Goal: Task Accomplishment & Management: Complete application form

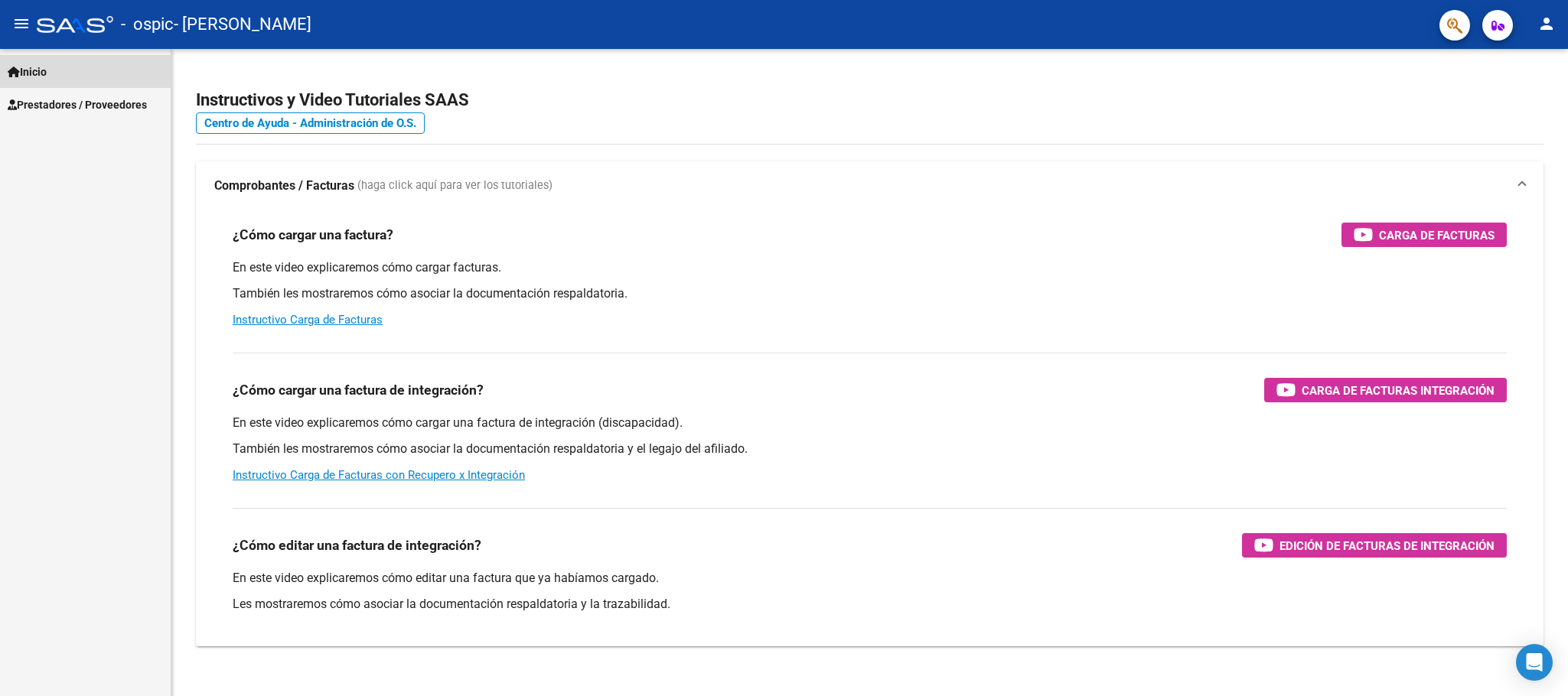
click at [35, 67] on span "Inicio" at bounding box center [27, 72] width 39 height 17
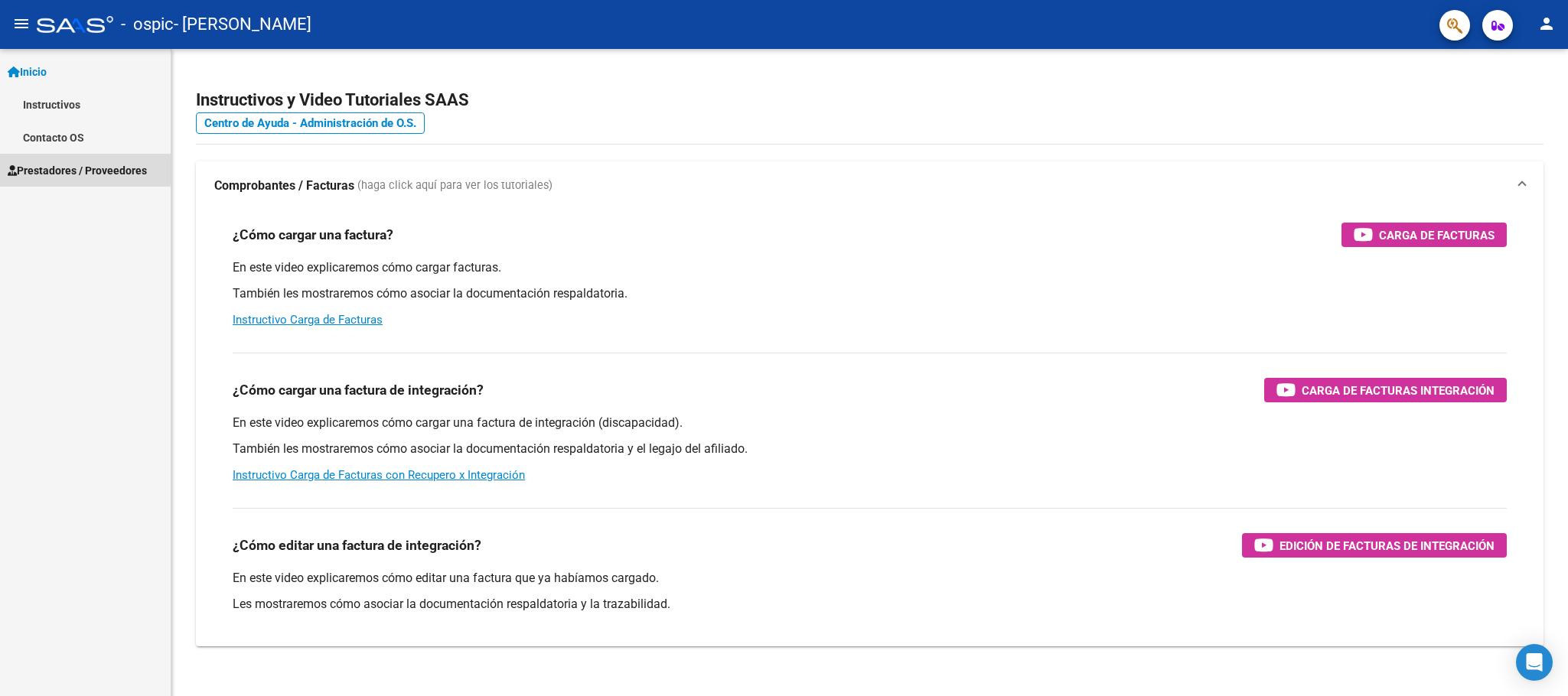
click at [71, 166] on span "Prestadores / Proveedores" at bounding box center [77, 171] width 139 height 17
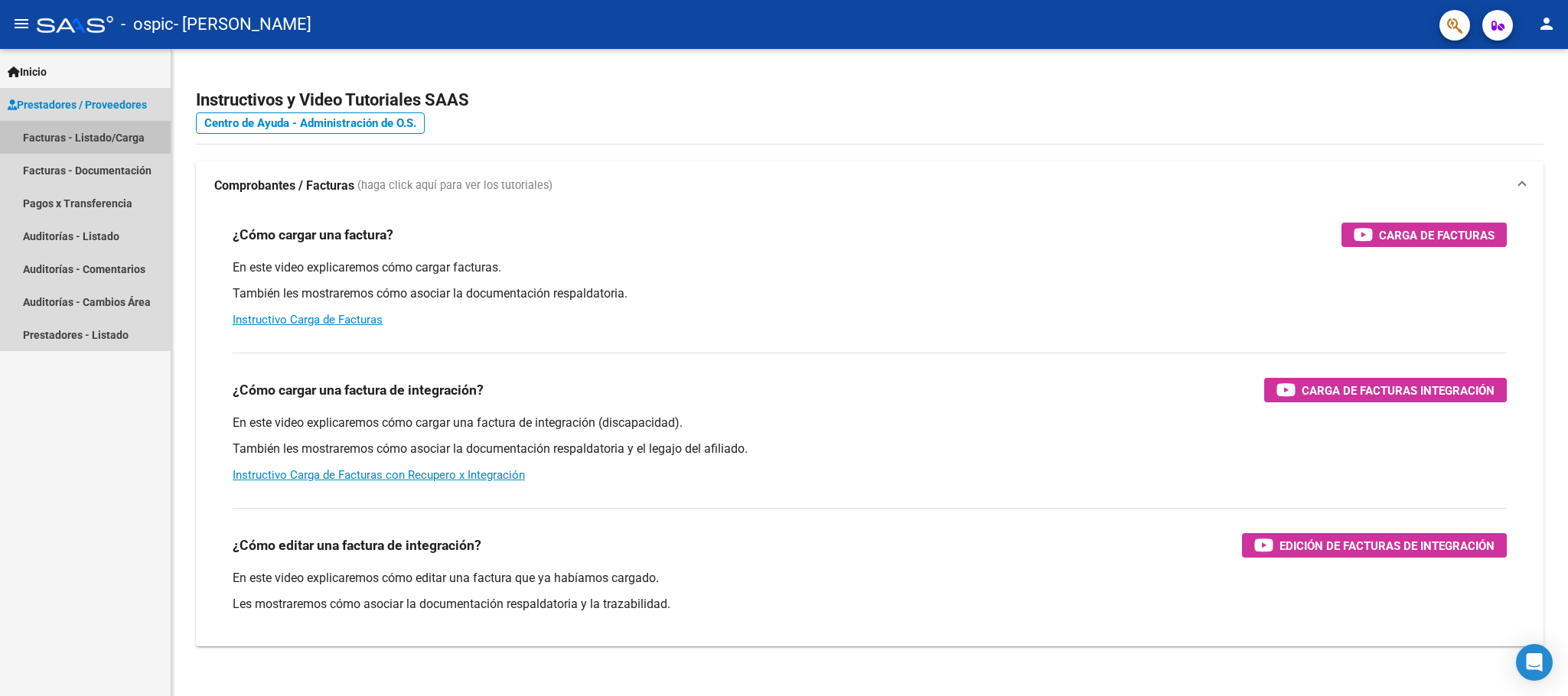
click at [59, 134] on link "Facturas - Listado/Carga" at bounding box center [85, 137] width 171 height 33
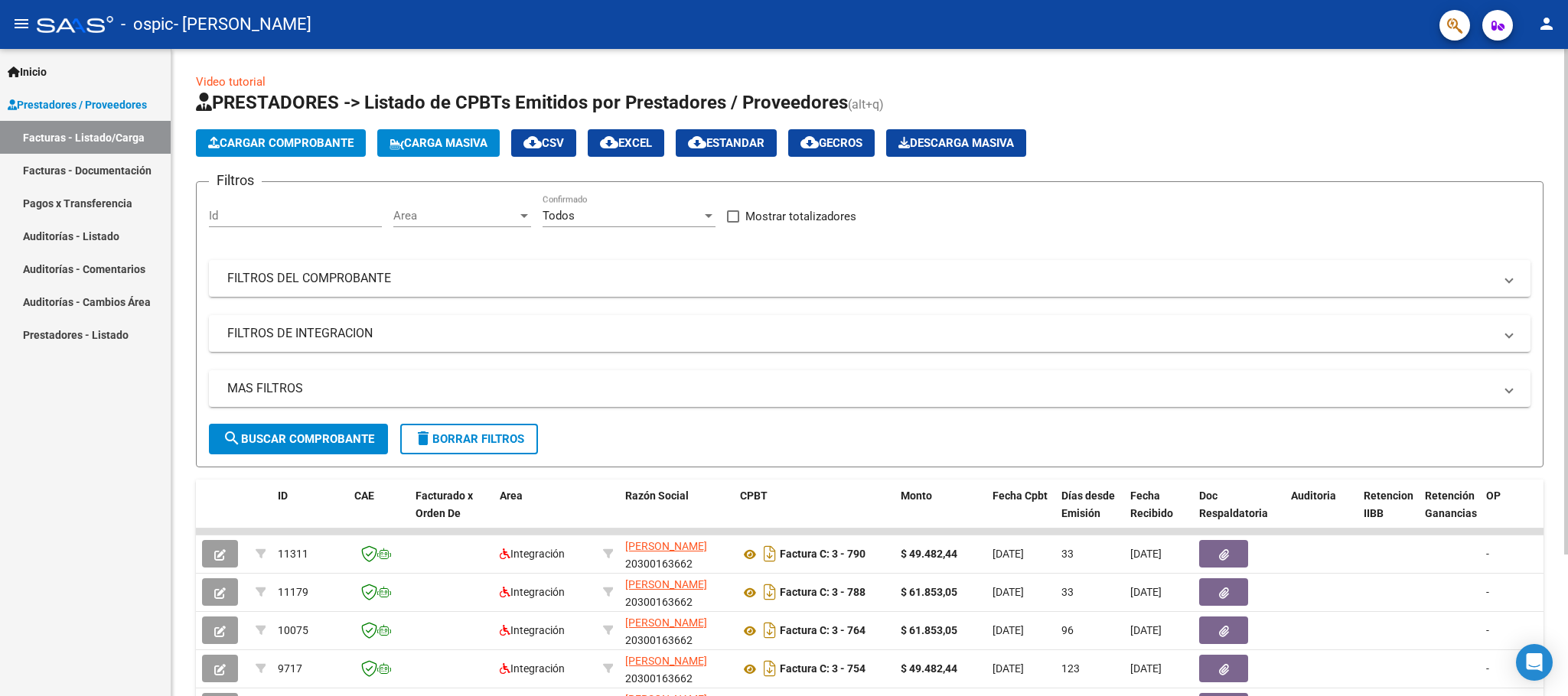
click at [306, 146] on span "Cargar Comprobante" at bounding box center [280, 143] width 146 height 14
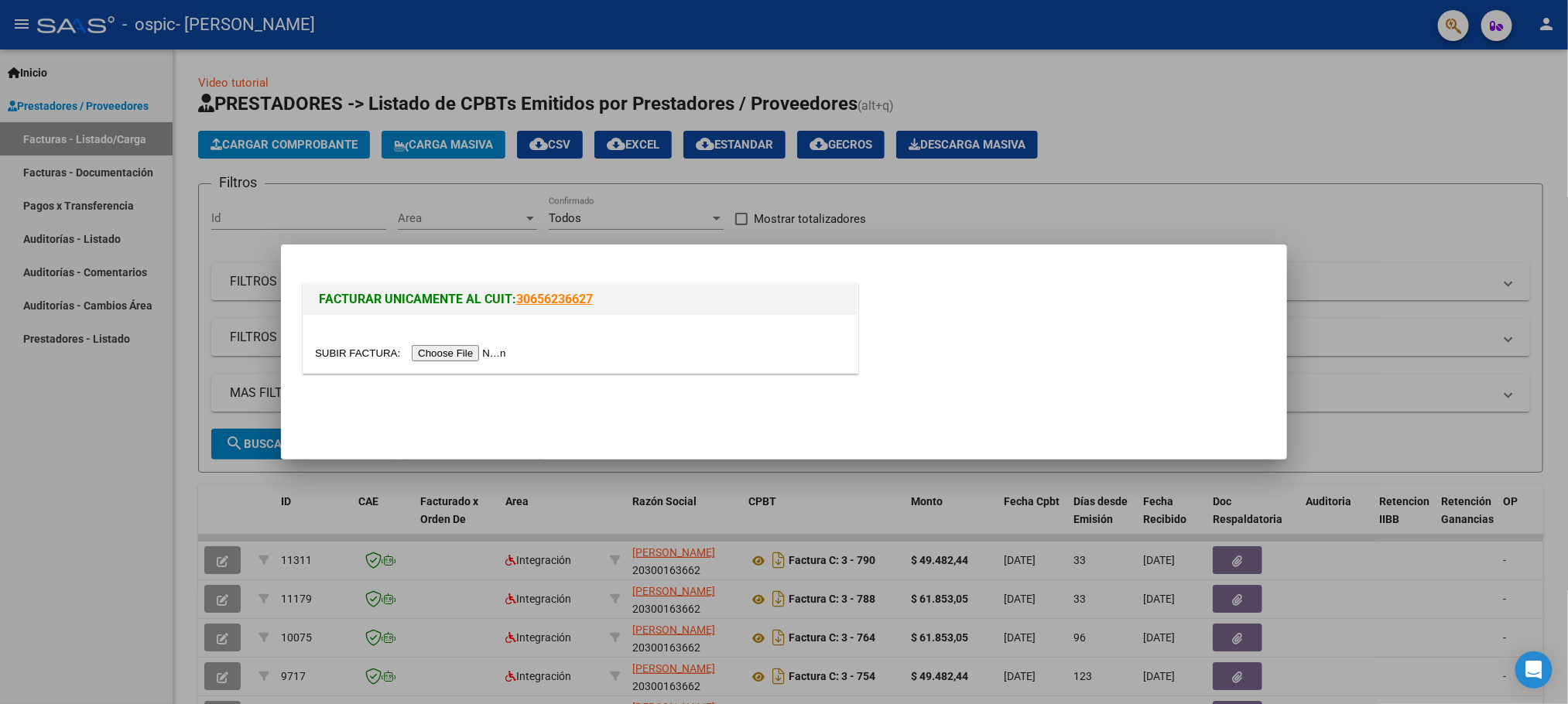
click at [476, 353] on input "file" at bounding box center [412, 353] width 196 height 16
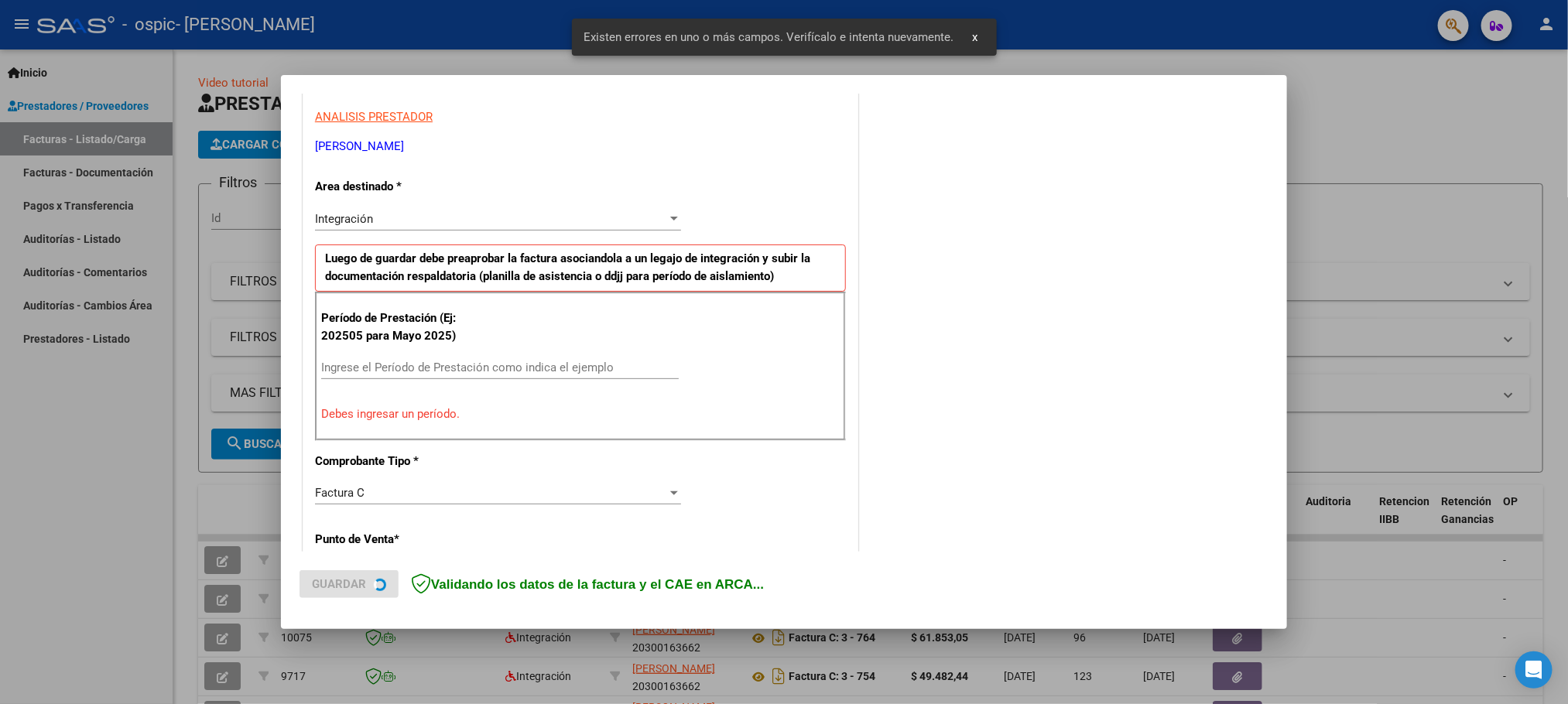
scroll to position [284, 0]
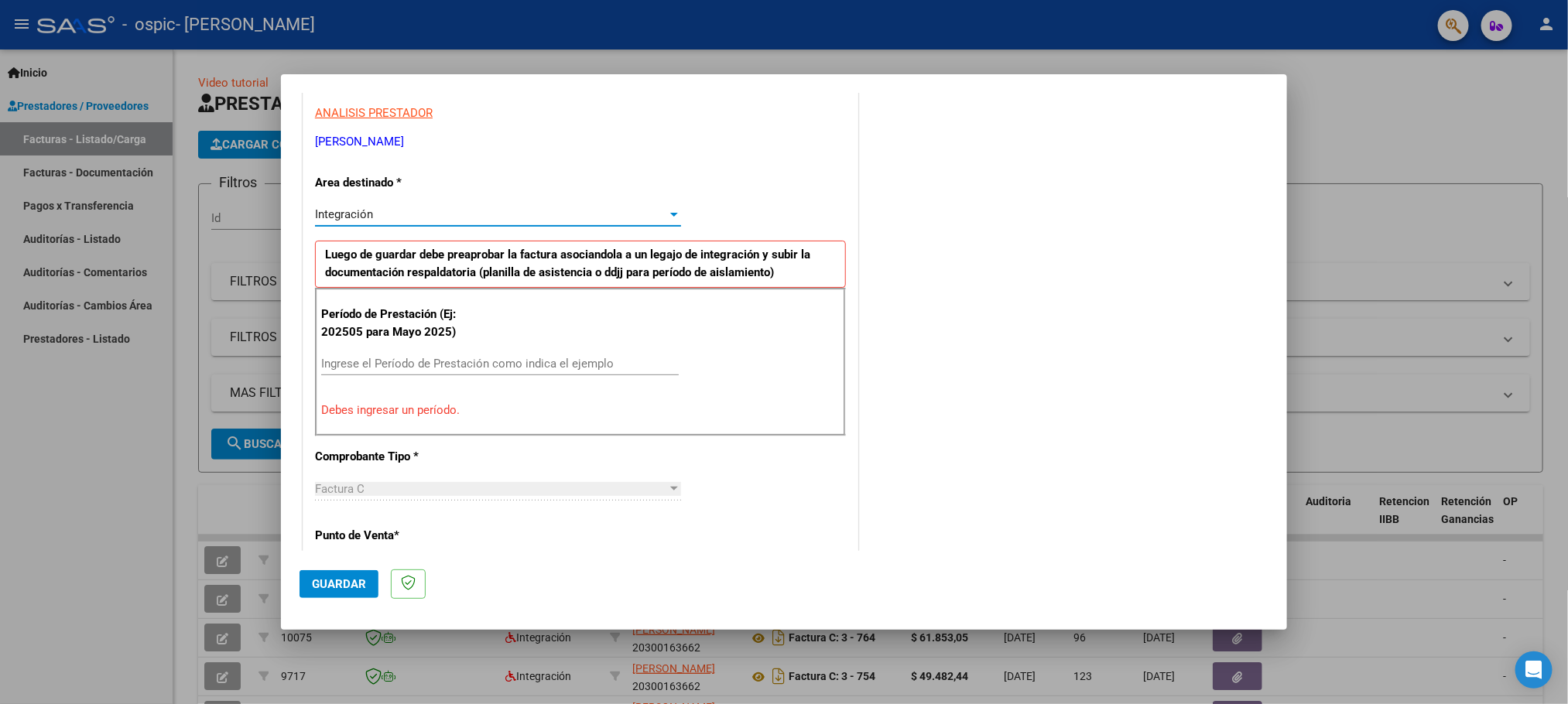
click at [418, 214] on div "Integración" at bounding box center [491, 214] width 352 height 14
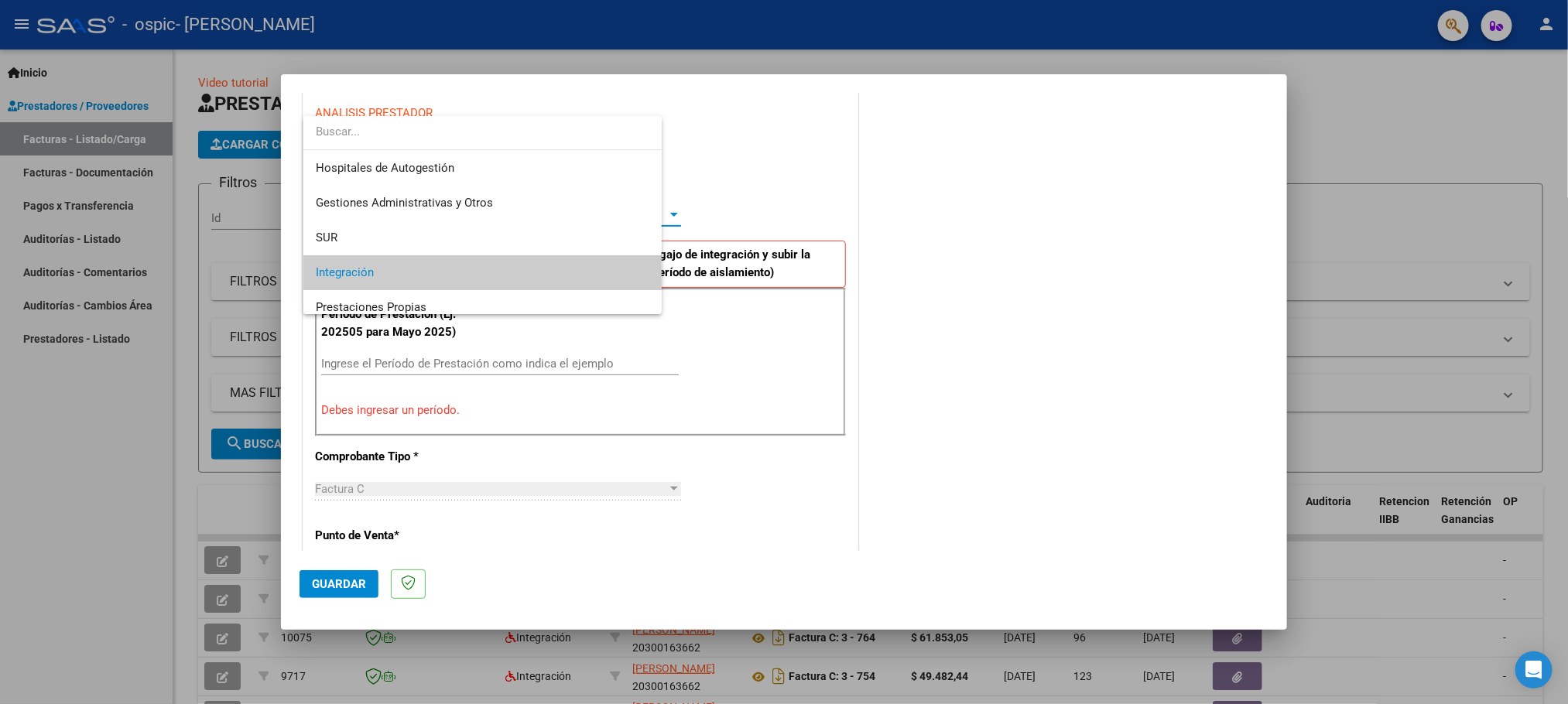
scroll to position [58, 0]
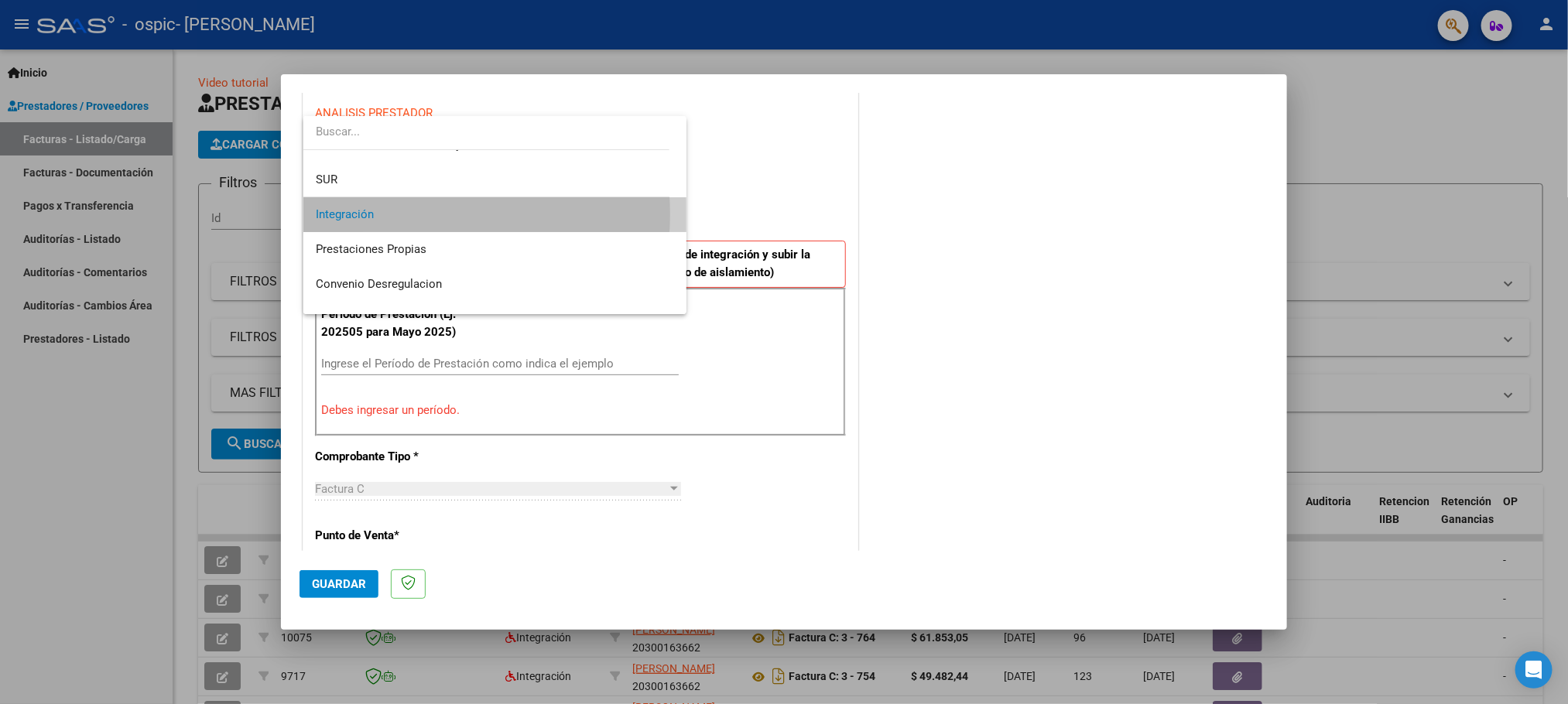
click at [418, 214] on span "Integración" at bounding box center [495, 214] width 359 height 35
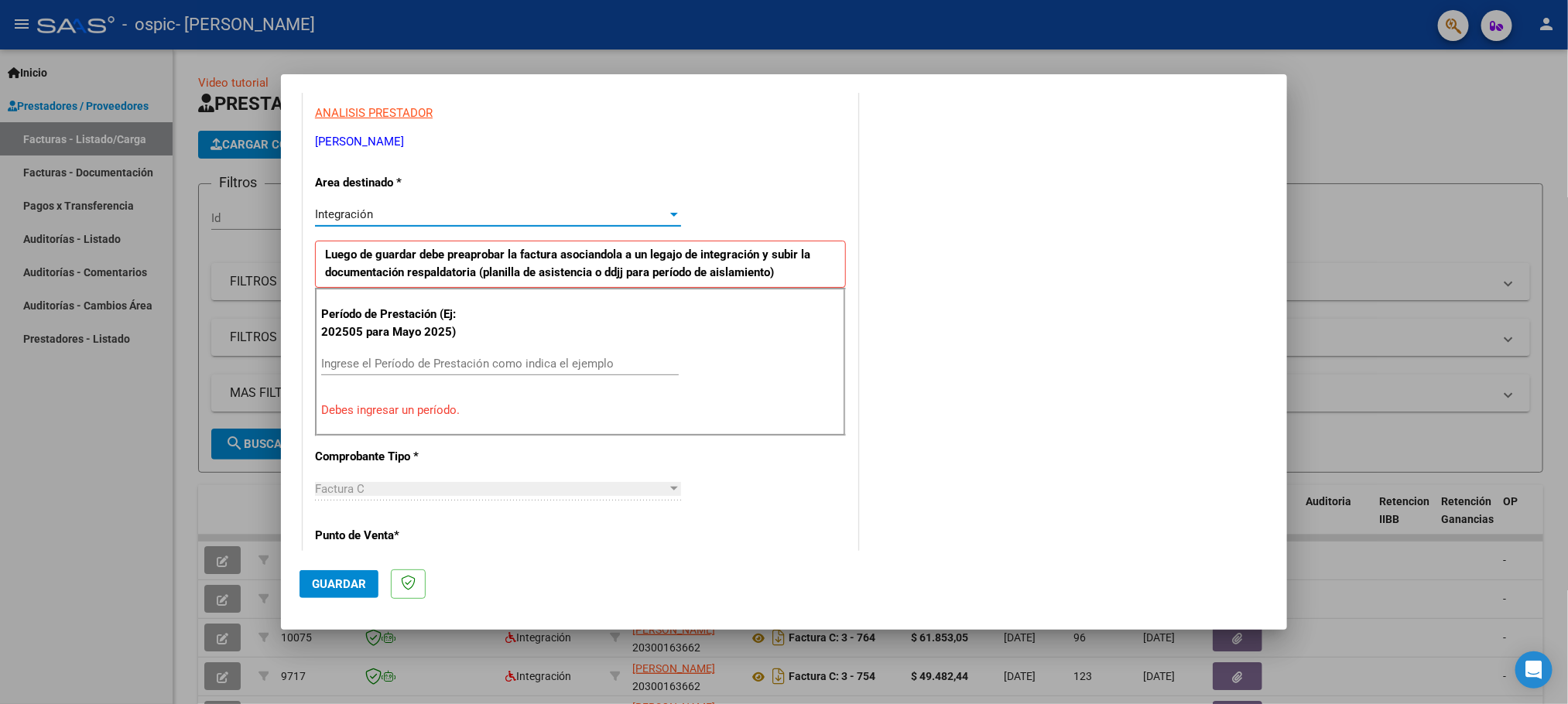
click at [502, 362] on input "Ingrese el Período de Prestación como indica el ejemplo" at bounding box center [499, 364] width 358 height 14
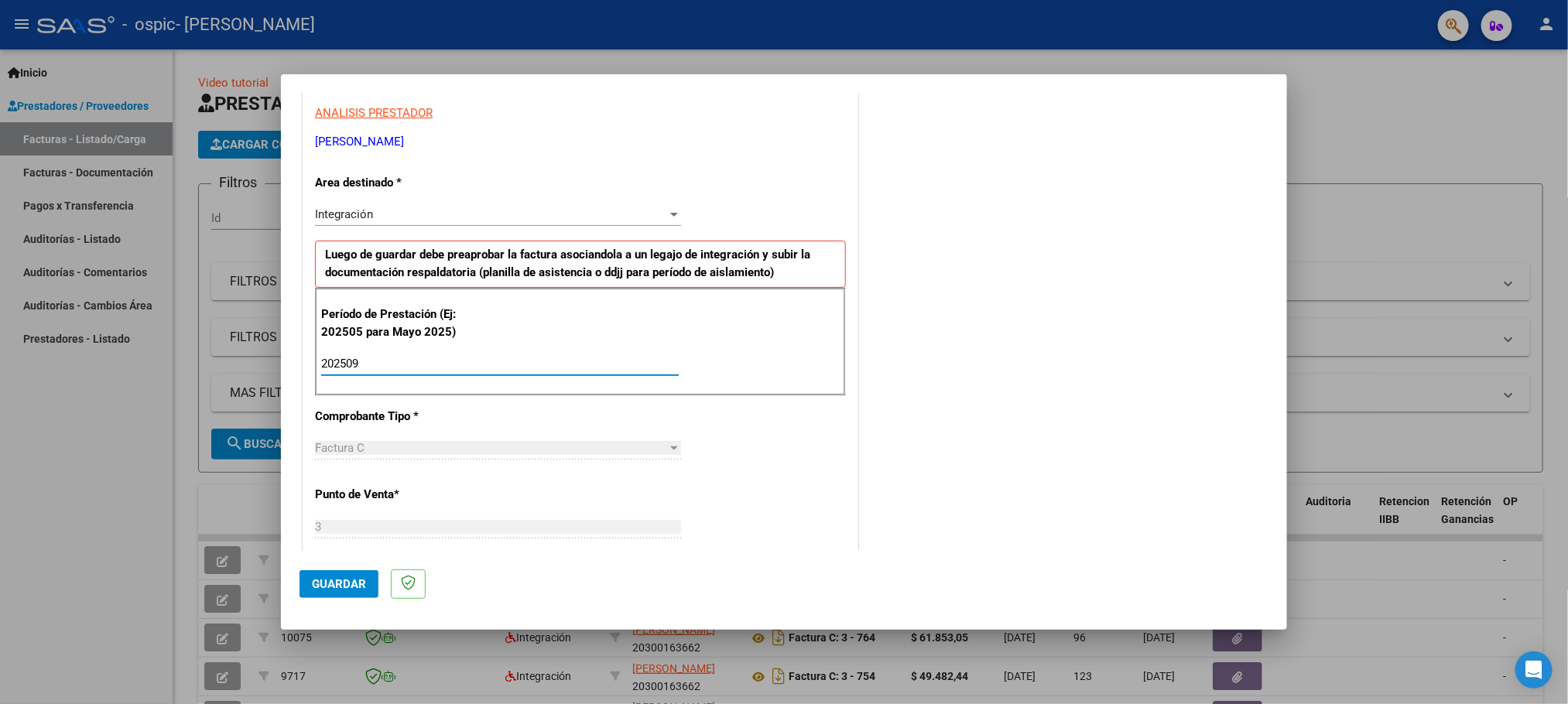
click at [574, 360] on input "202509" at bounding box center [499, 364] width 358 height 14
type input "202509"
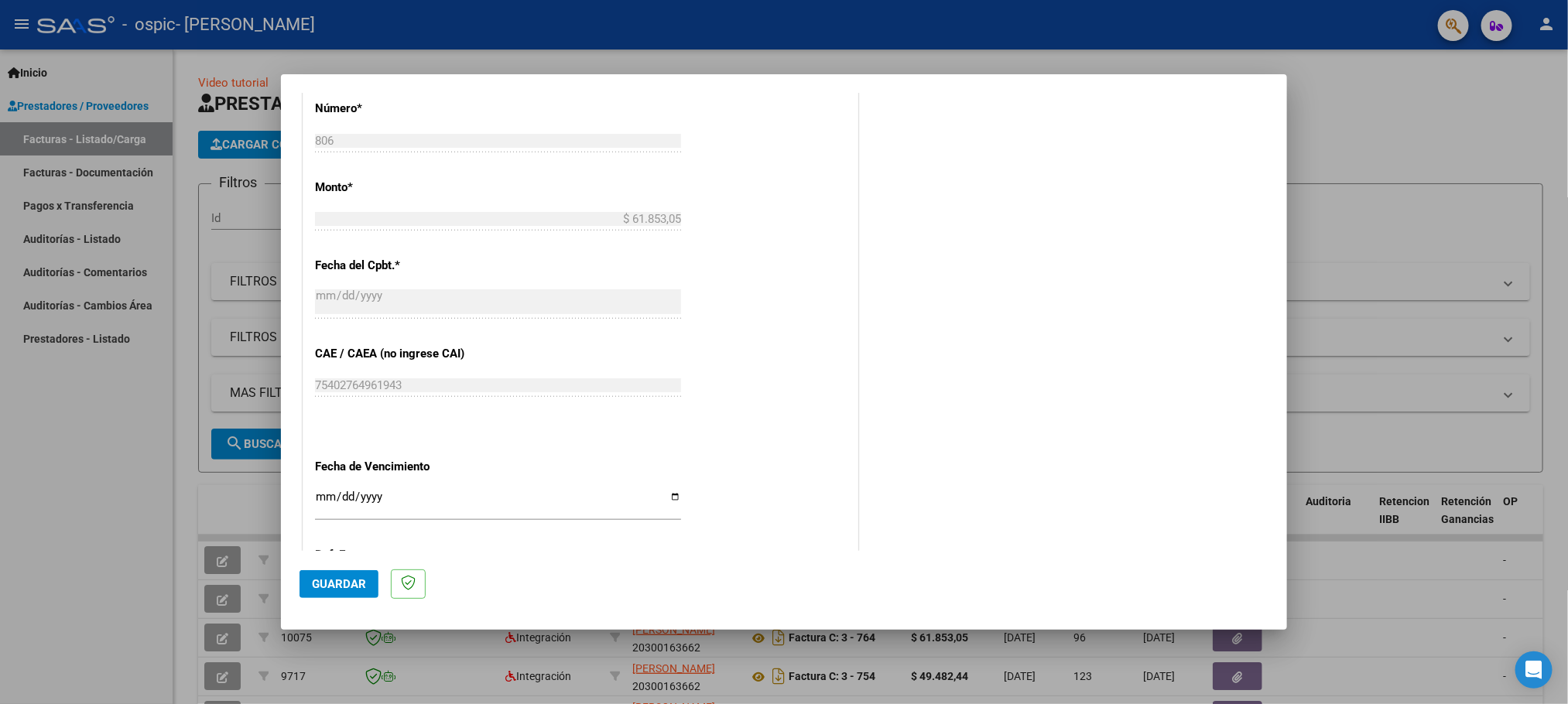
scroll to position [864, 0]
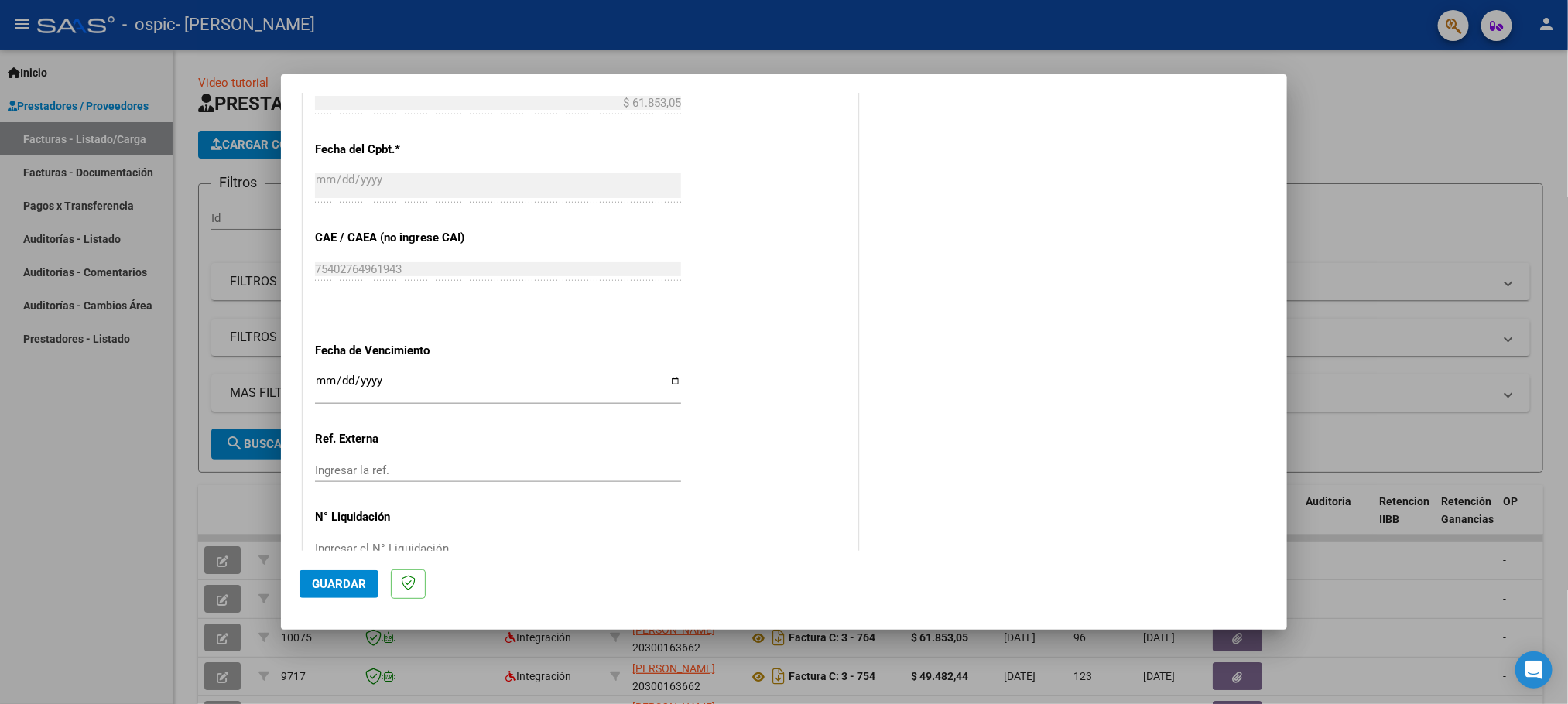
click at [669, 385] on input "Ingresar la fecha" at bounding box center [498, 387] width 366 height 25
type input "[DATE]"
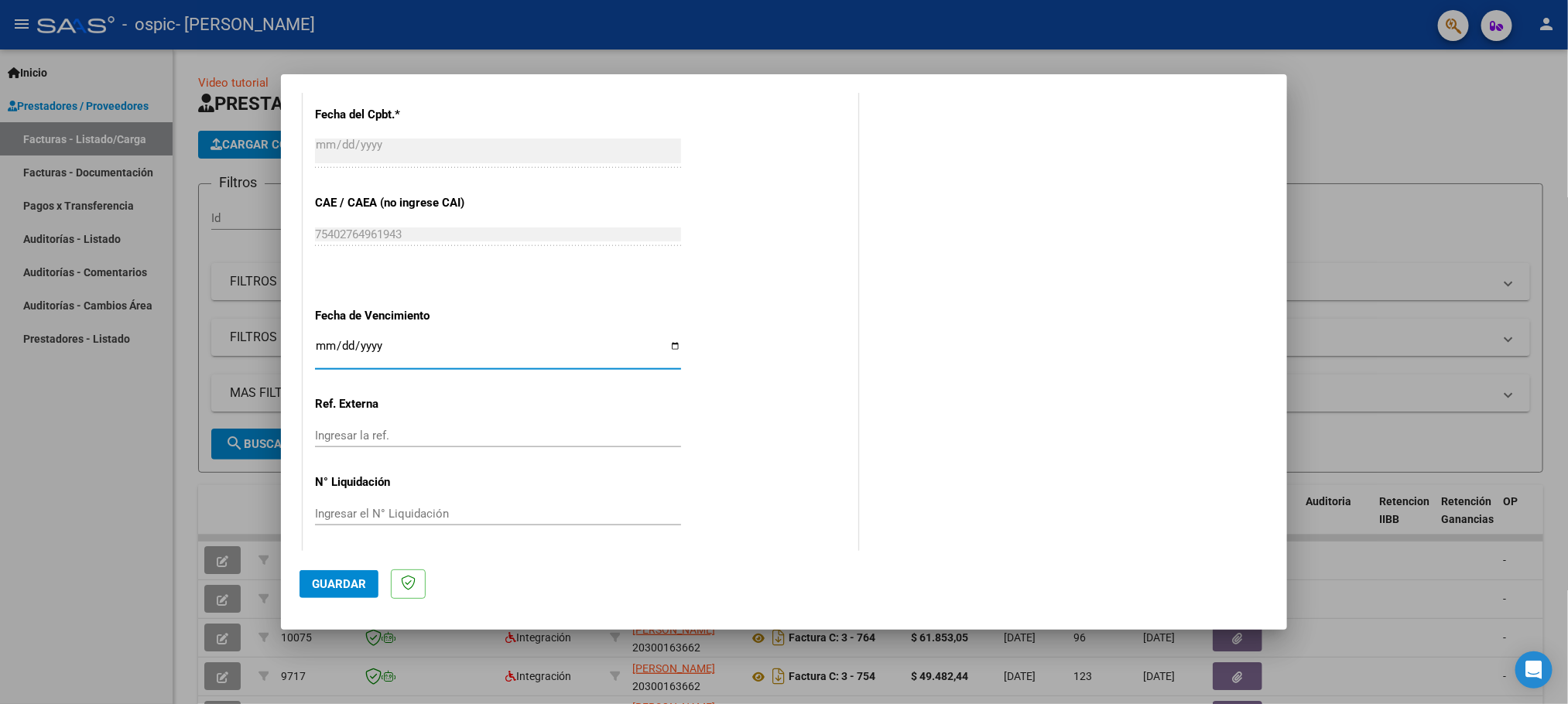
scroll to position [908, 0]
click at [321, 585] on span "Guardar" at bounding box center [339, 584] width 55 height 14
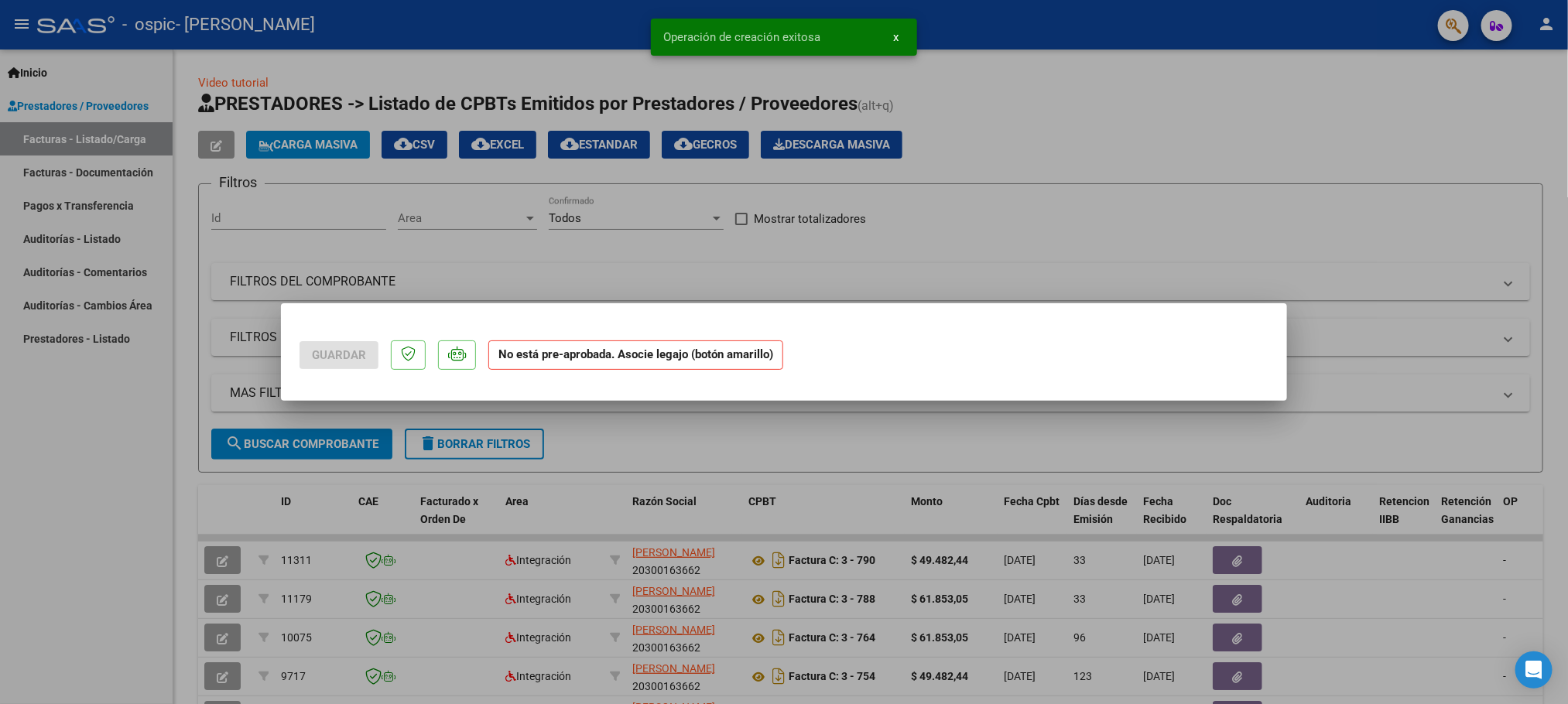
scroll to position [0, 0]
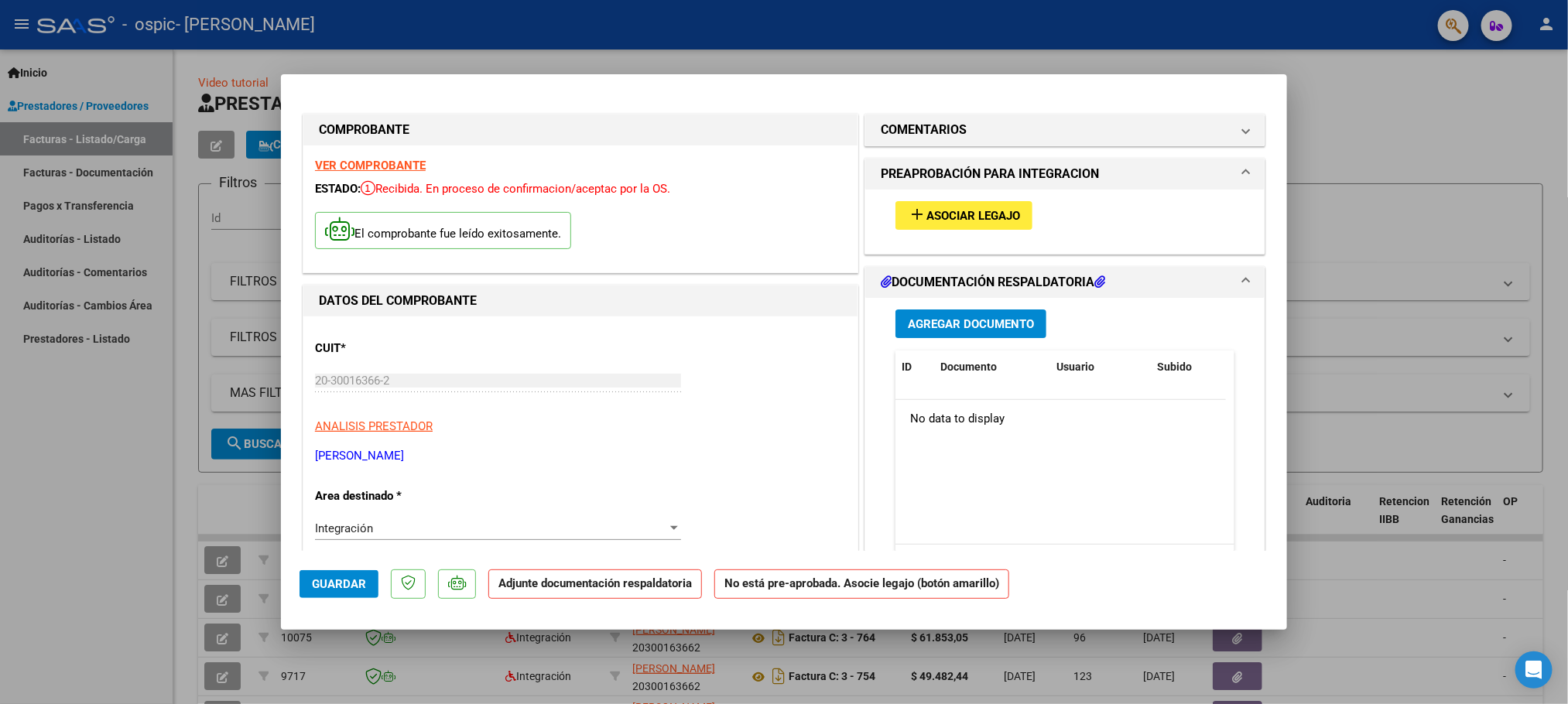
click at [927, 220] on span "Asociar Legajo" at bounding box center [974, 216] width 93 height 14
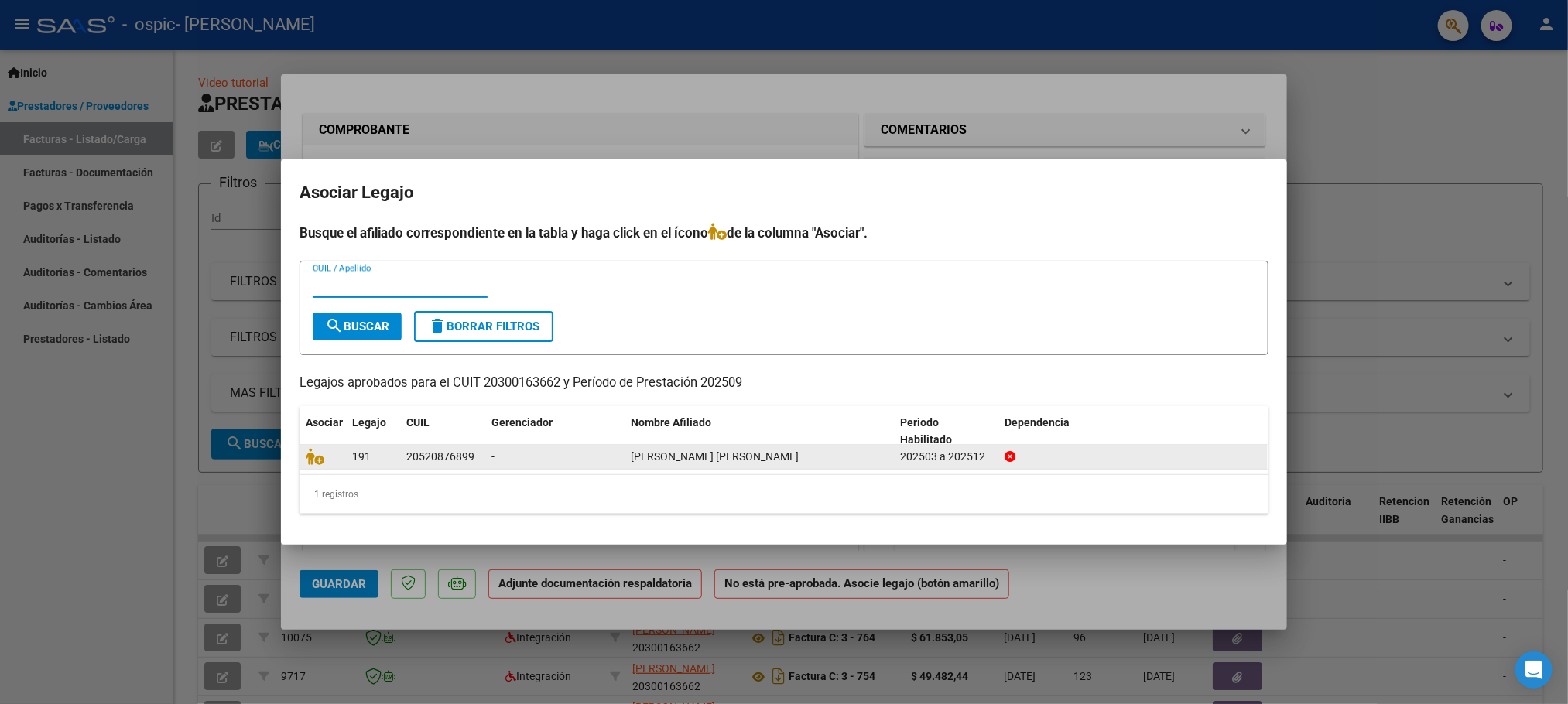
click at [335, 462] on div at bounding box center [323, 456] width 34 height 18
click at [717, 456] on span "[PERSON_NAME] [PERSON_NAME]" at bounding box center [715, 456] width 168 height 12
click at [313, 459] on icon at bounding box center [315, 456] width 19 height 17
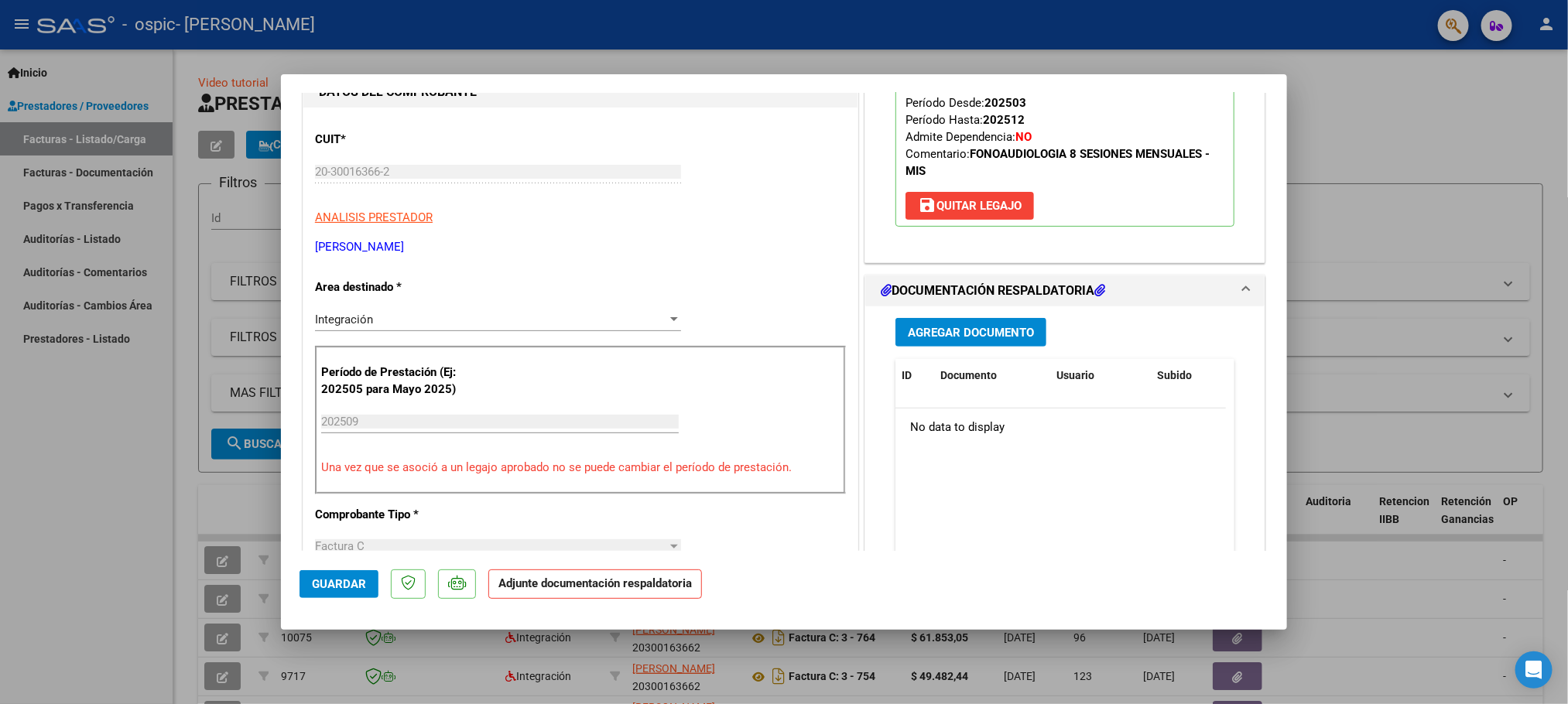
scroll to position [232, 0]
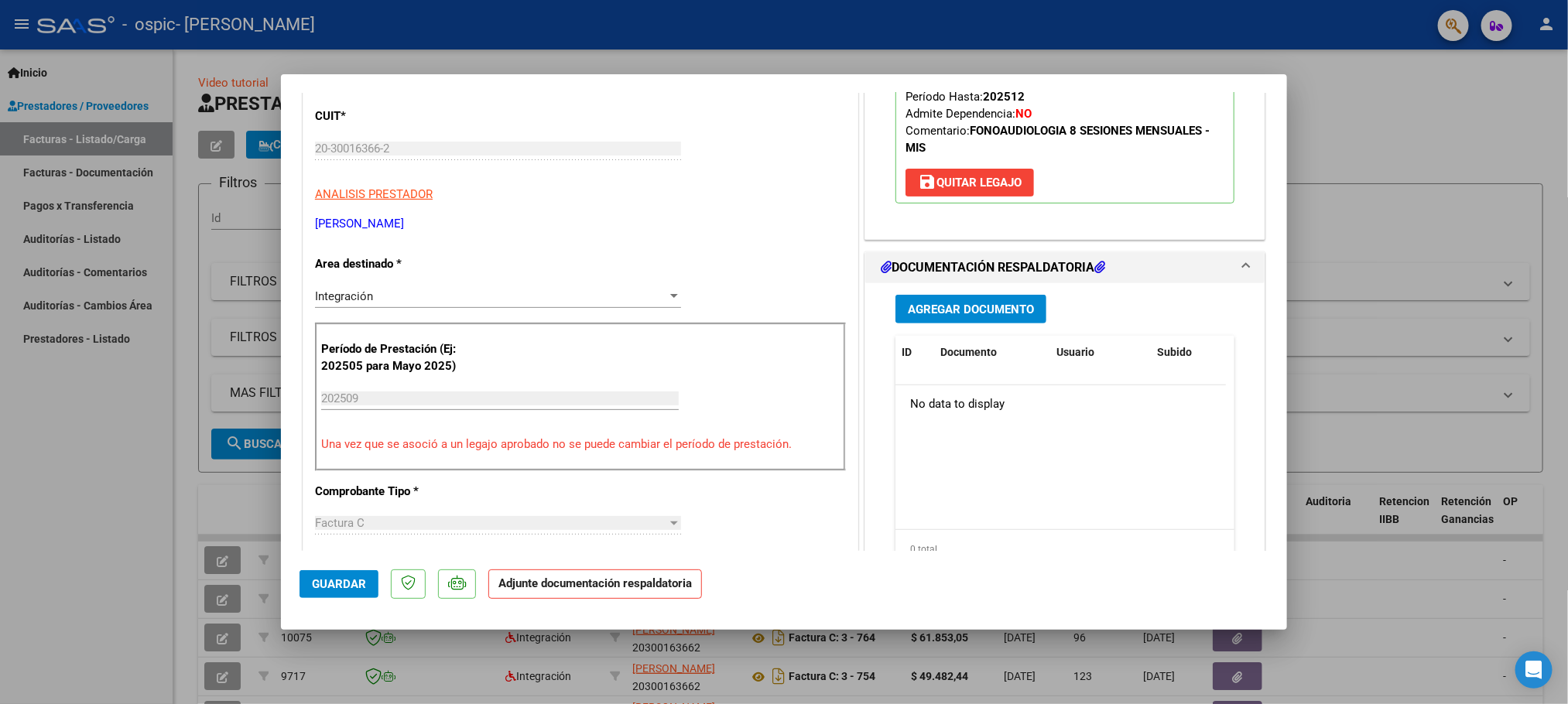
click at [974, 316] on span "Agregar Documento" at bounding box center [971, 310] width 126 height 14
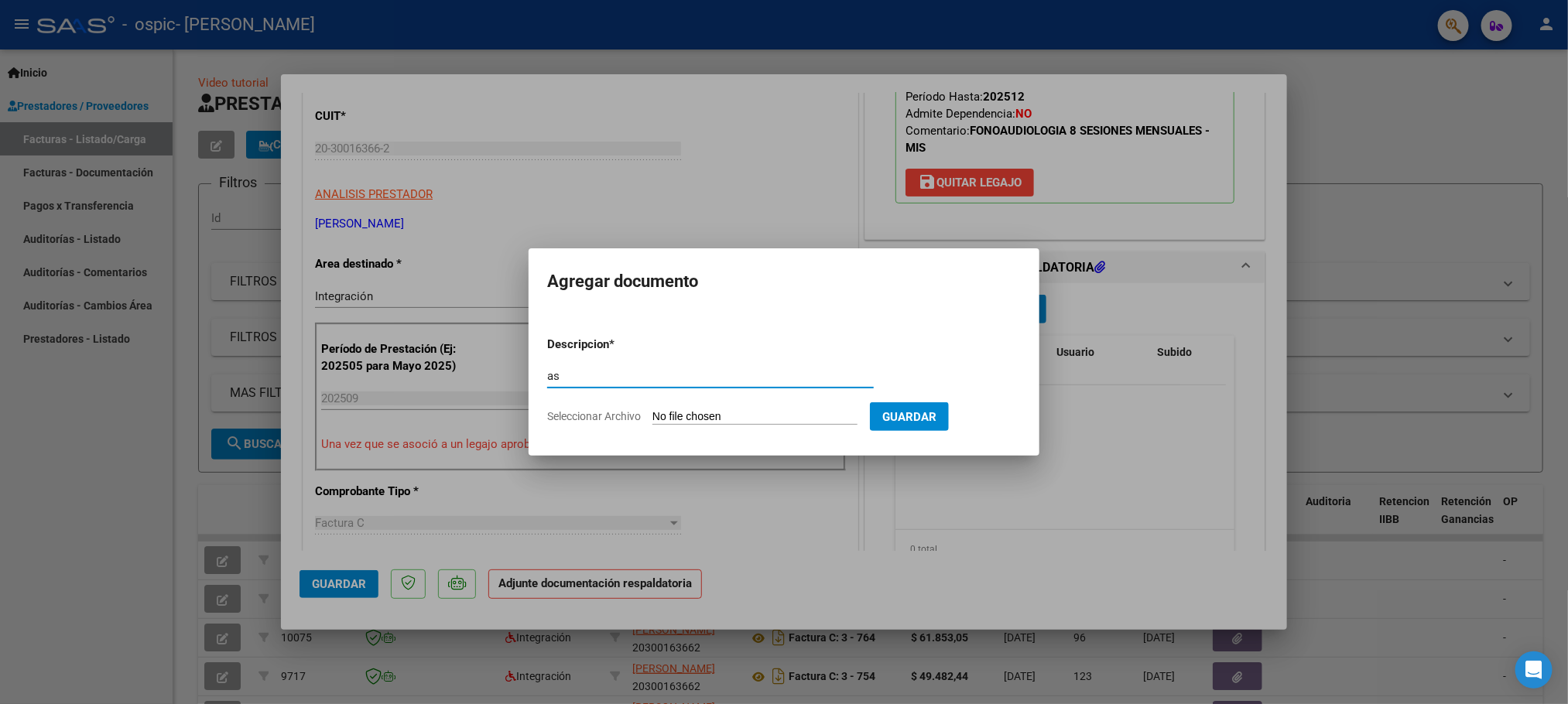
type input "a"
type input "PLANILLA DE ASISTENCIA 092025"
click at [670, 407] on form "Descripcion * PLANILLA DE ASISTENCIA 092025 Escriba aquí una descripcion Selecc…" at bounding box center [784, 380] width 474 height 113
click at [671, 414] on input "Seleccionar Archivo" at bounding box center [755, 417] width 205 height 15
type input "C:\fakepath\092025 [PERSON_NAME] ASIST.pdf"
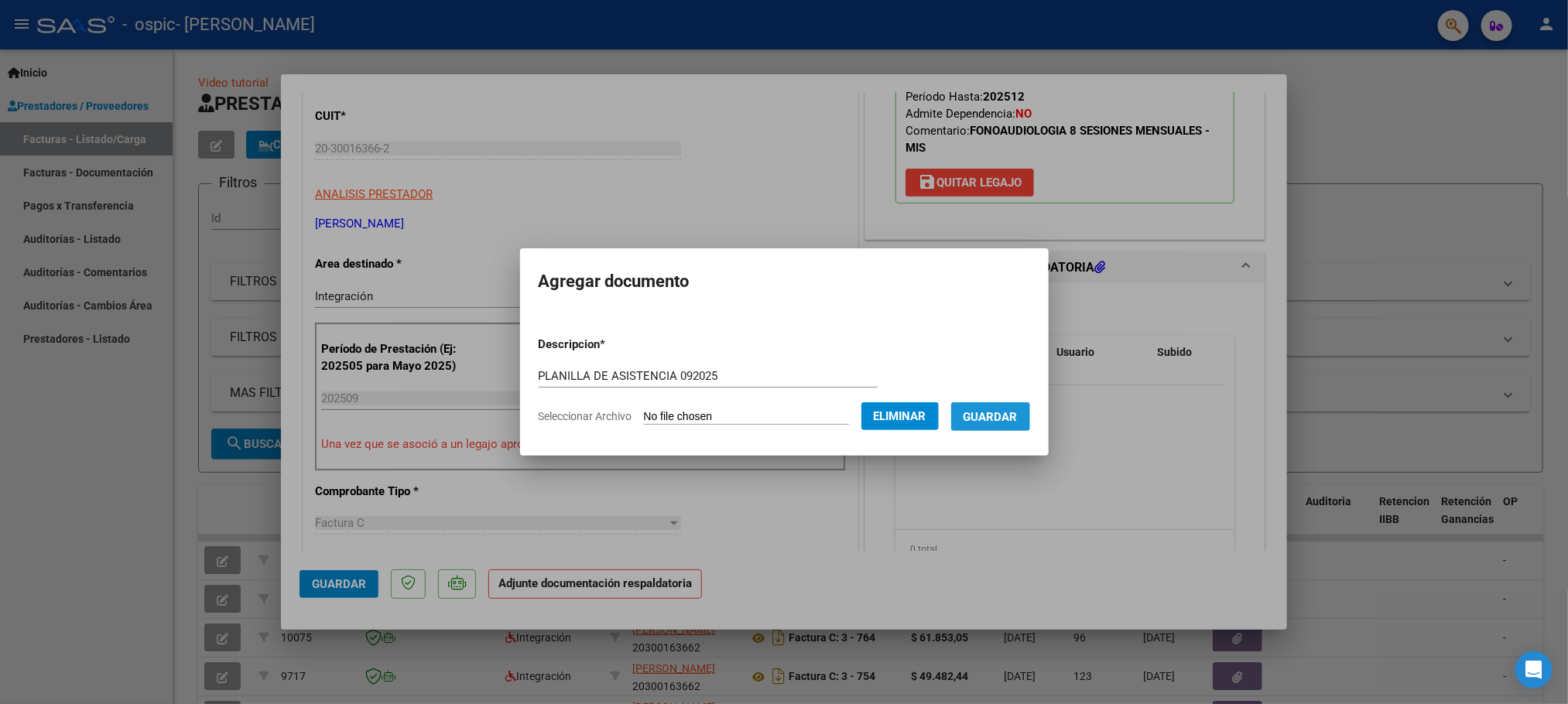
click at [1018, 417] on span "Guardar" at bounding box center [991, 417] width 55 height 14
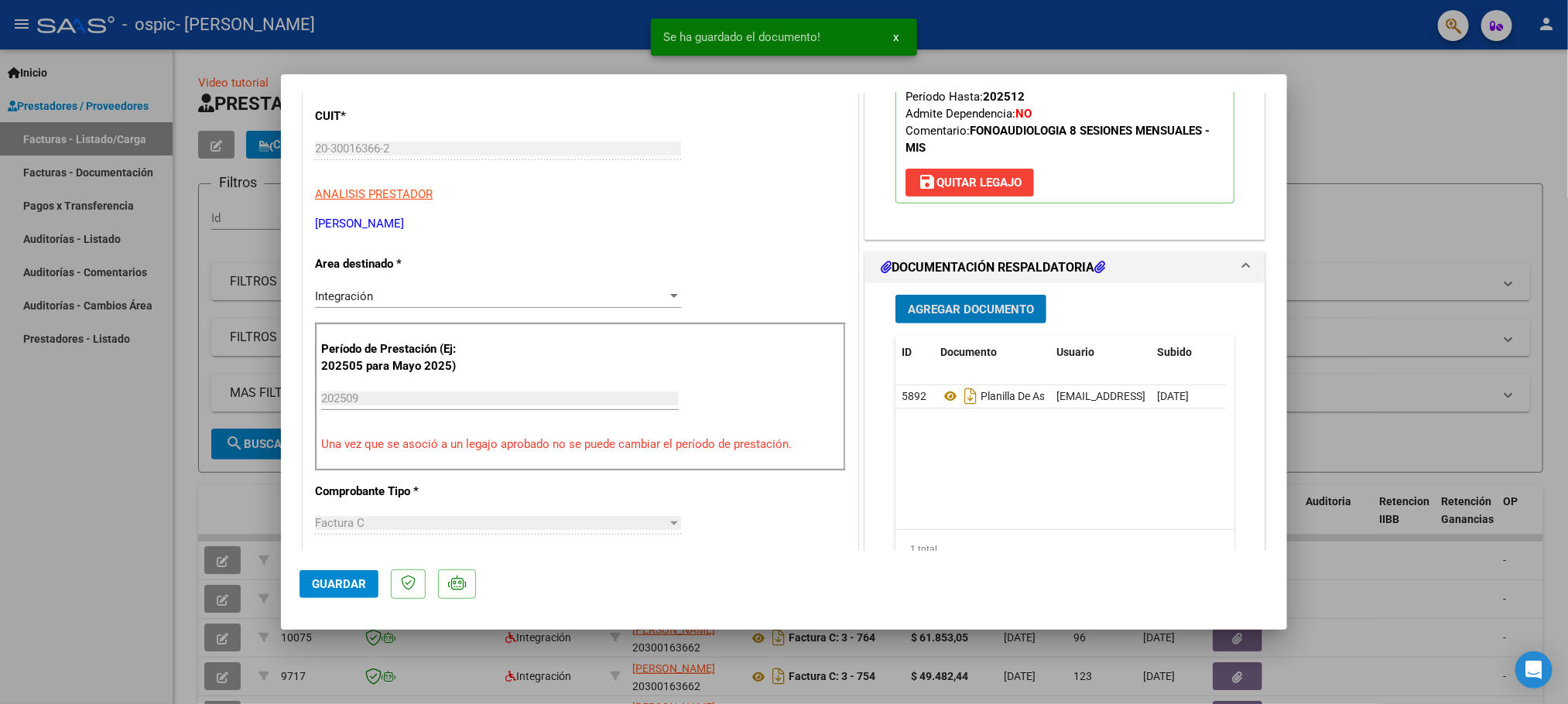
click at [1358, 136] on div at bounding box center [784, 352] width 1568 height 704
type input "$ 0,00"
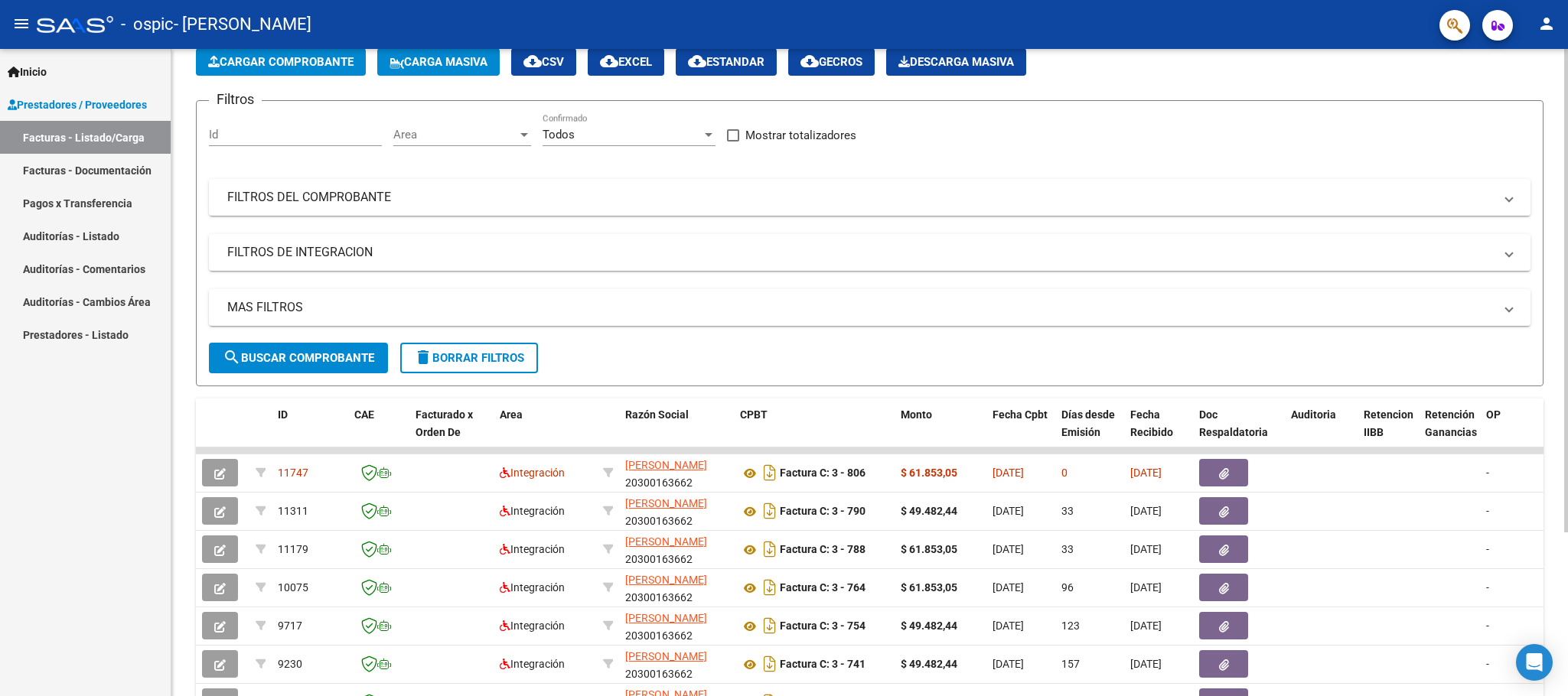
scroll to position [218, 0]
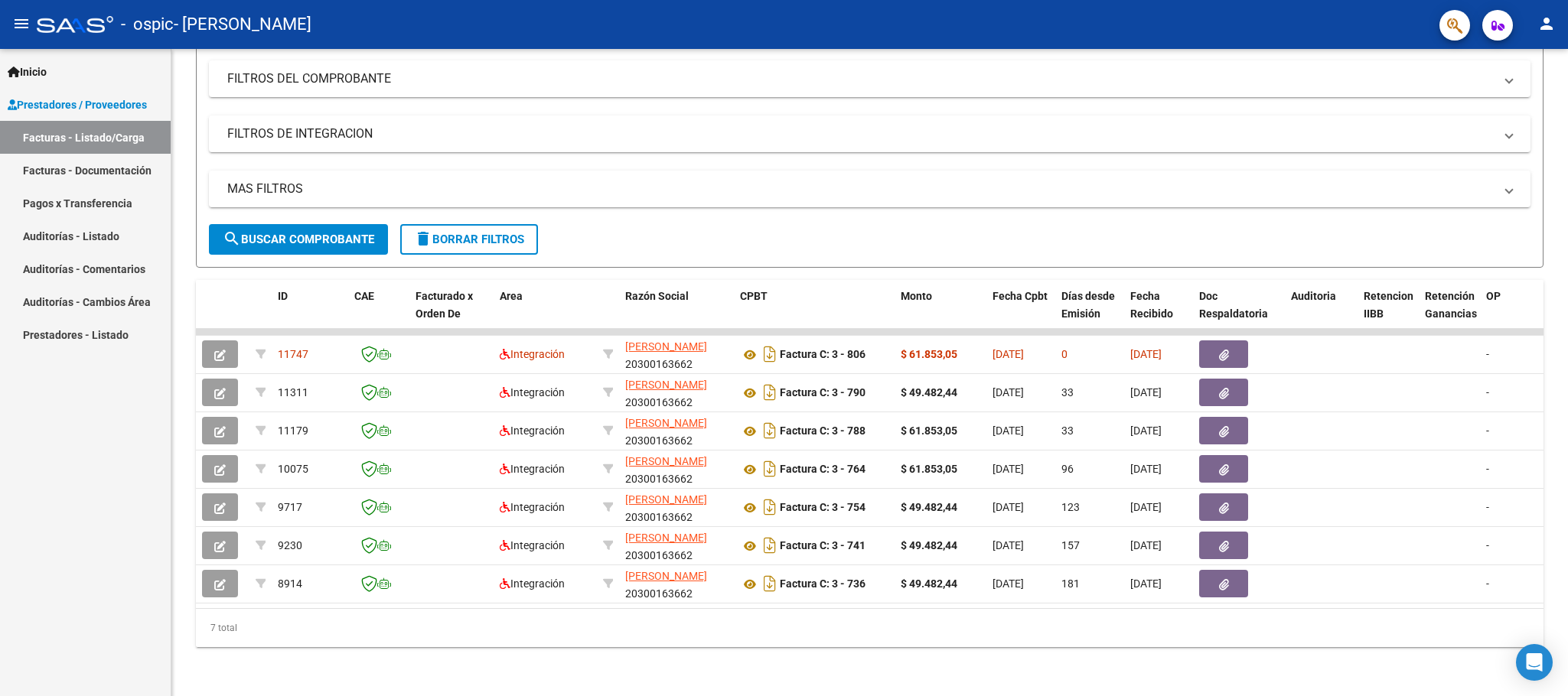
click at [64, 170] on link "Facturas - Documentación" at bounding box center [85, 170] width 171 height 33
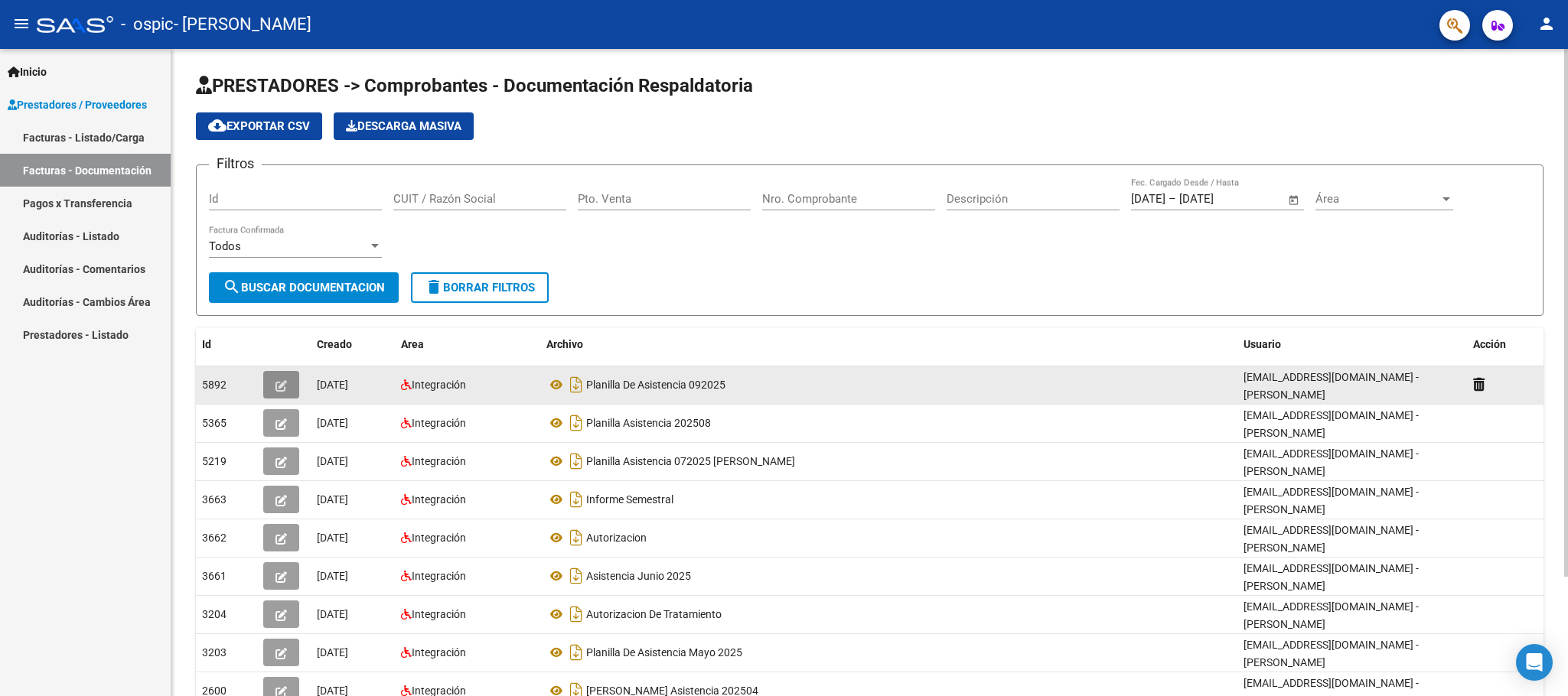
click at [276, 390] on icon "button" at bounding box center [281, 386] width 12 height 12
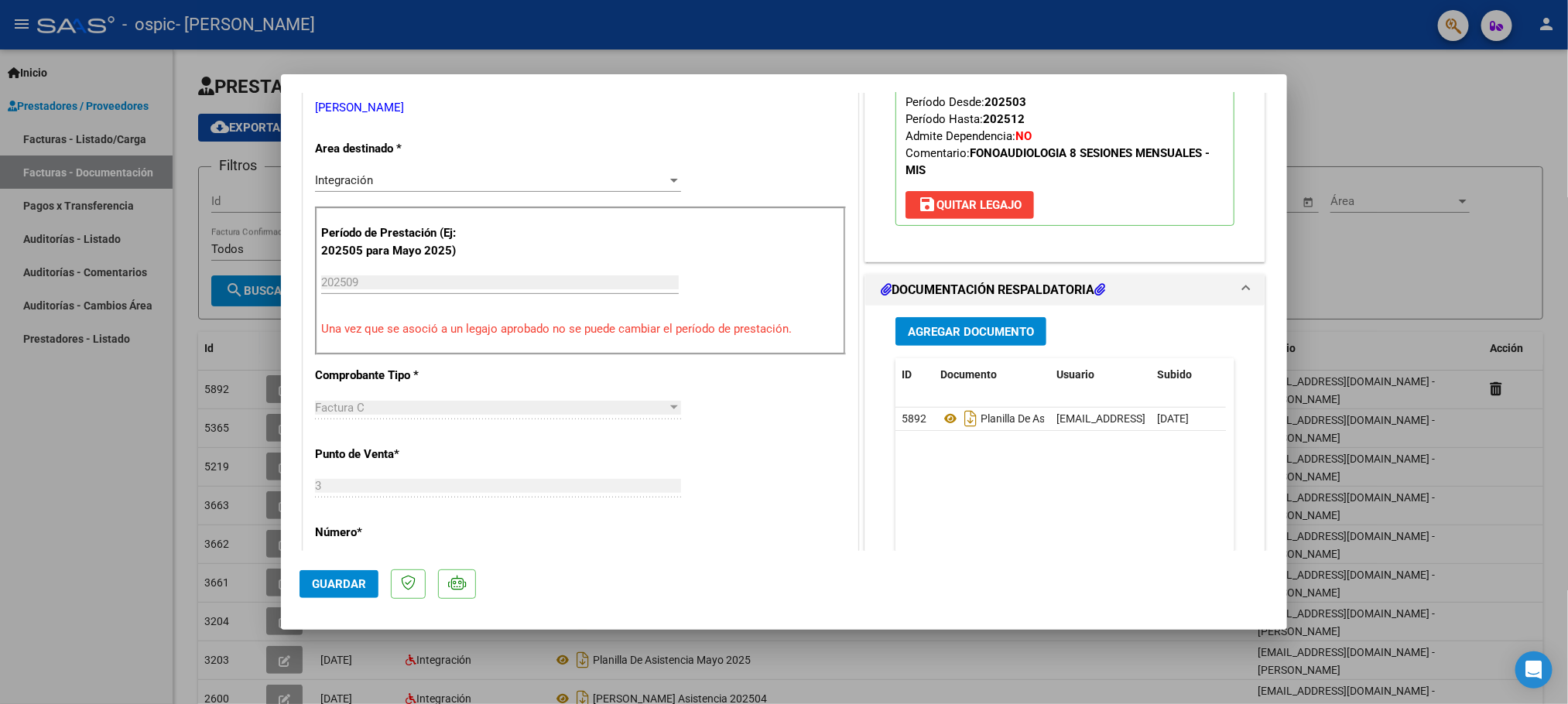
scroll to position [348, 0]
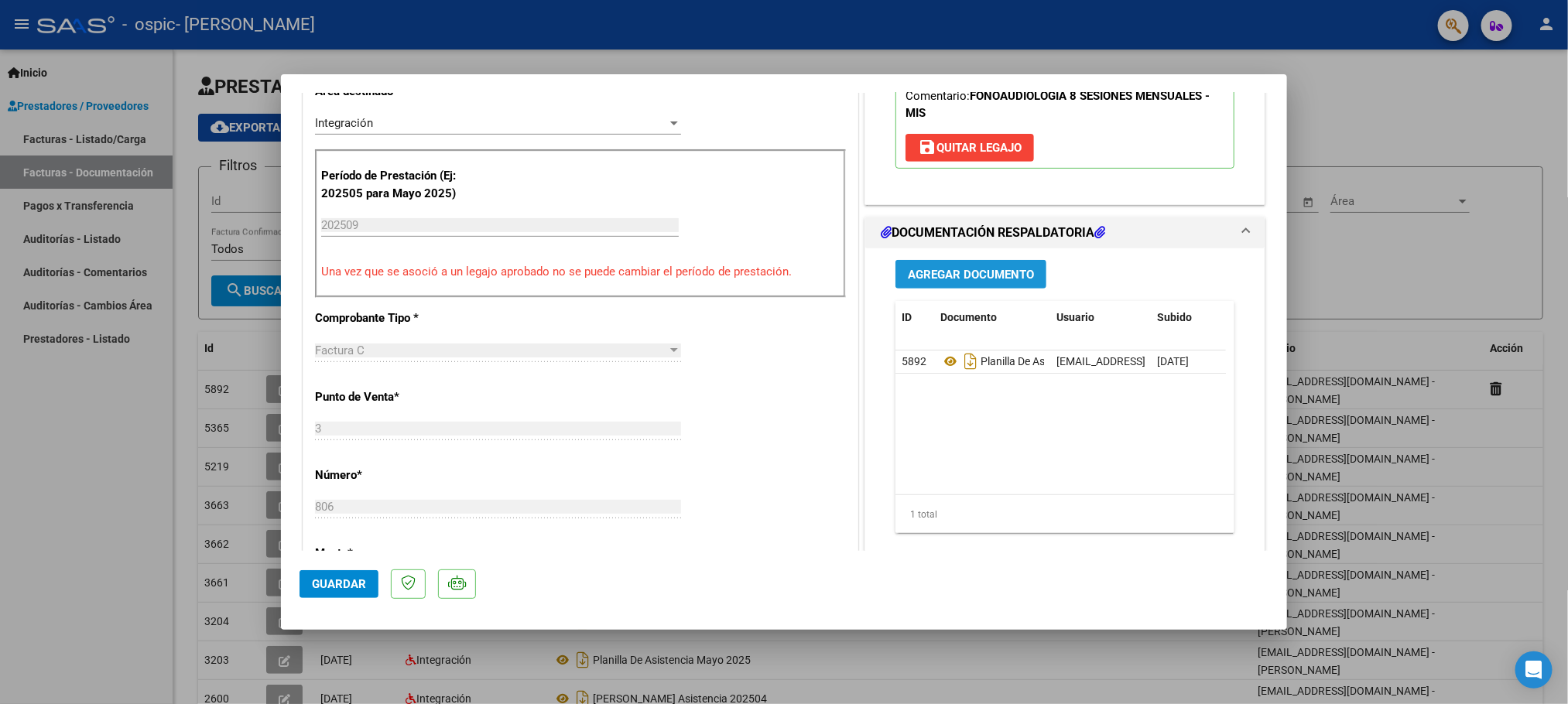
click at [990, 282] on span "Agregar Documento" at bounding box center [971, 275] width 126 height 14
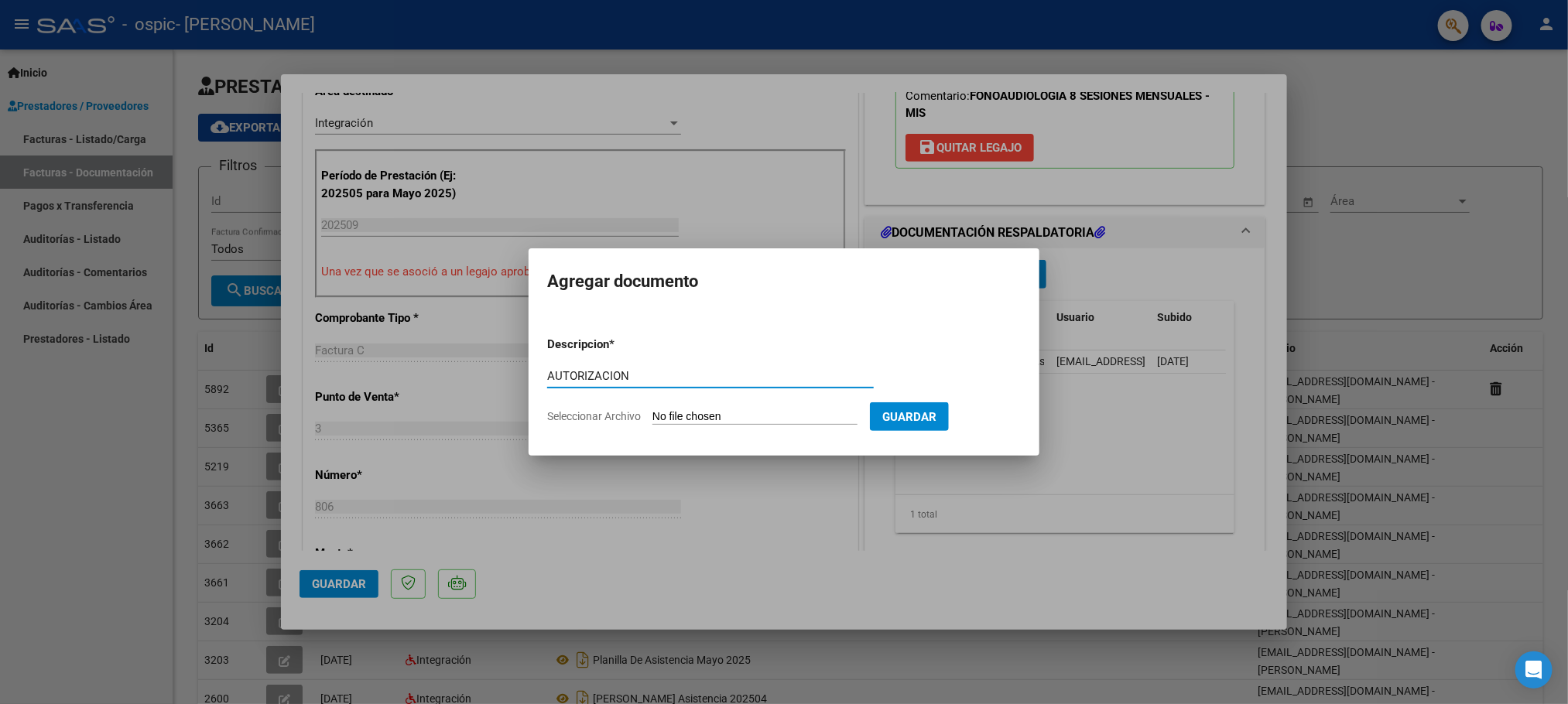
type input "AUTORIZACION"
click at [788, 417] on input "Seleccionar Archivo" at bounding box center [755, 417] width 205 height 15
type input "C:\fakepath\[PERSON_NAME] (1).pdf"
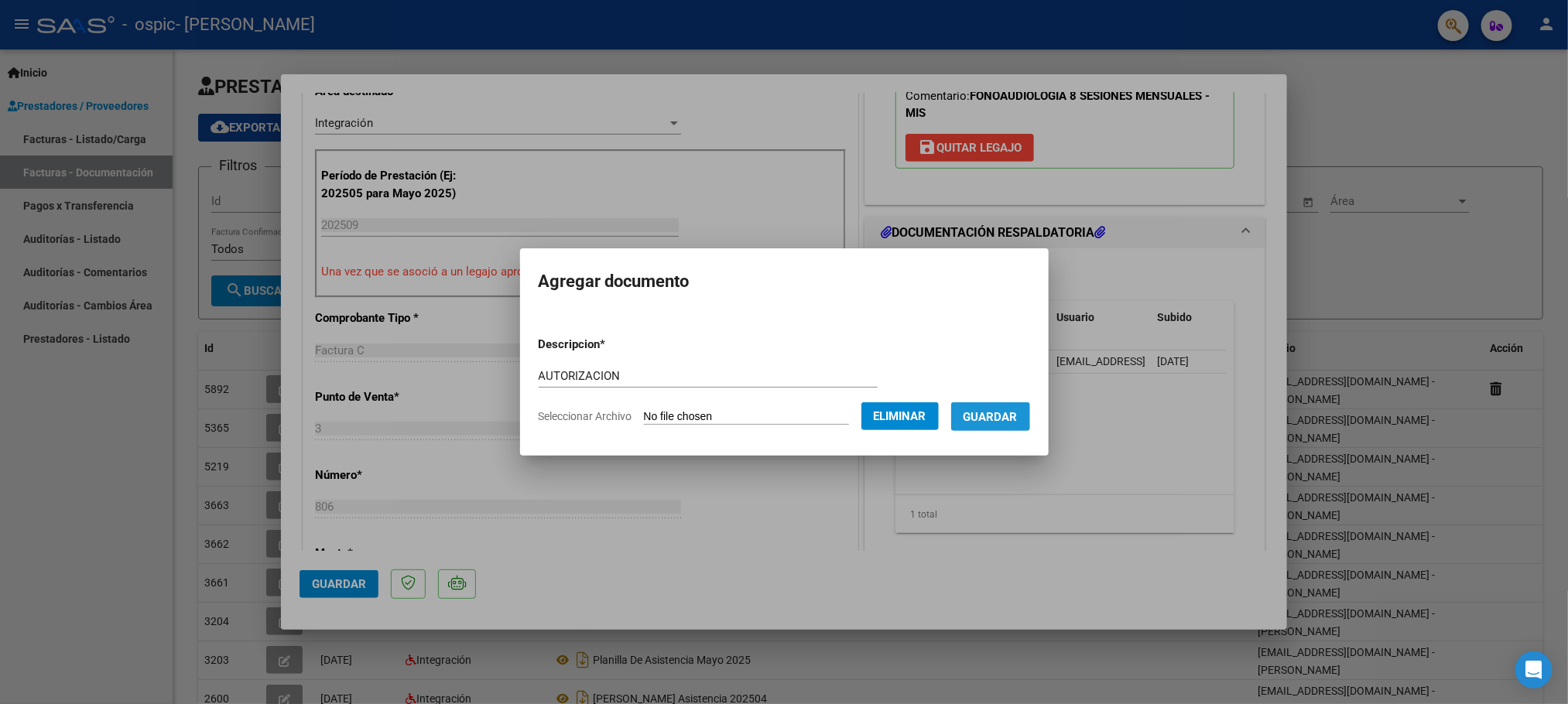
click at [1006, 424] on button "Guardar" at bounding box center [990, 417] width 79 height 29
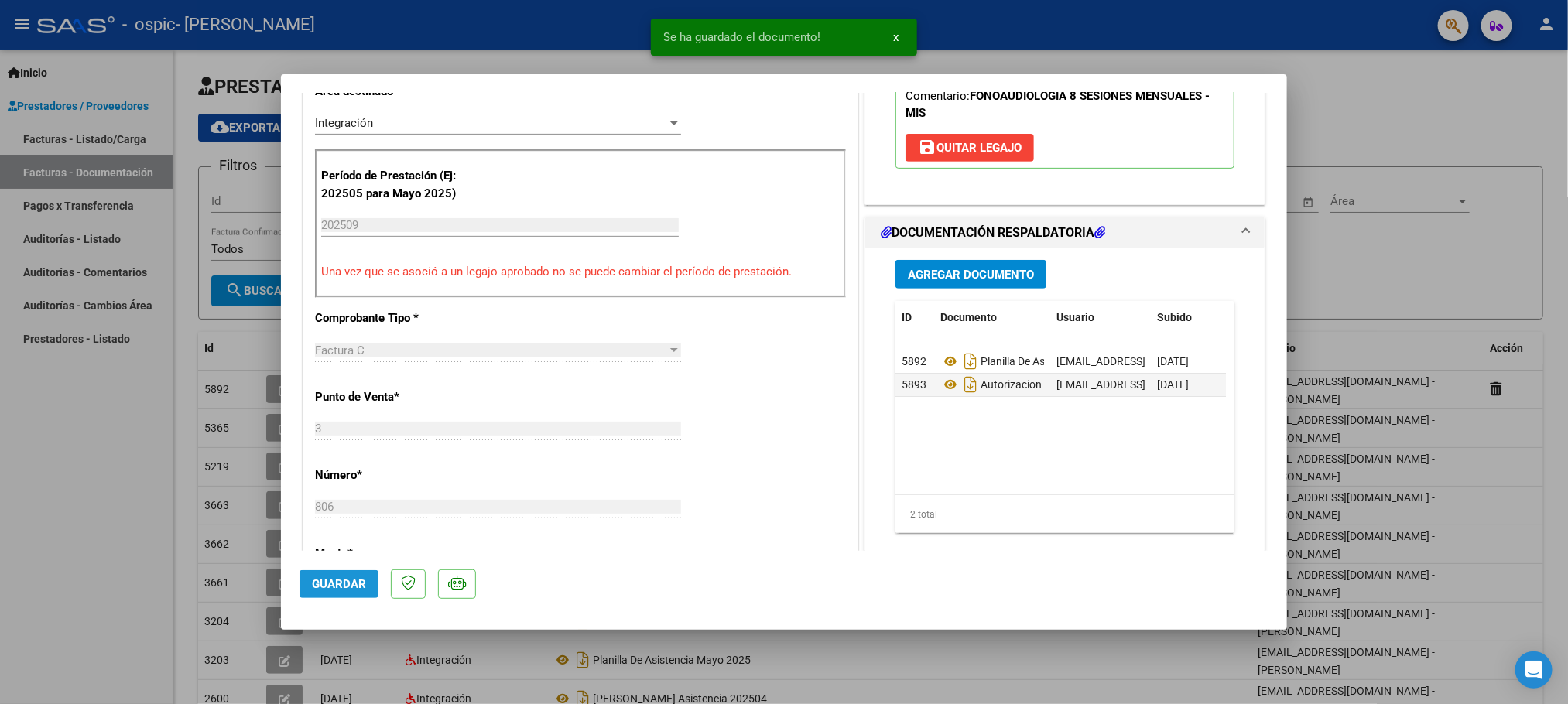
click at [333, 583] on span "Guardar" at bounding box center [339, 584] width 55 height 14
click at [895, 33] on span "x" at bounding box center [896, 37] width 5 height 14
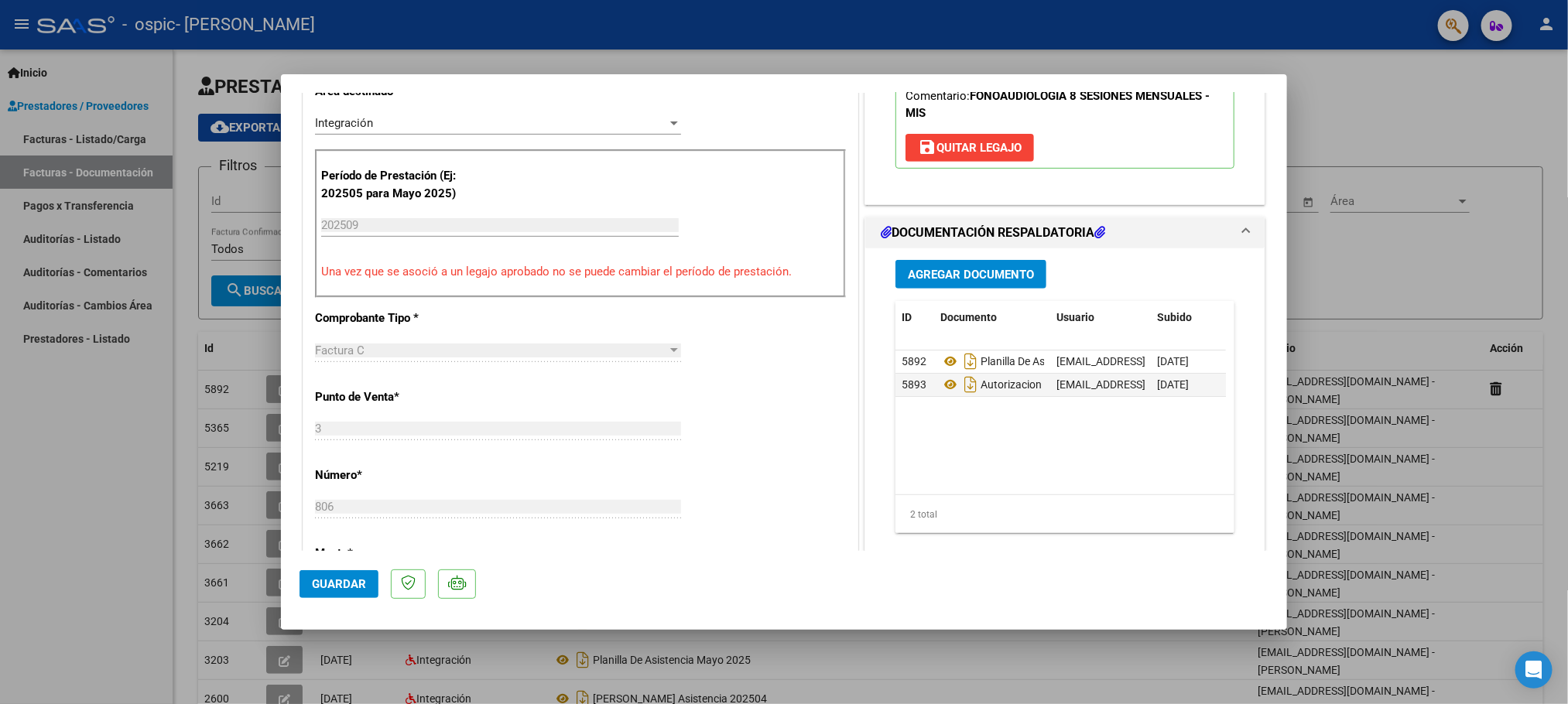
click at [1372, 139] on div at bounding box center [784, 352] width 1568 height 704
type input "$ 0,00"
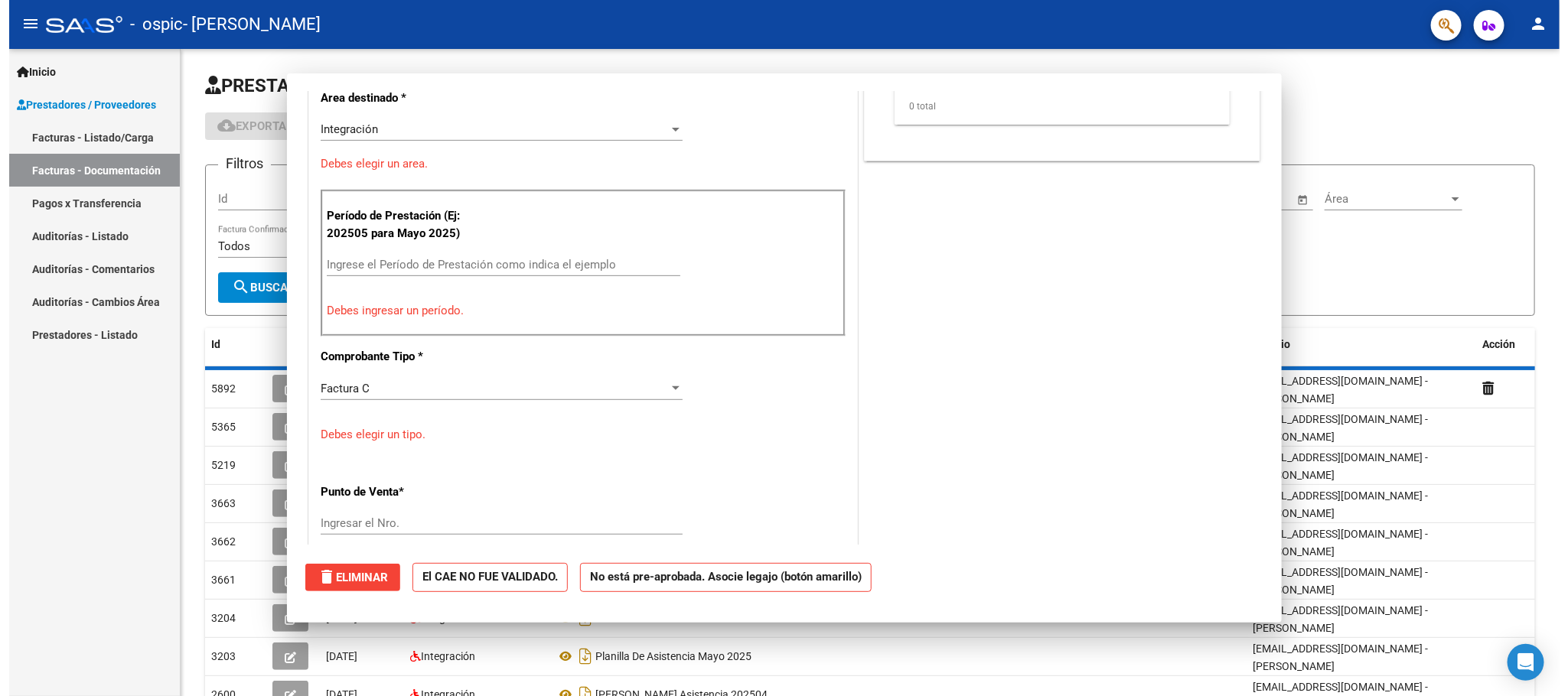
scroll to position [352, 0]
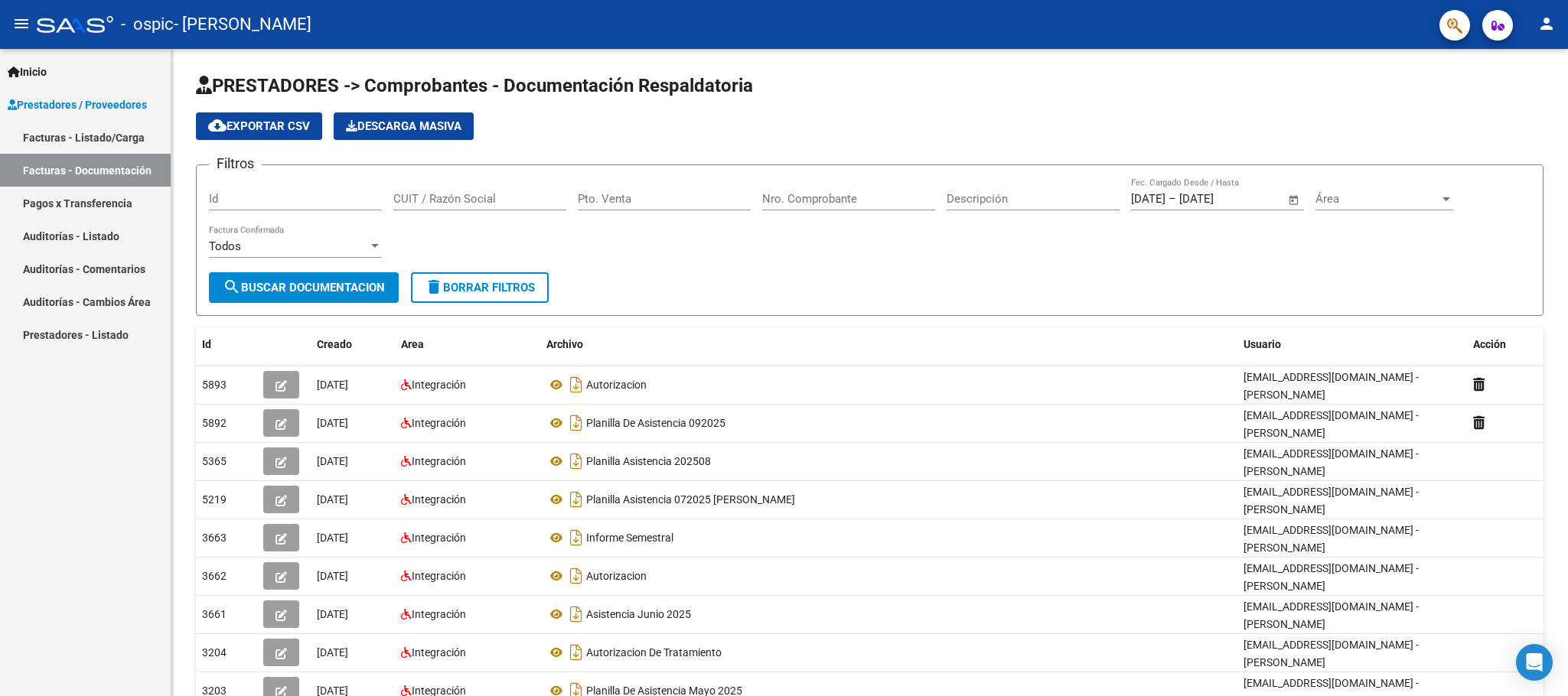
click at [40, 138] on link "Facturas - Listado/Carga" at bounding box center [85, 137] width 171 height 33
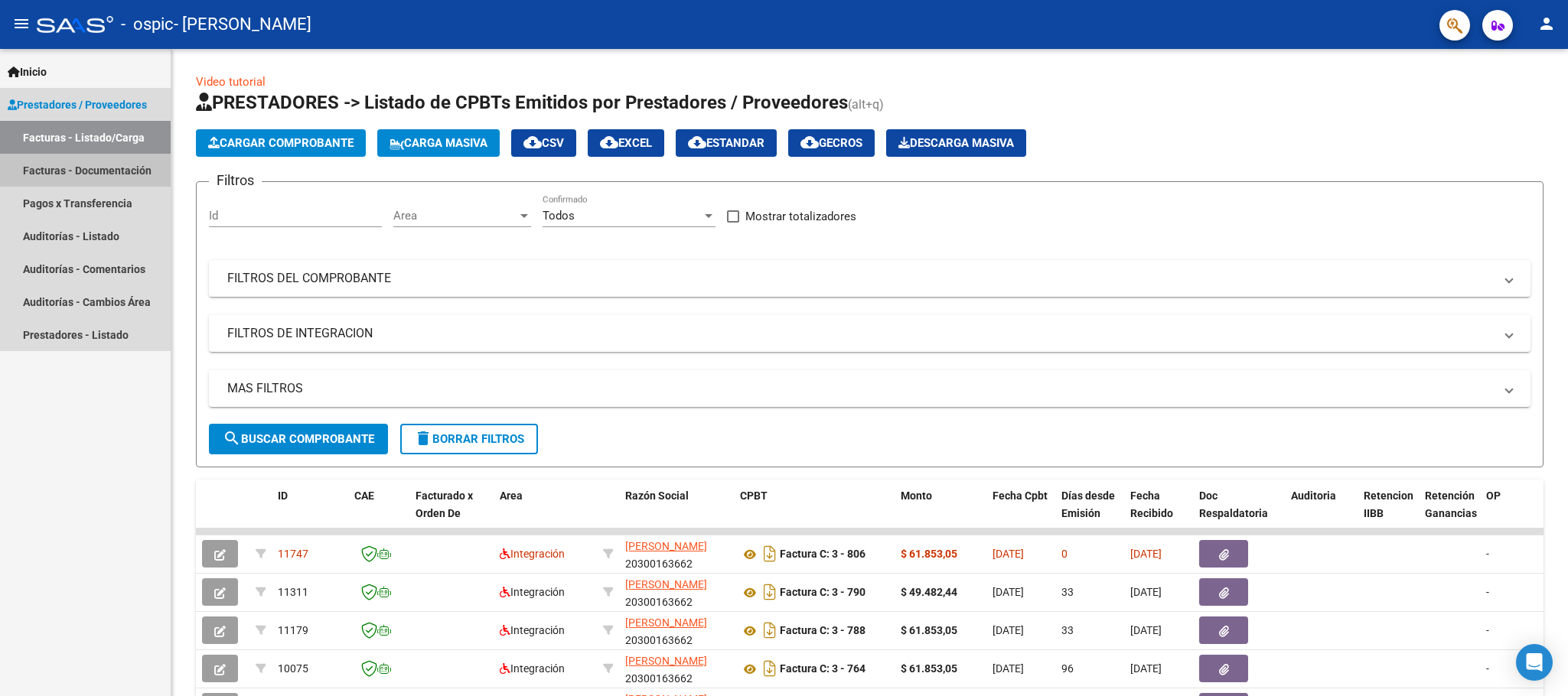
click at [80, 166] on link "Facturas - Documentación" at bounding box center [85, 170] width 171 height 33
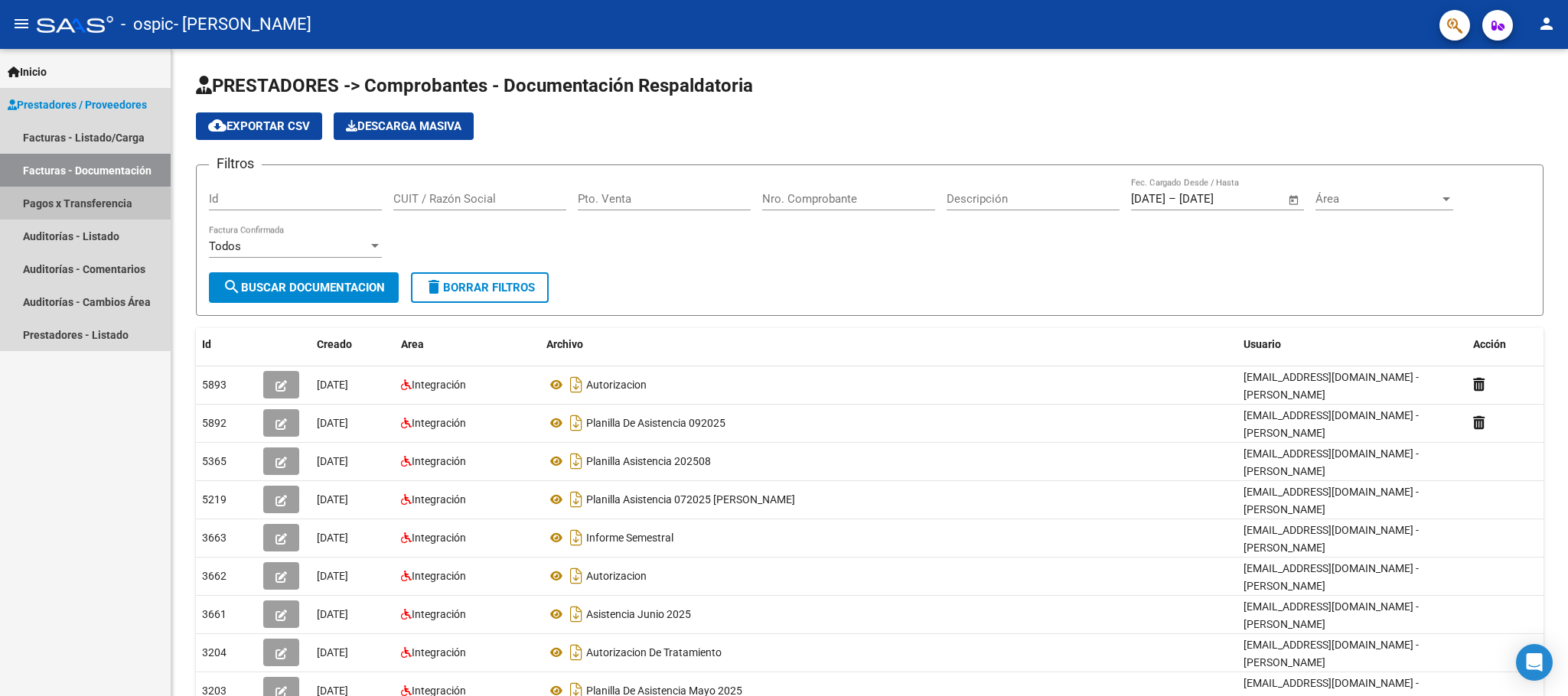
click at [60, 211] on link "Pagos x Transferencia" at bounding box center [85, 202] width 171 height 33
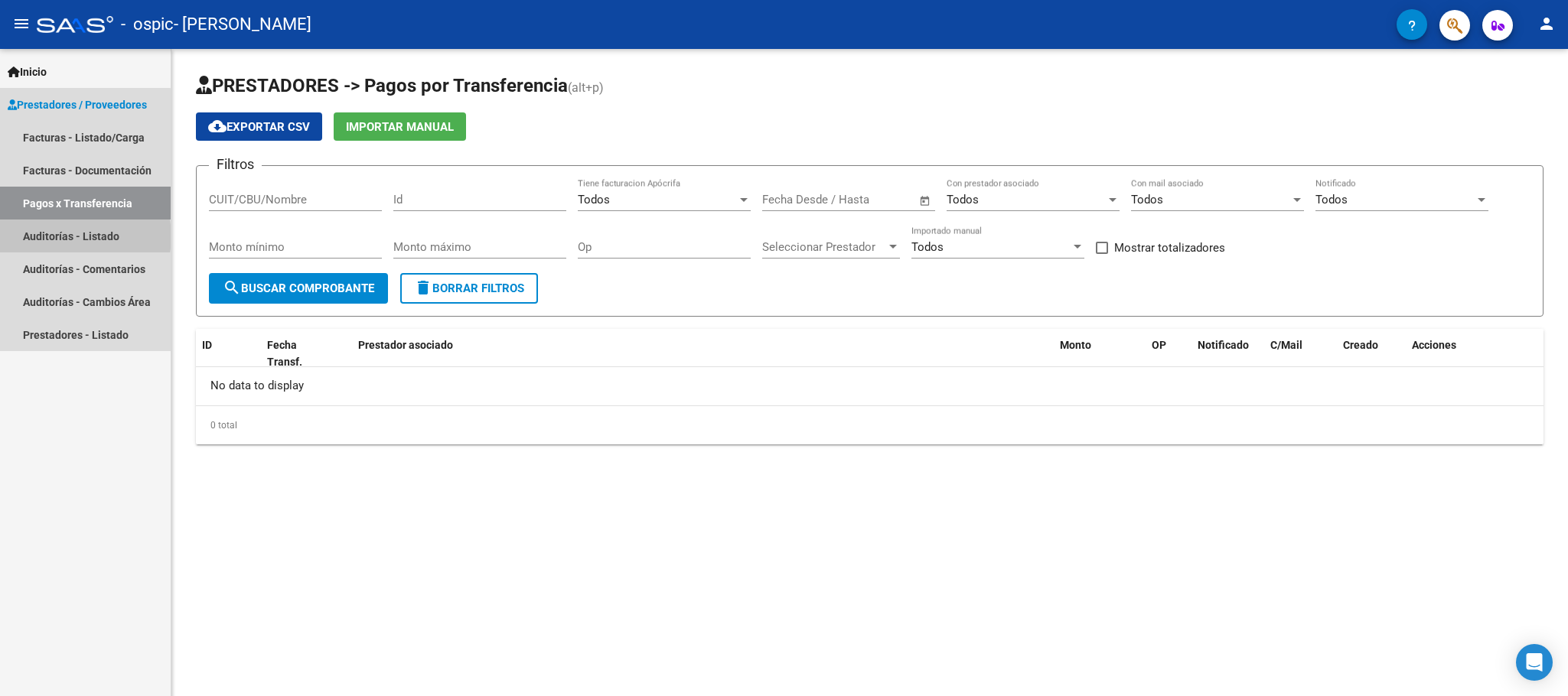
click at [74, 236] on link "Auditorías - Listado" at bounding box center [85, 236] width 171 height 33
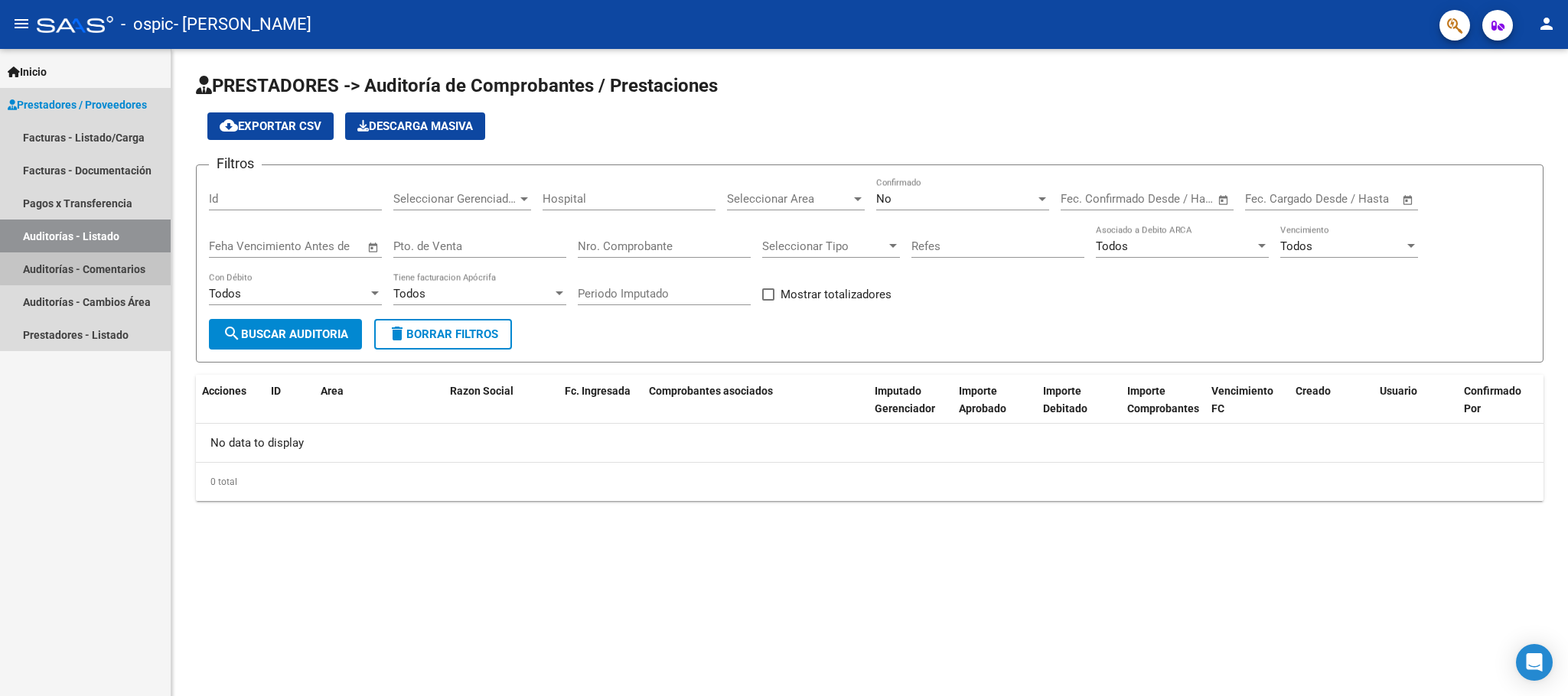
click at [85, 263] on link "Auditorías - Comentarios" at bounding box center [85, 269] width 171 height 33
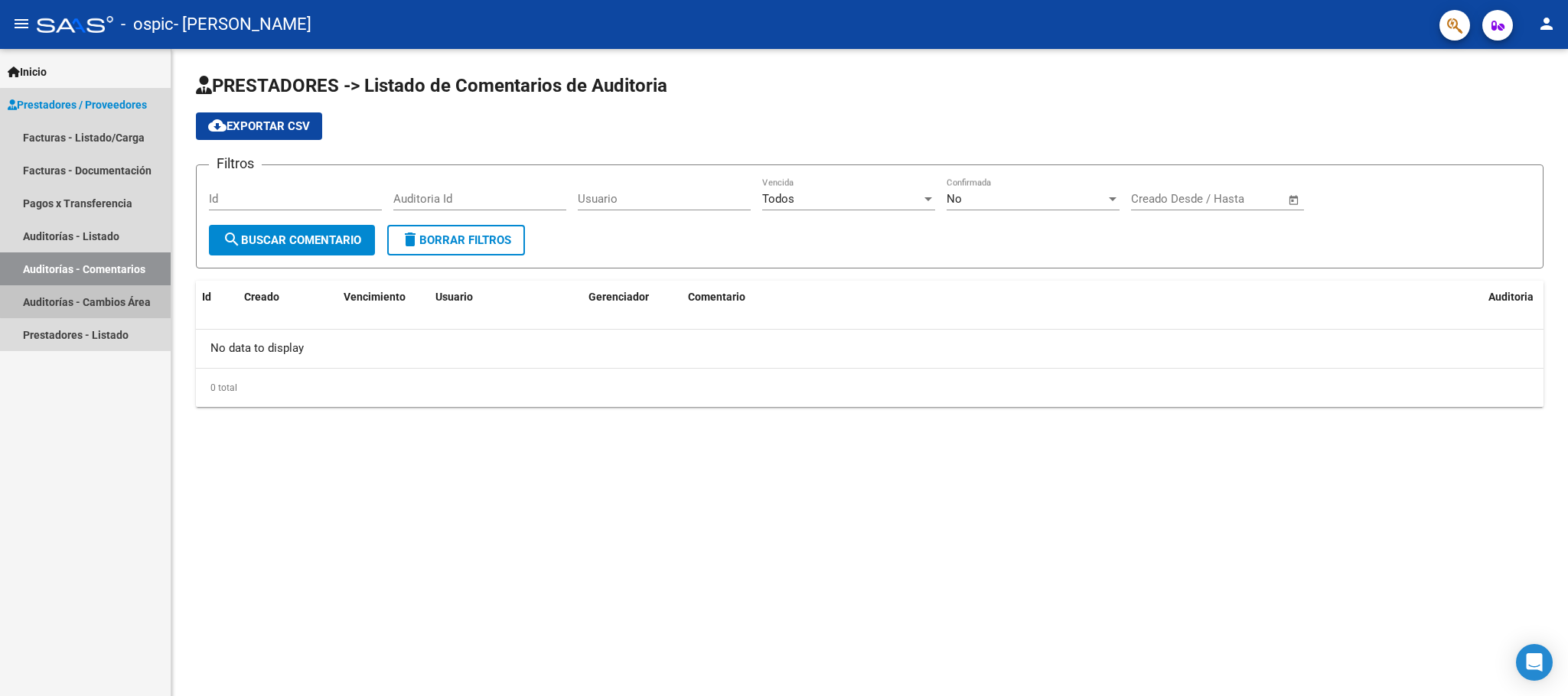
click at [96, 301] on link "Auditorías - Cambios Área" at bounding box center [85, 302] width 171 height 33
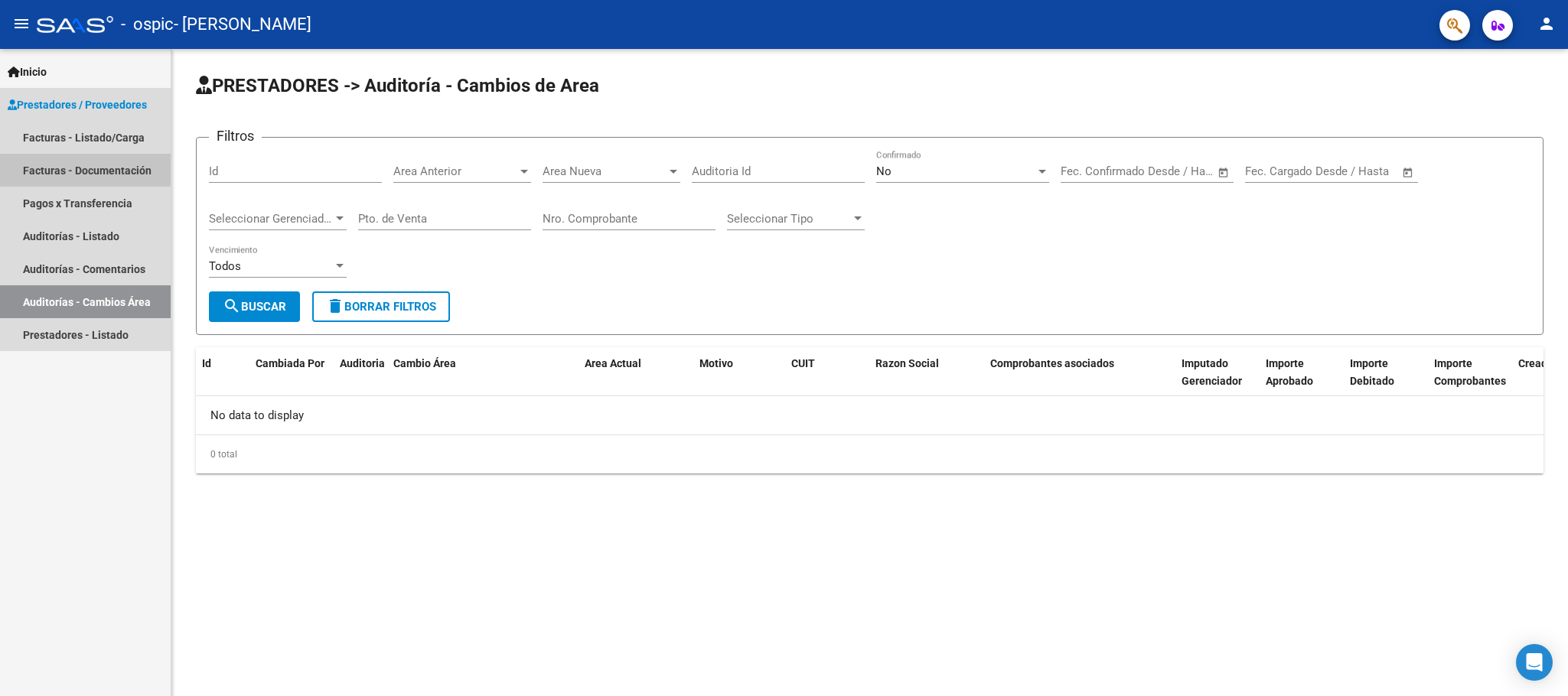
click at [85, 162] on link "Facturas - Documentación" at bounding box center [85, 170] width 171 height 33
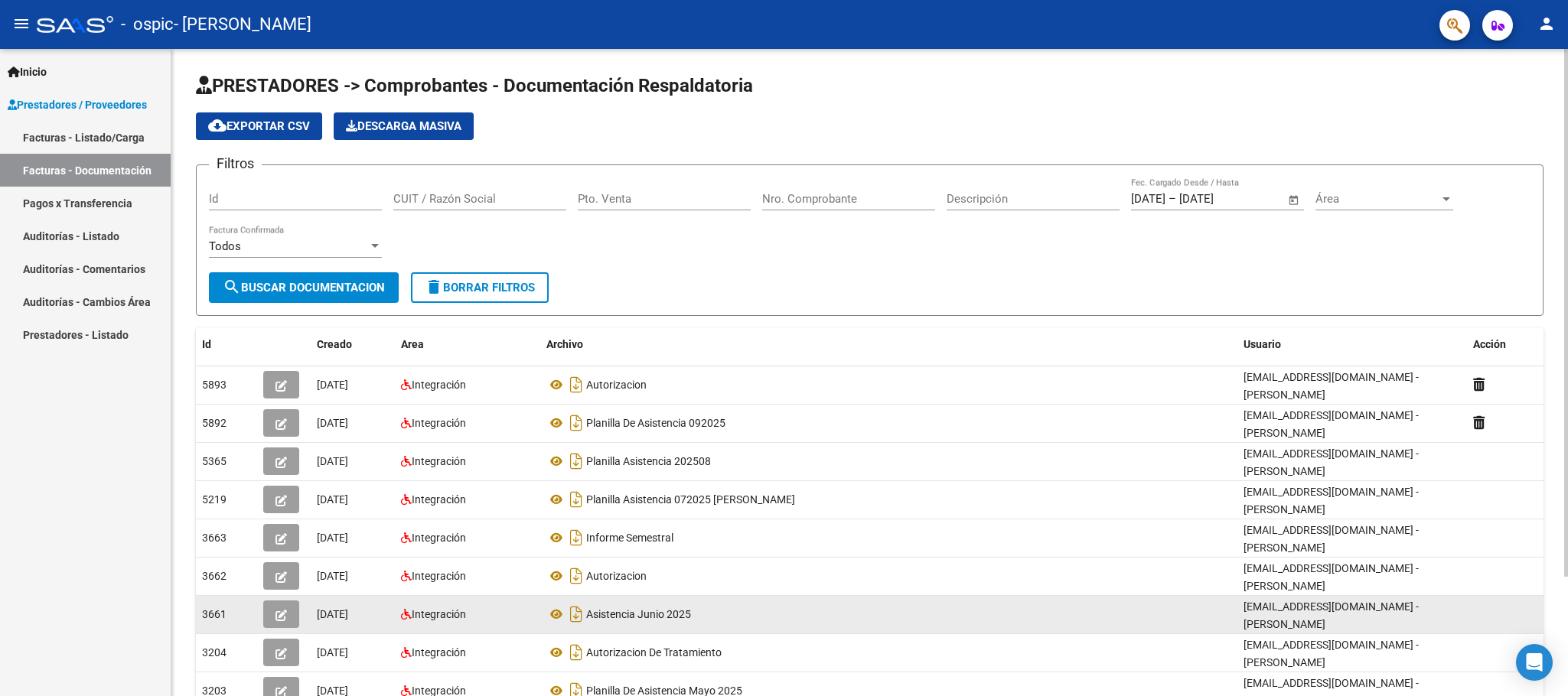
scroll to position [115, 0]
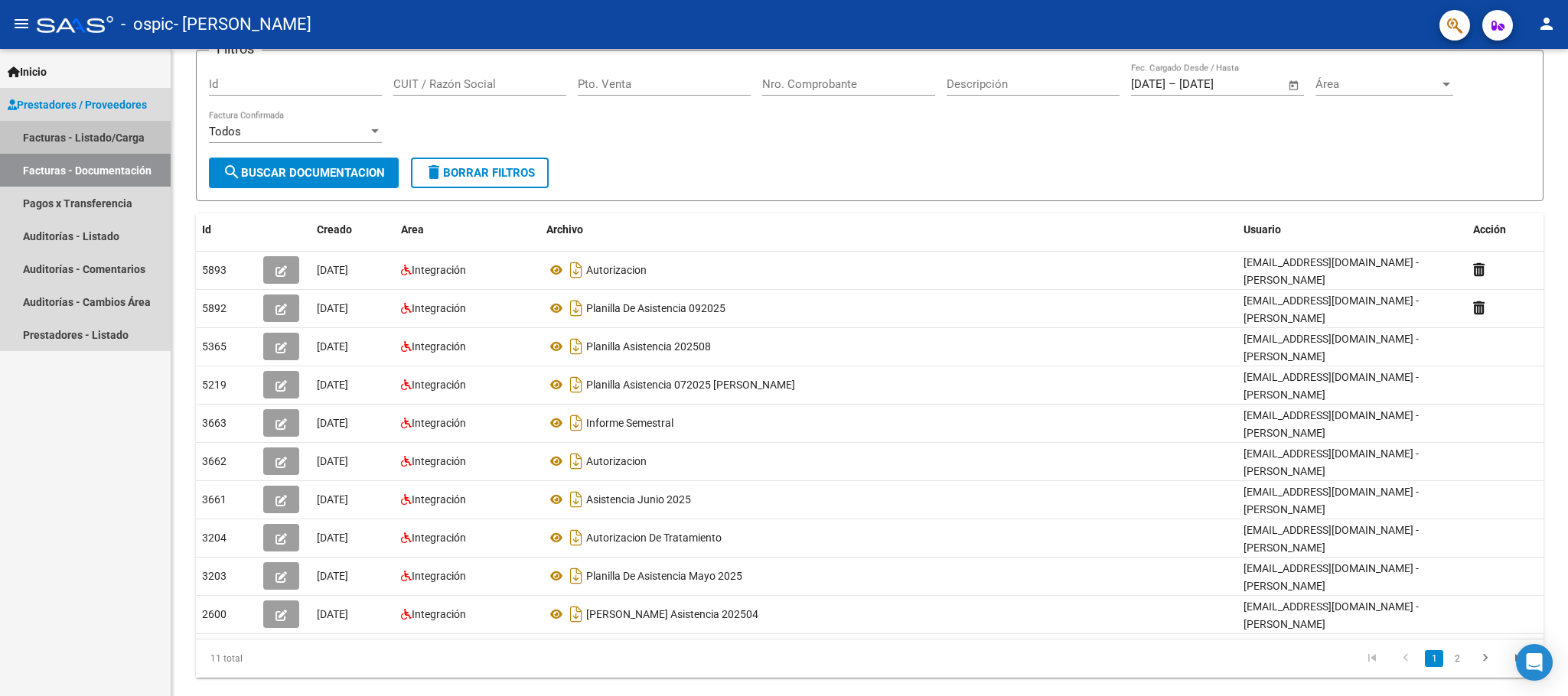
click at [56, 141] on link "Facturas - Listado/Carga" at bounding box center [85, 137] width 171 height 33
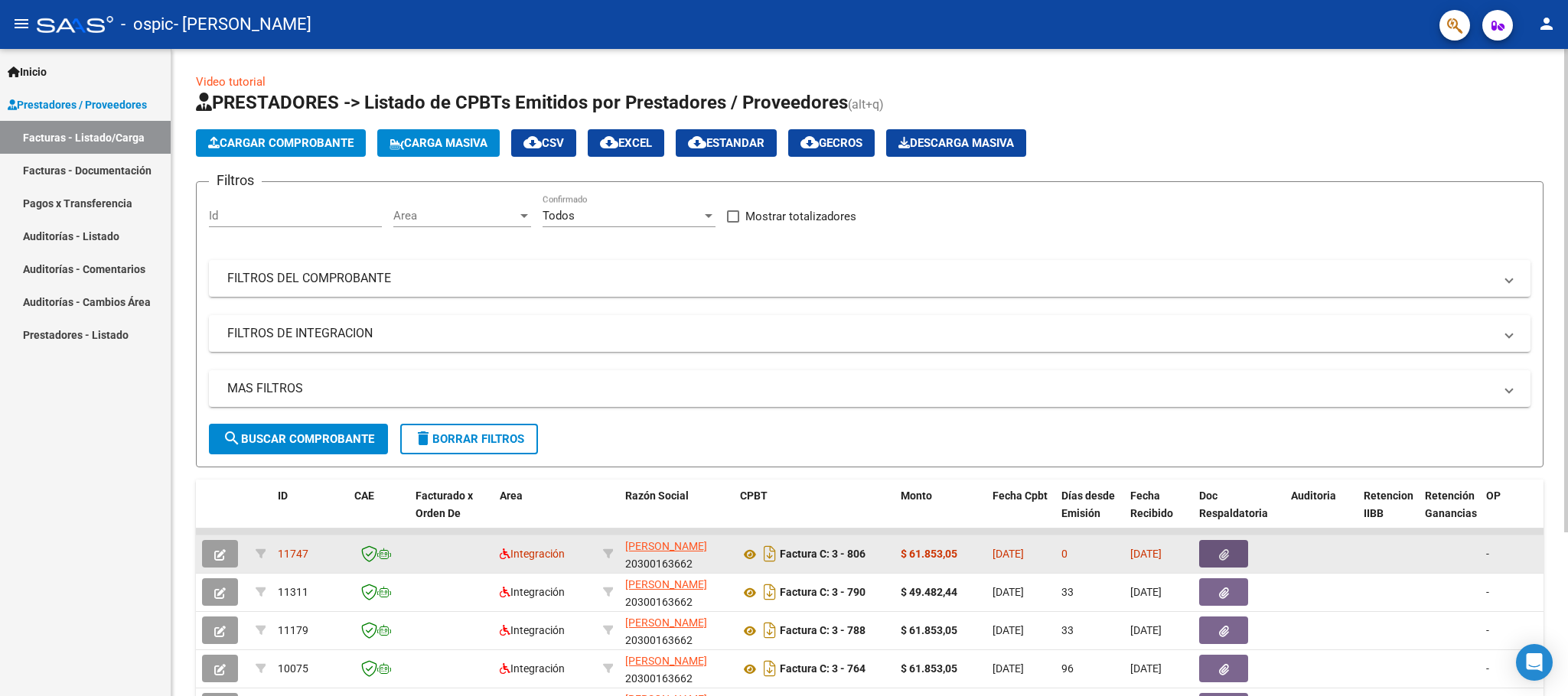
click at [1224, 555] on icon "button" at bounding box center [1224, 555] width 10 height 12
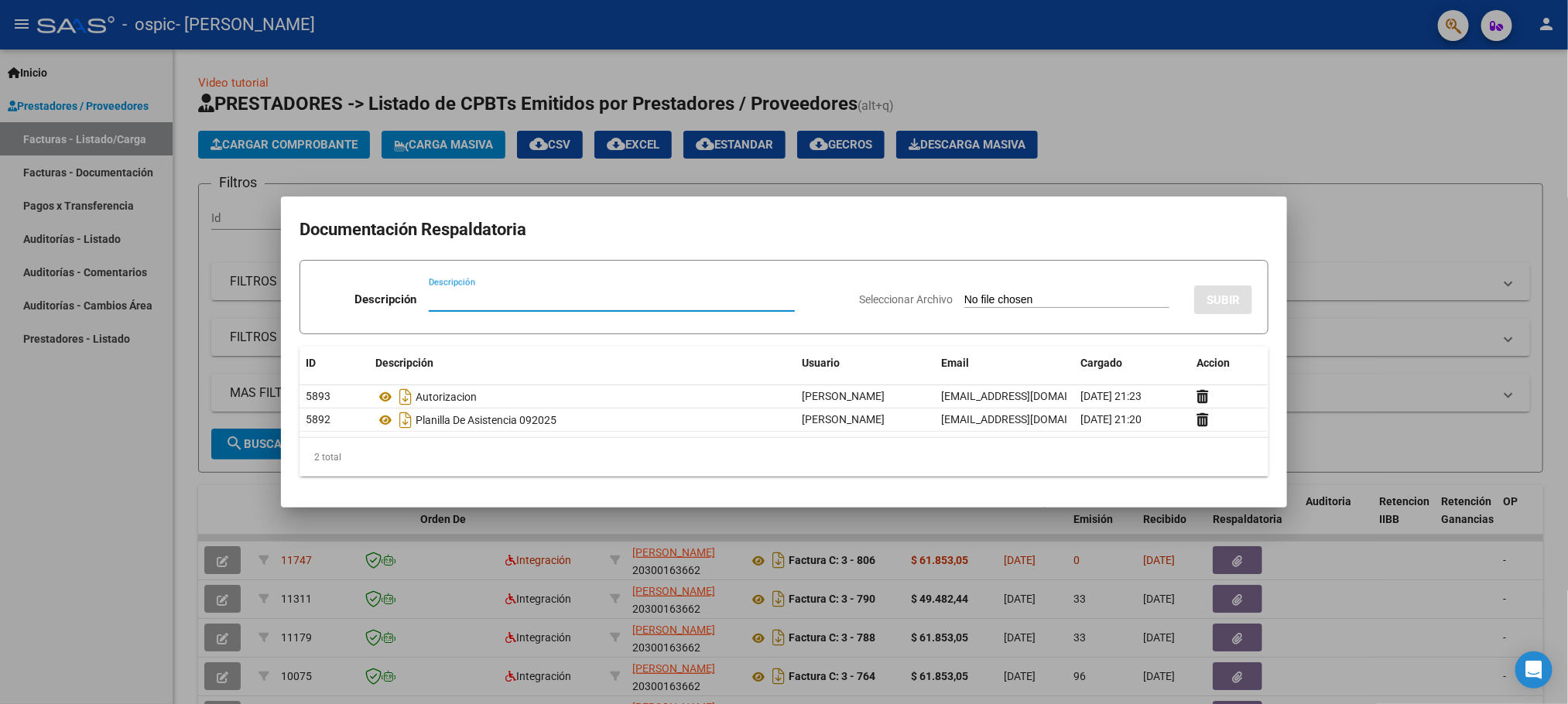
click at [1331, 121] on div at bounding box center [784, 352] width 1568 height 704
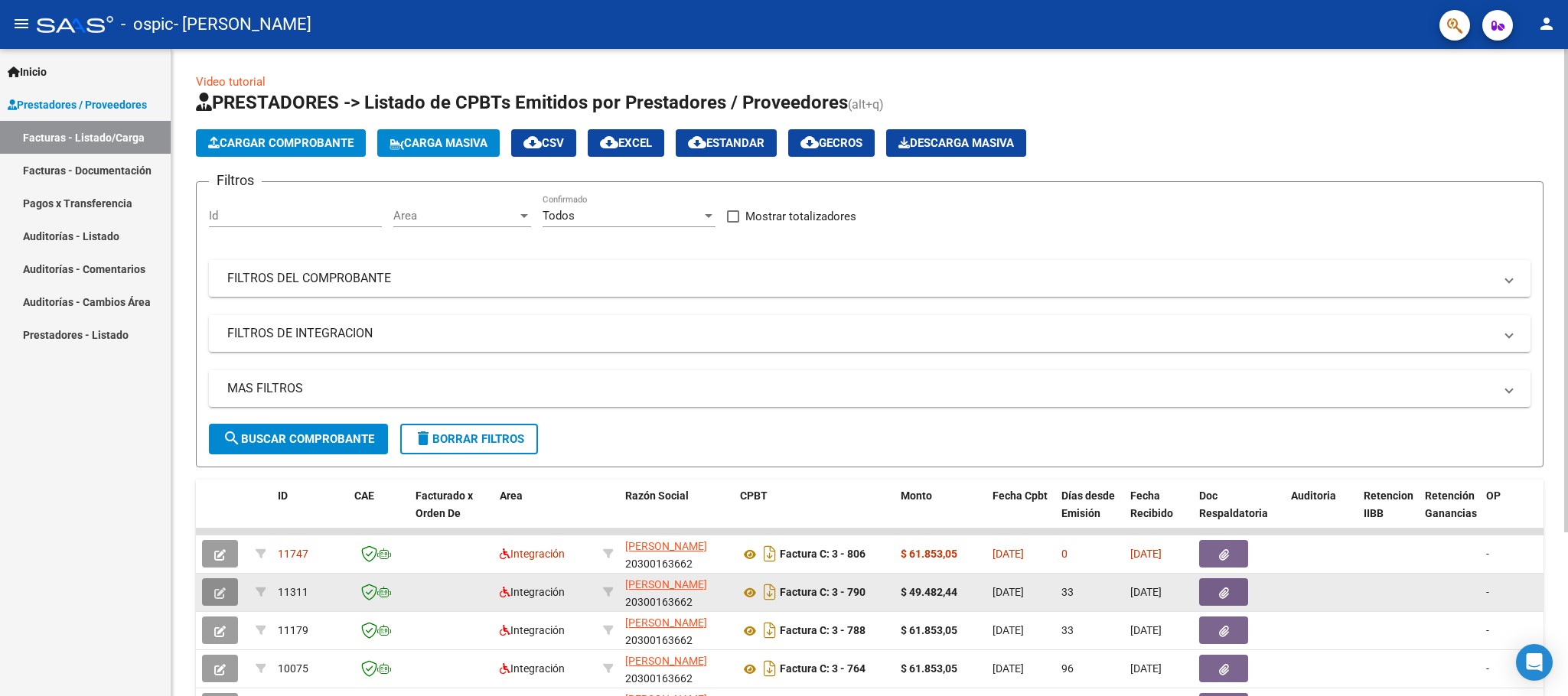
click at [220, 594] on icon "button" at bounding box center [219, 593] width 12 height 12
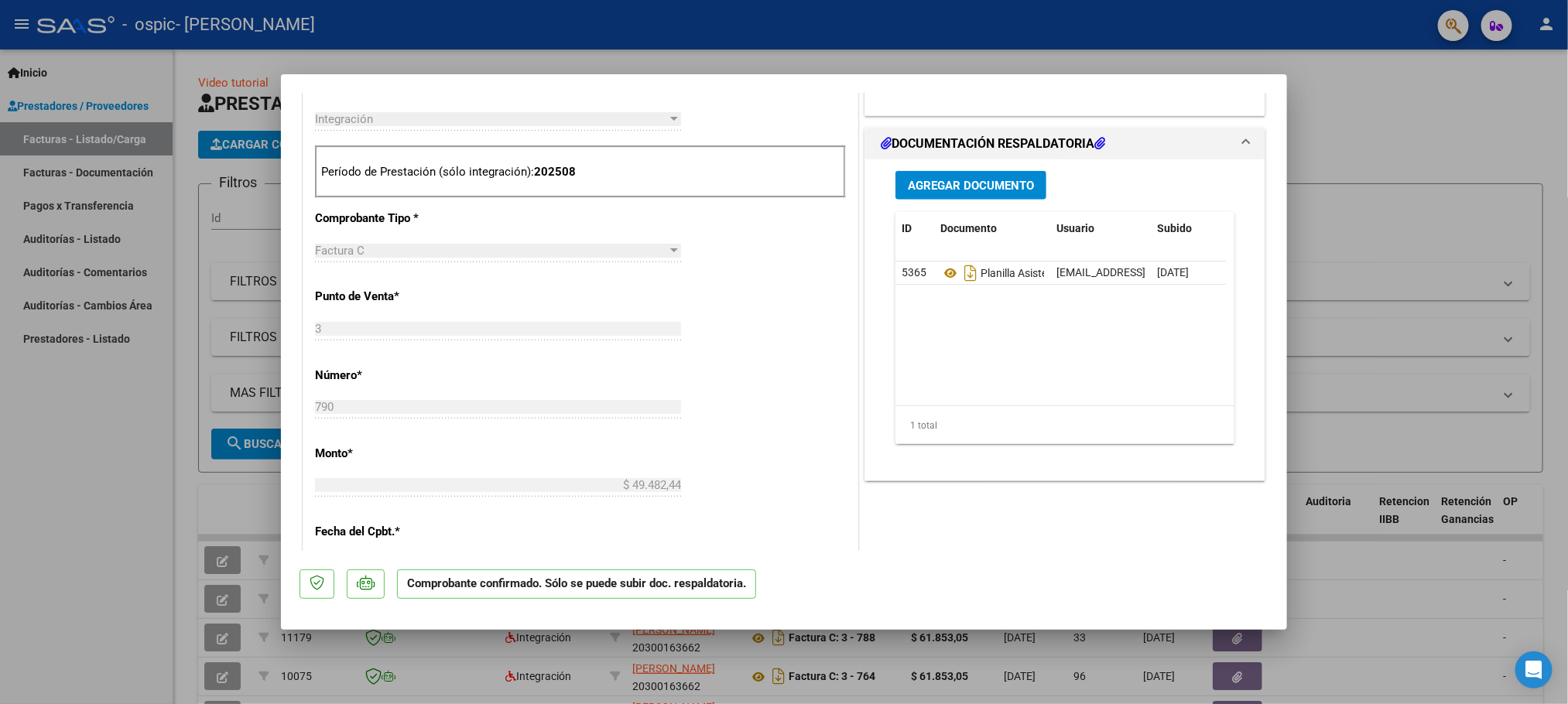
scroll to position [580, 0]
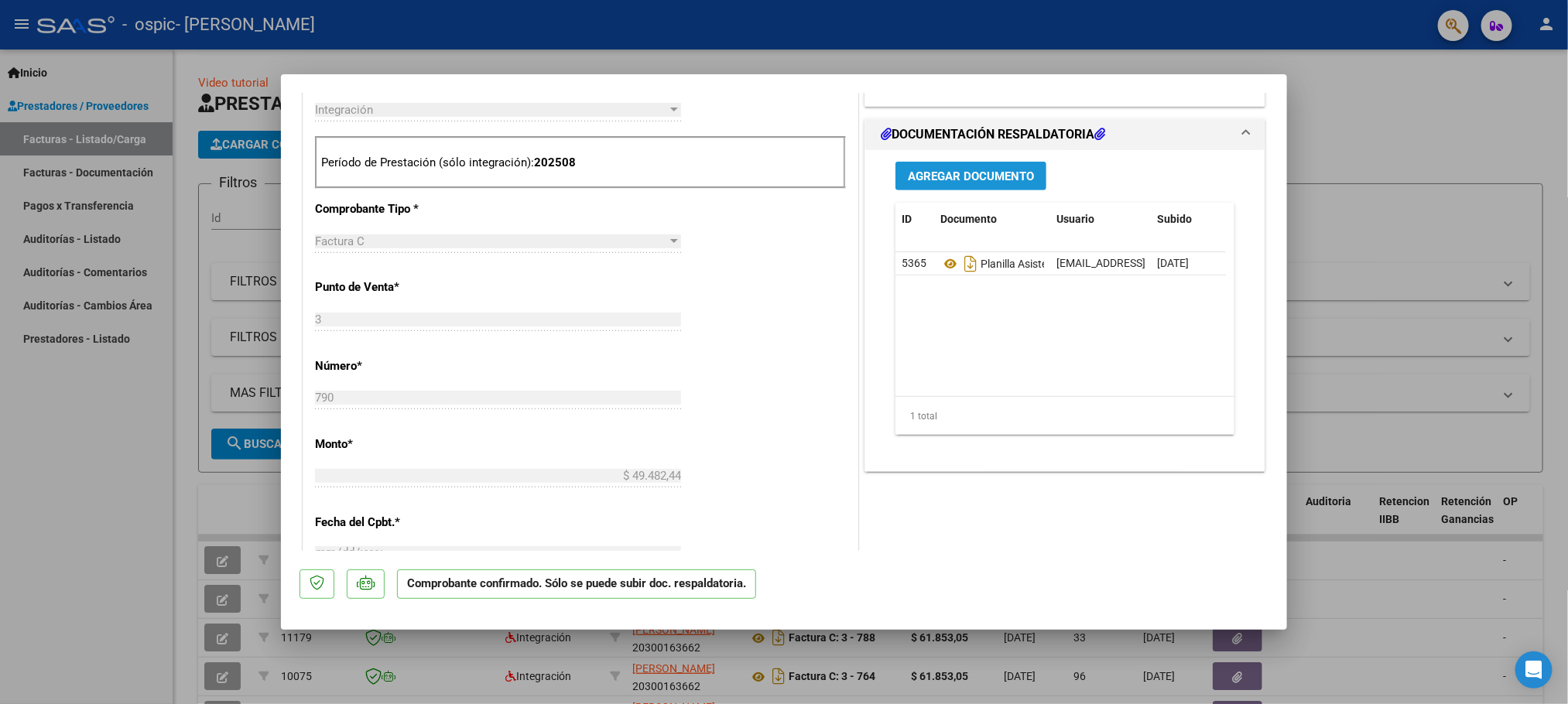
click at [954, 184] on span "Agregar Documento" at bounding box center [971, 177] width 126 height 14
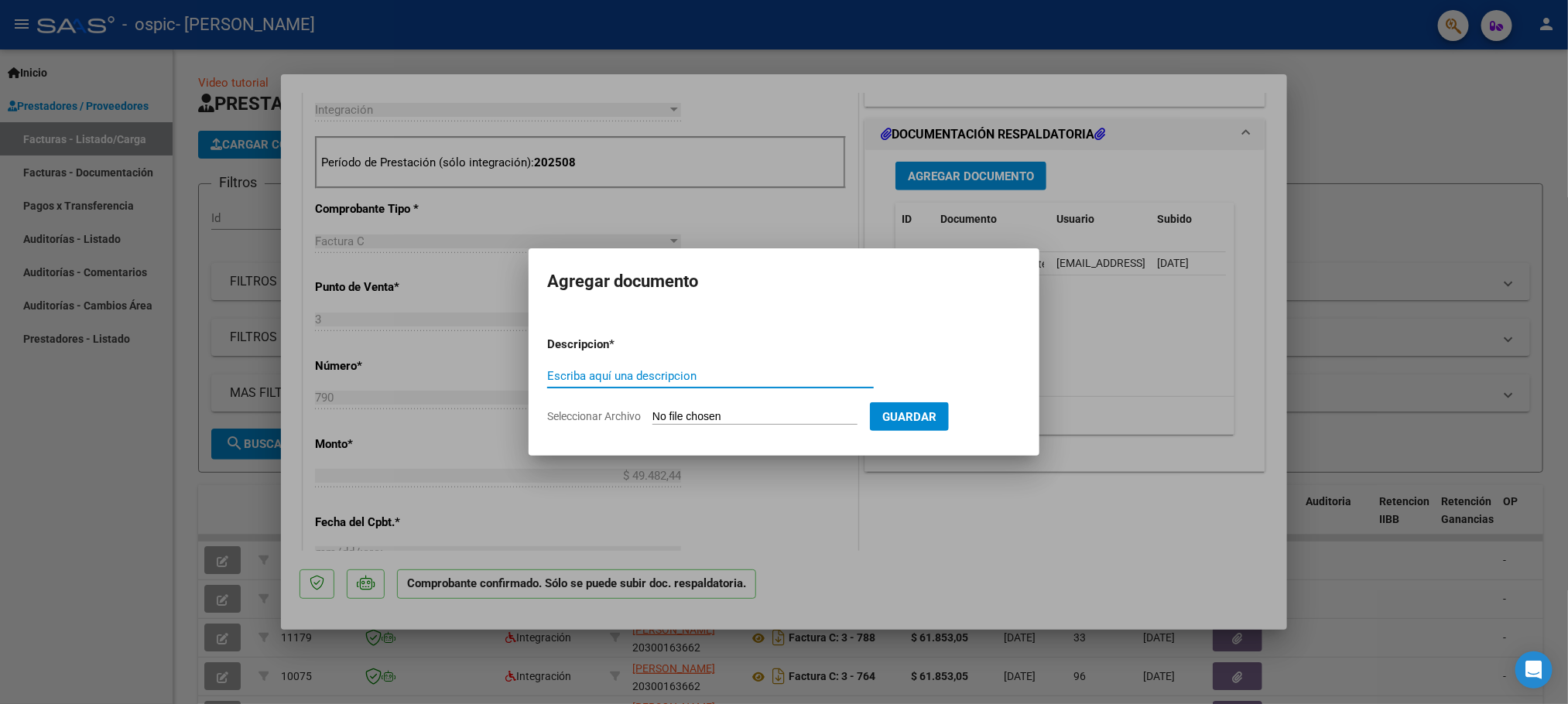
click at [629, 377] on input "Escriba aquí una descripcion" at bounding box center [710, 376] width 326 height 14
type input "AUTORIZACION"
click at [678, 418] on input "Seleccionar Archivo" at bounding box center [755, 417] width 205 height 15
type input "C:\fakepath\[PERSON_NAME] (1).pdf"
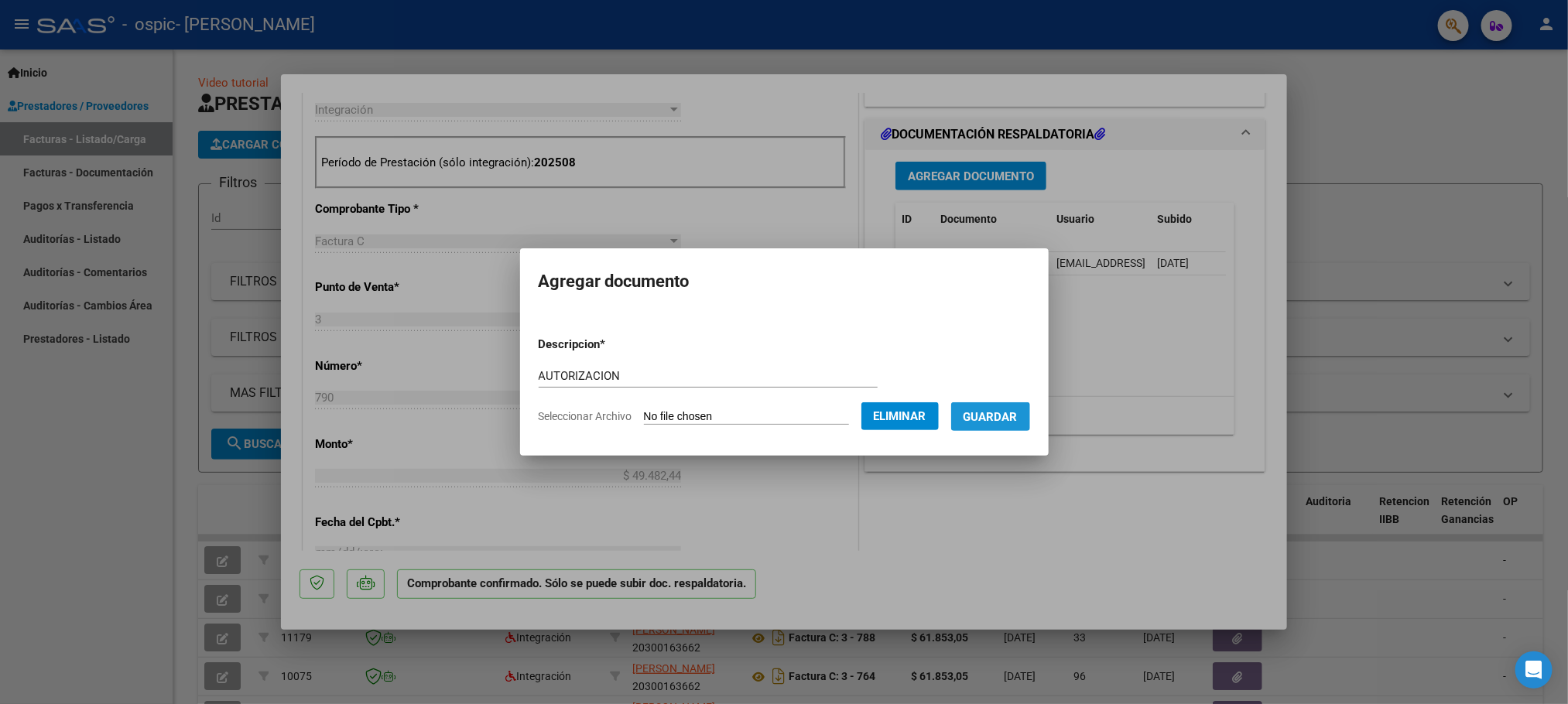
click at [995, 424] on button "Guardar" at bounding box center [990, 417] width 79 height 29
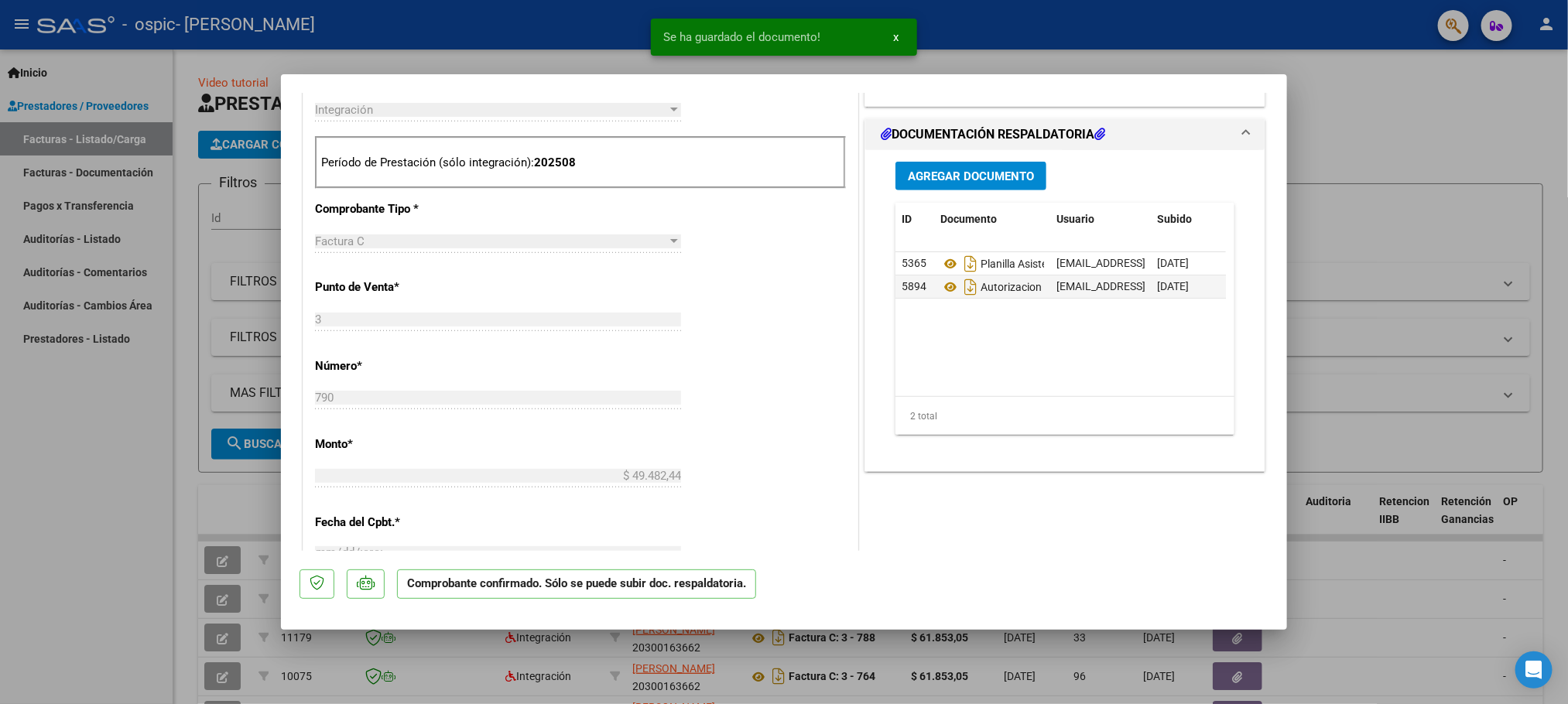
click at [1356, 136] on div at bounding box center [784, 352] width 1568 height 704
type input "$ 0,00"
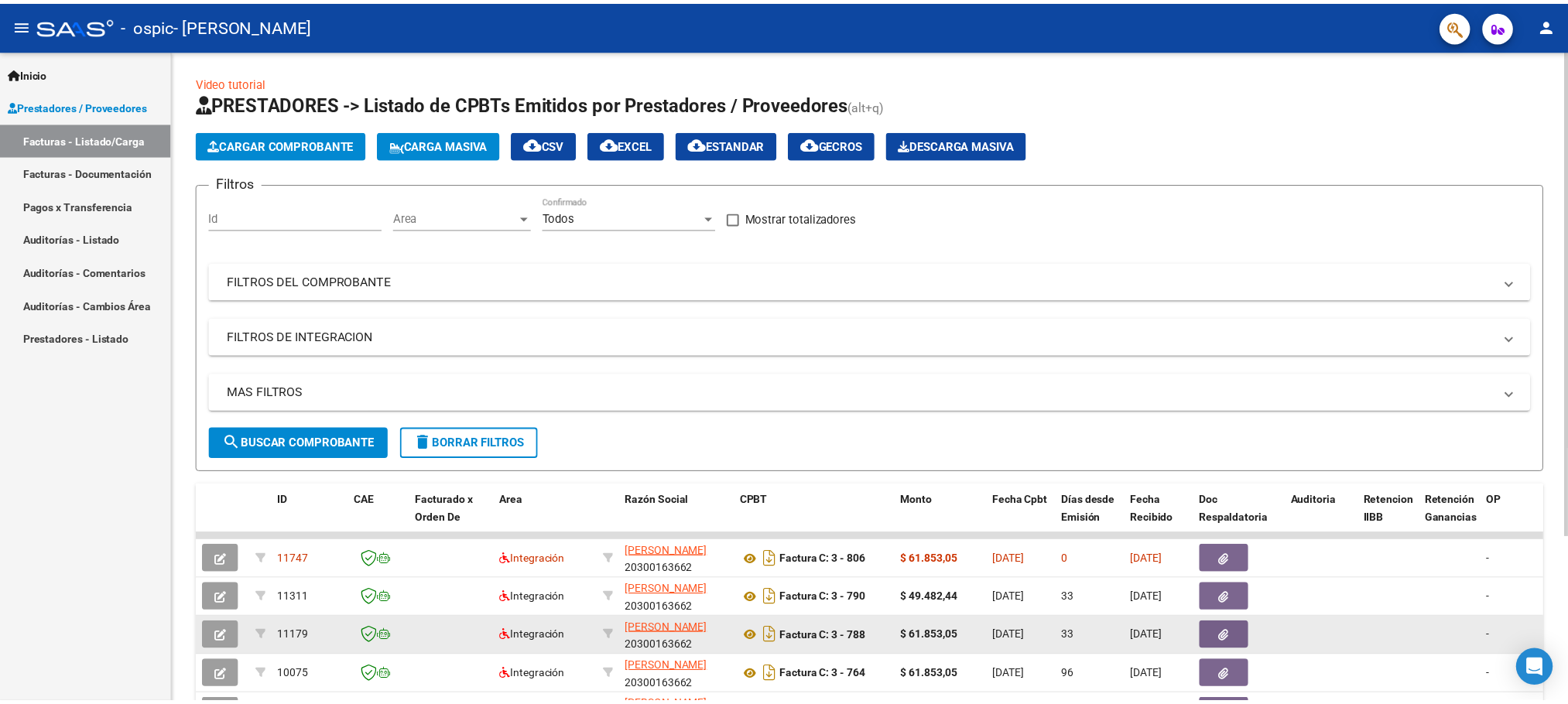
scroll to position [116, 0]
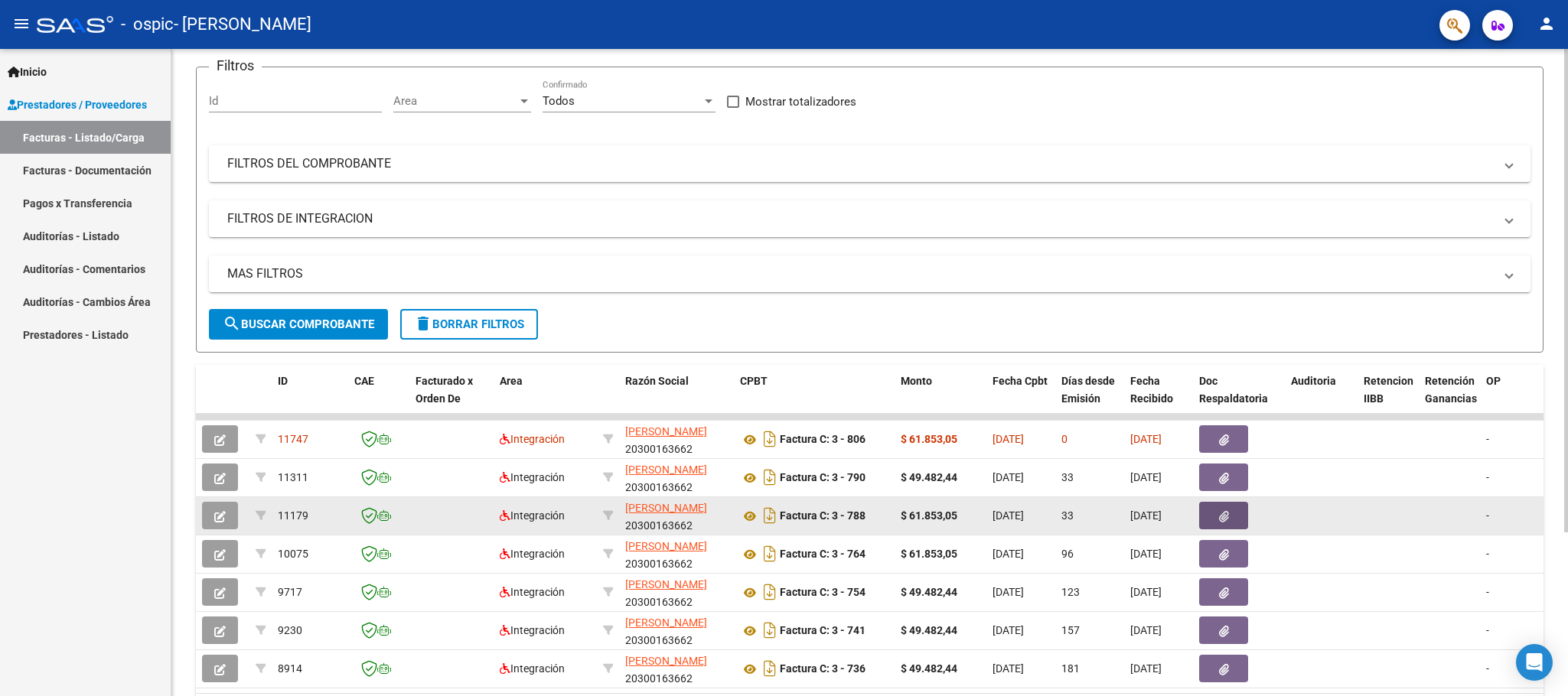
click at [1226, 517] on icon "button" at bounding box center [1224, 517] width 10 height 12
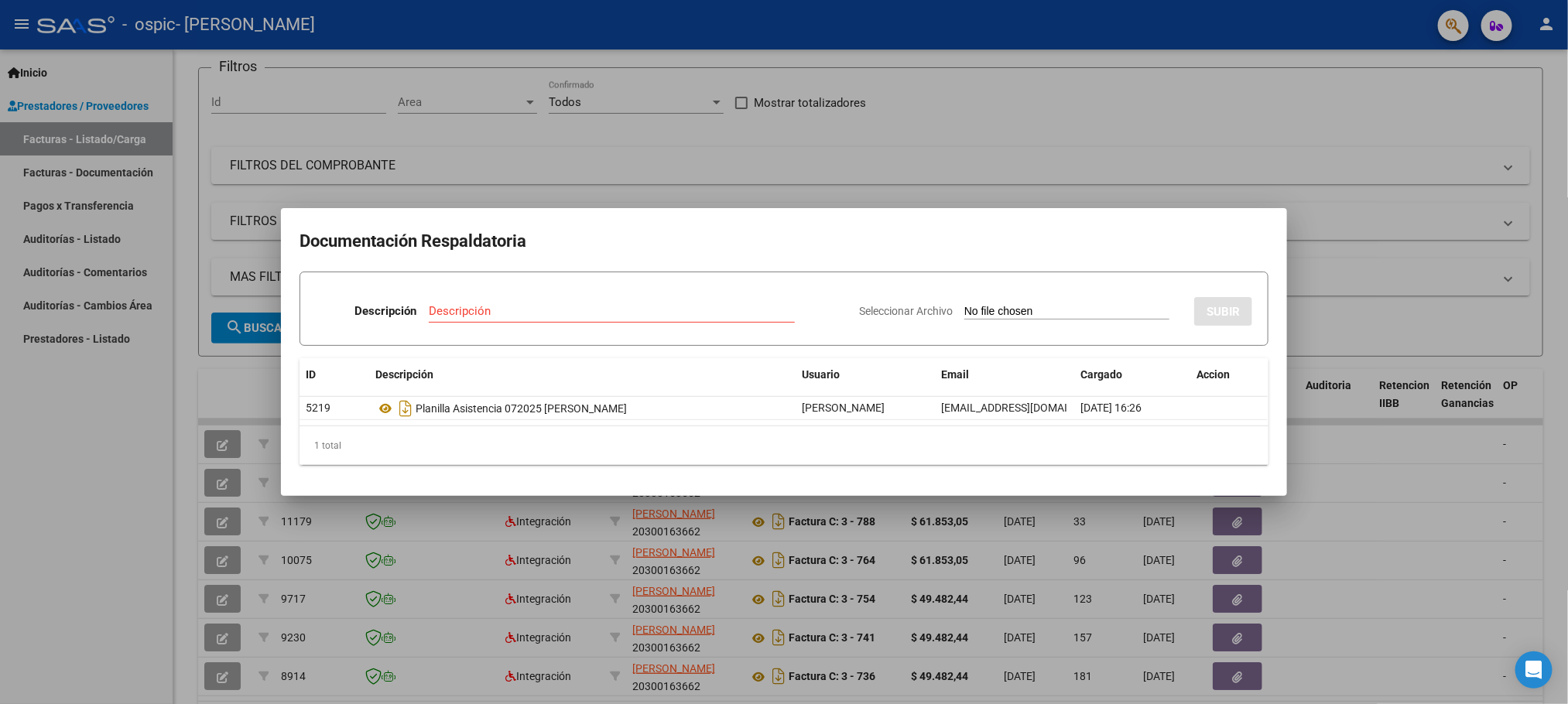
click at [58, 493] on div at bounding box center [784, 352] width 1568 height 704
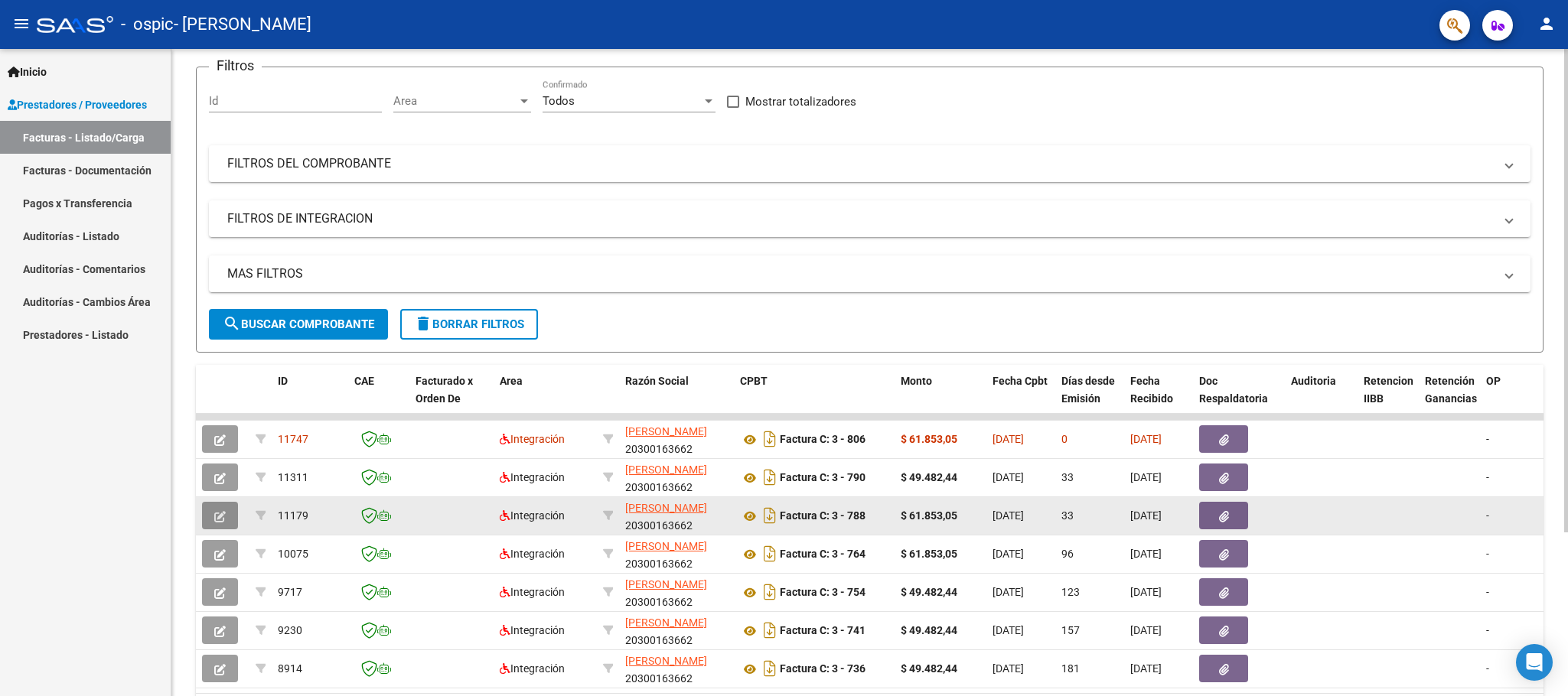
click at [214, 521] on icon "button" at bounding box center [219, 517] width 12 height 12
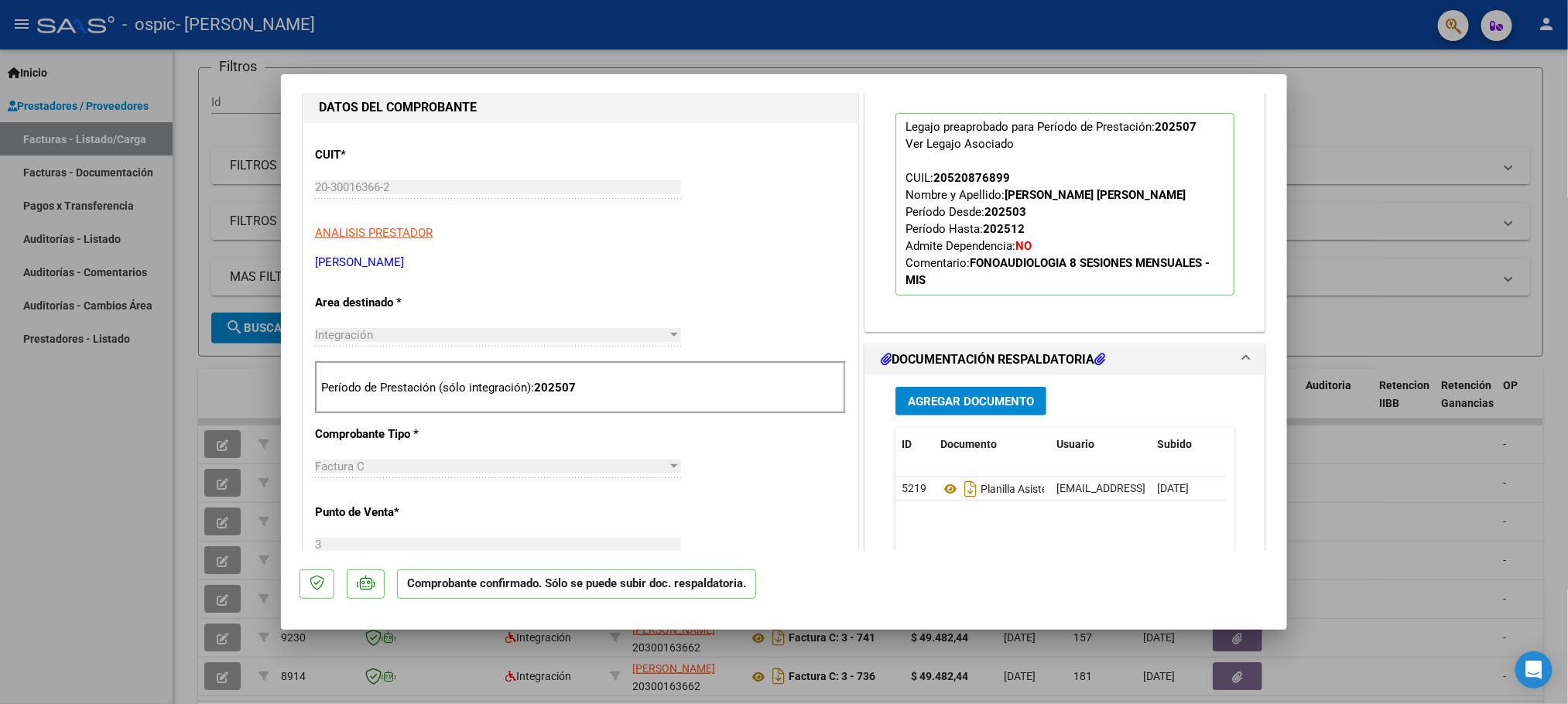
scroll to position [464, 0]
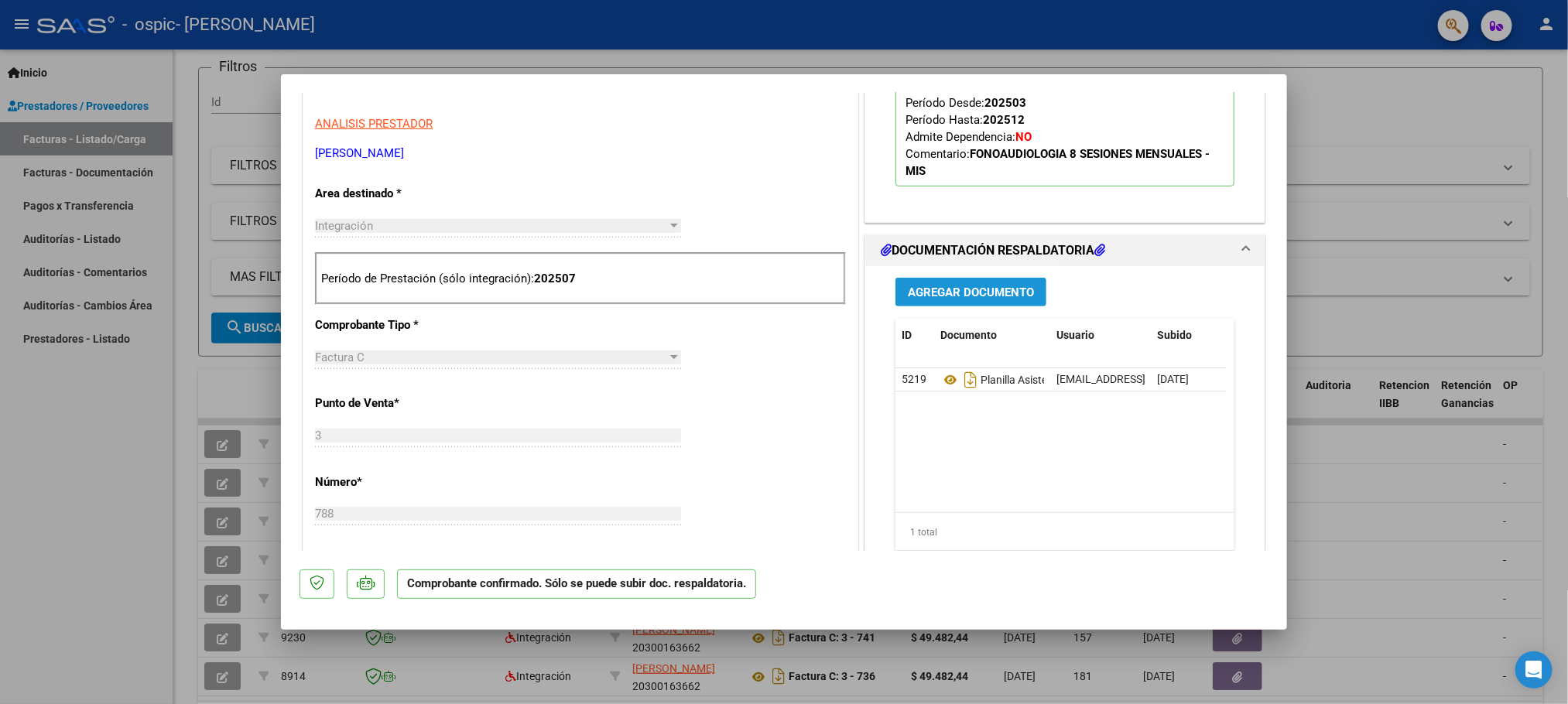
click at [982, 300] on span "Agregar Documento" at bounding box center [971, 293] width 126 height 14
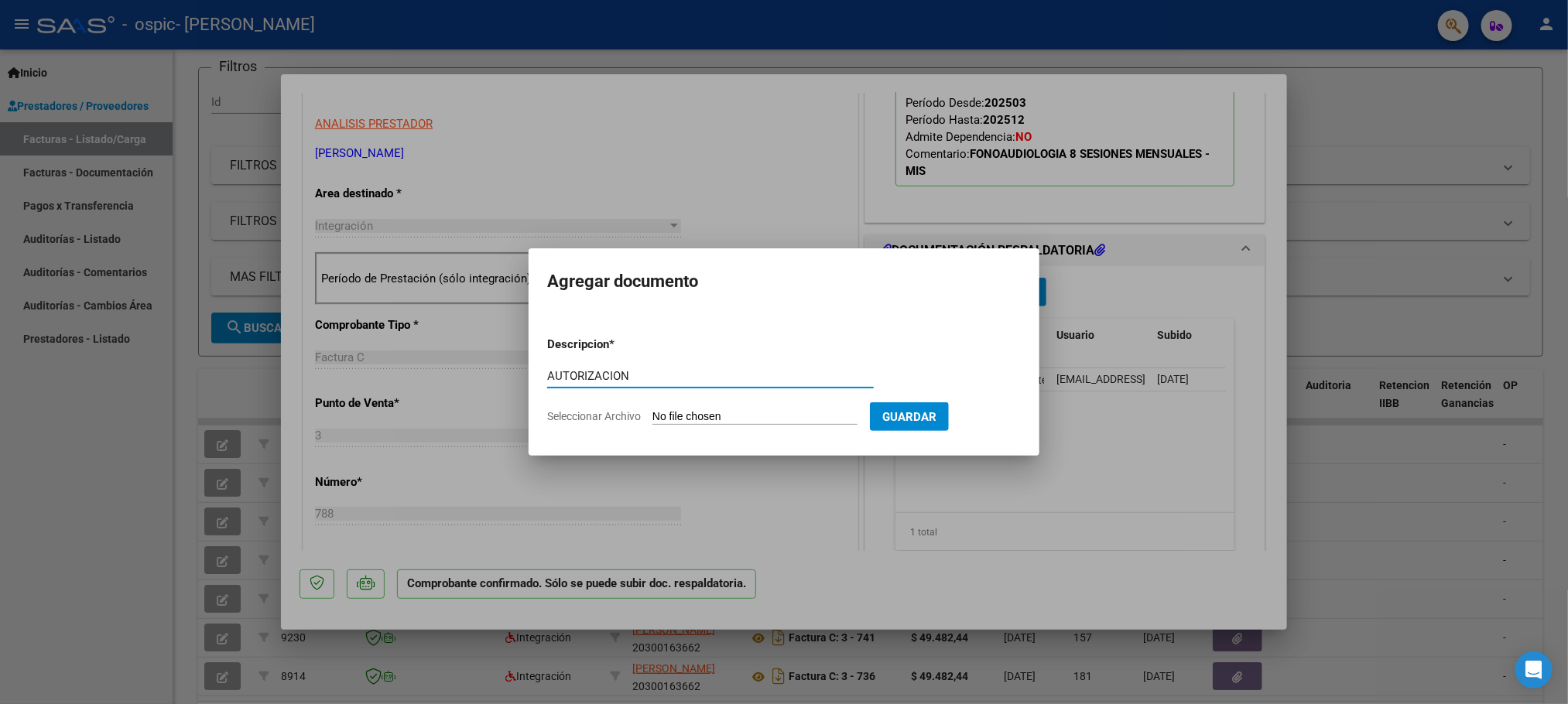
type input "AUTORIZACION"
click at [748, 414] on input "Seleccionar Archivo" at bounding box center [755, 417] width 205 height 15
type input "C:\fakepath\[PERSON_NAME] (1).pdf"
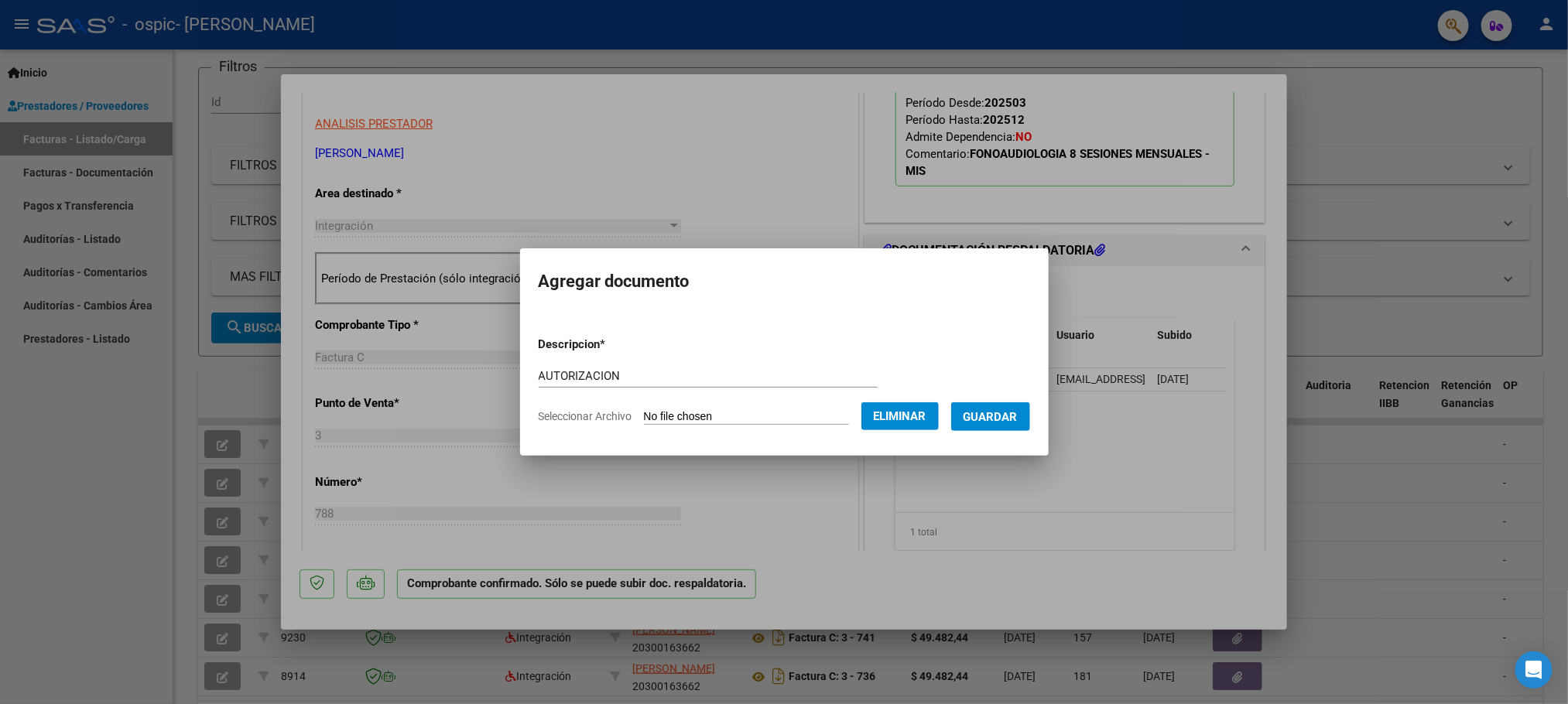
click at [999, 417] on span "Guardar" at bounding box center [991, 417] width 55 height 14
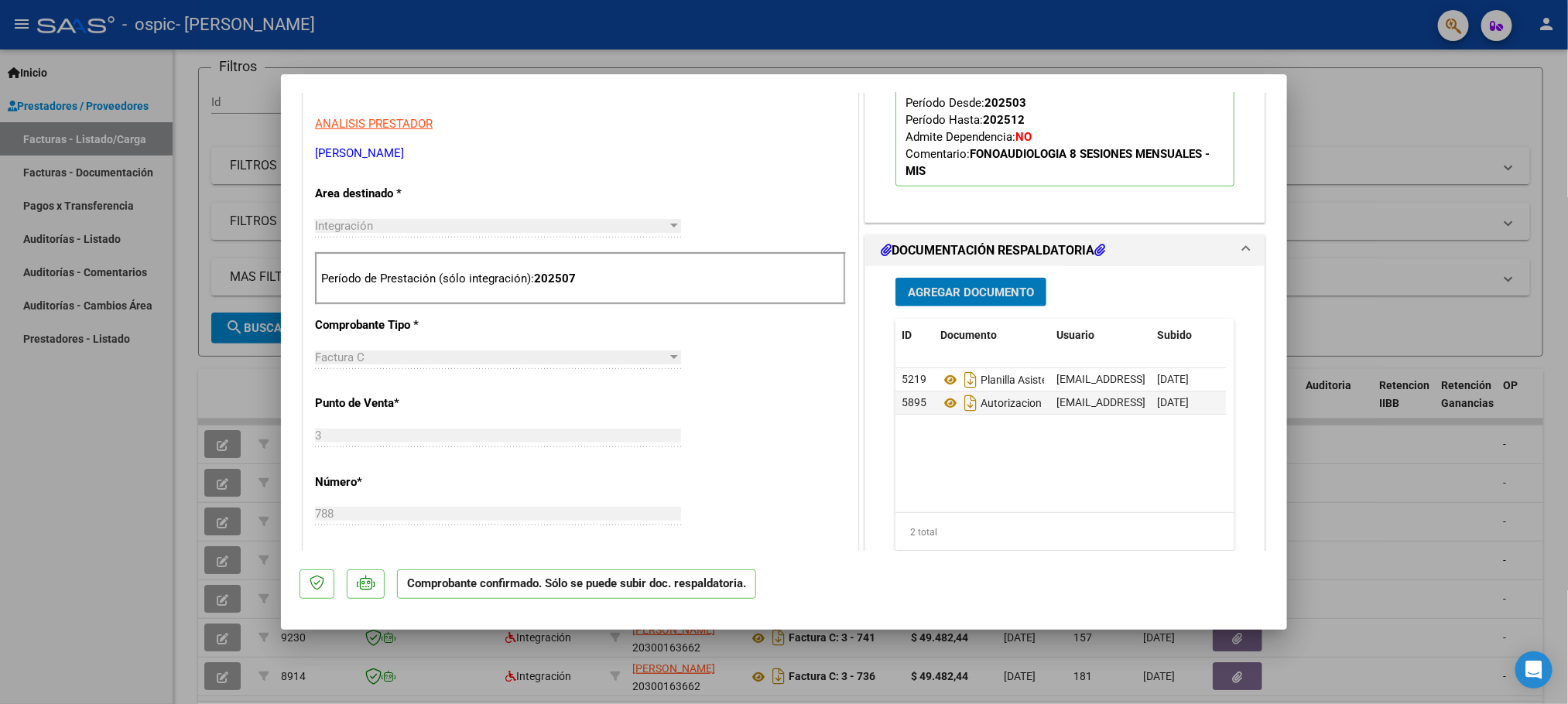
click at [1382, 491] on div at bounding box center [784, 352] width 1568 height 704
type input "$ 0,00"
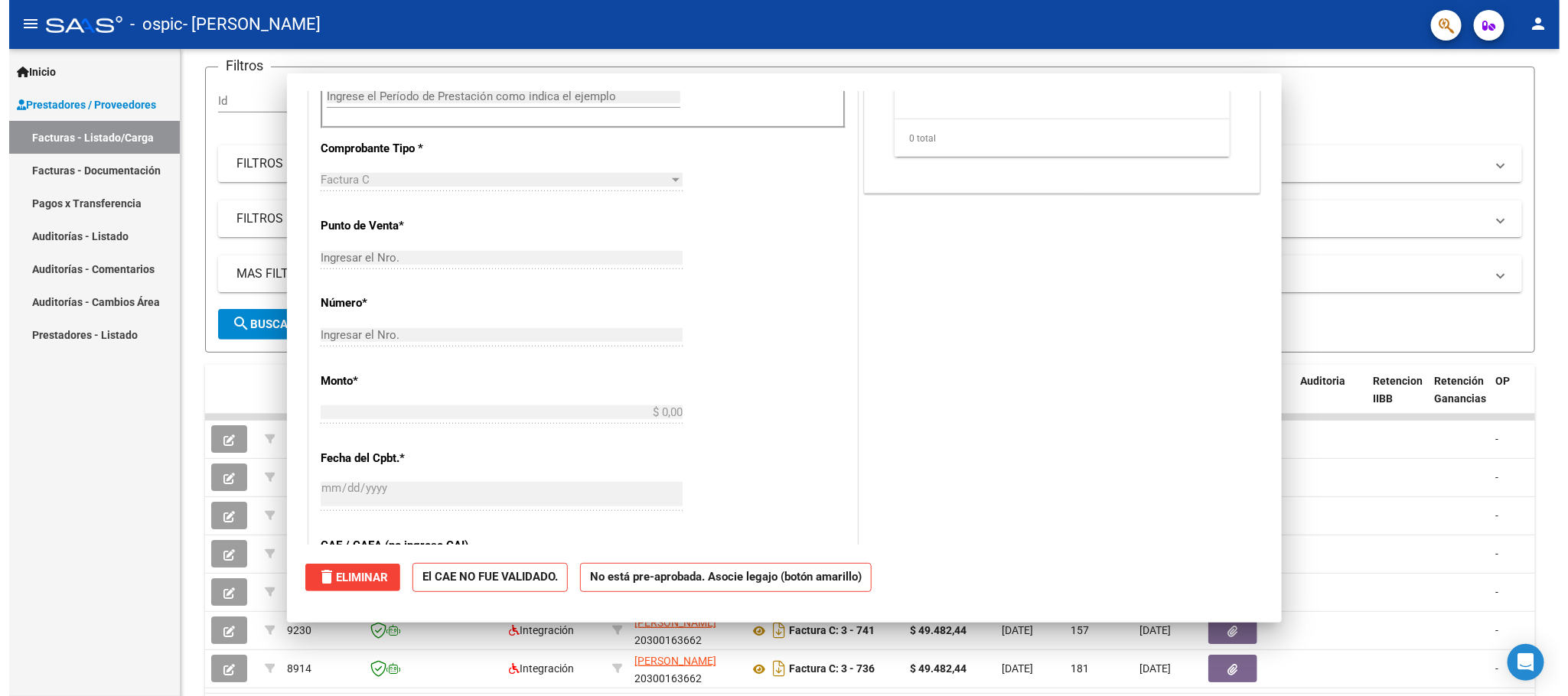
scroll to position [259, 0]
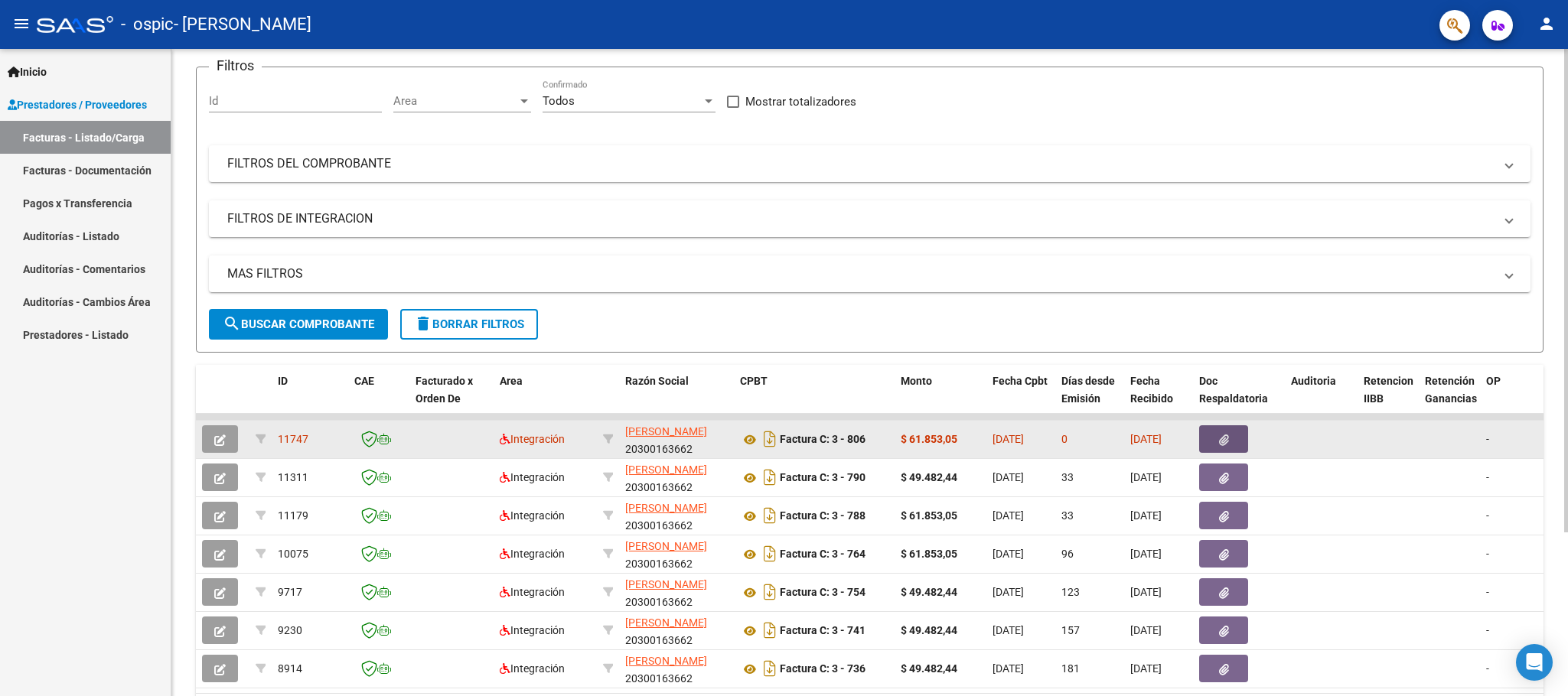
click at [1229, 437] on button "button" at bounding box center [1224, 440] width 49 height 28
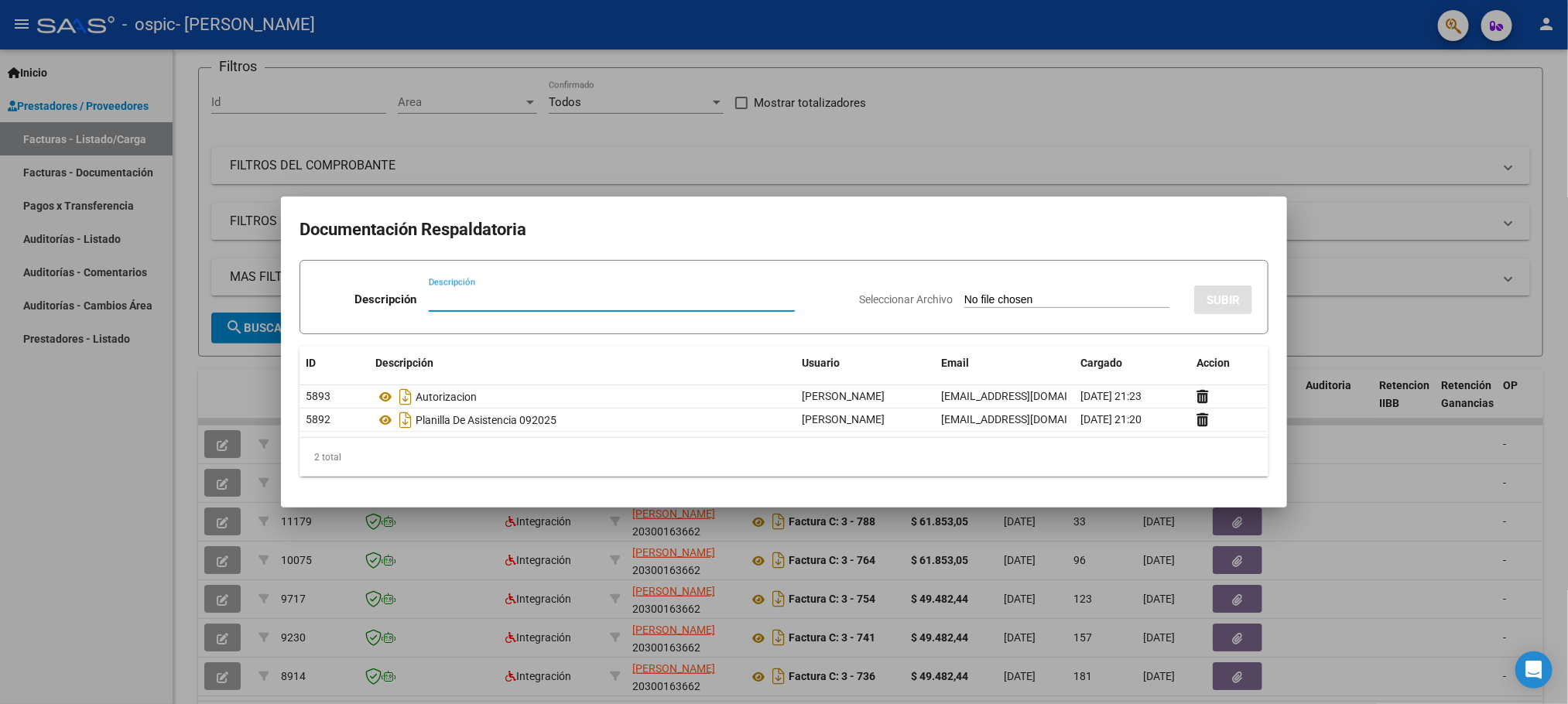
click at [1399, 560] on div at bounding box center [784, 352] width 1568 height 704
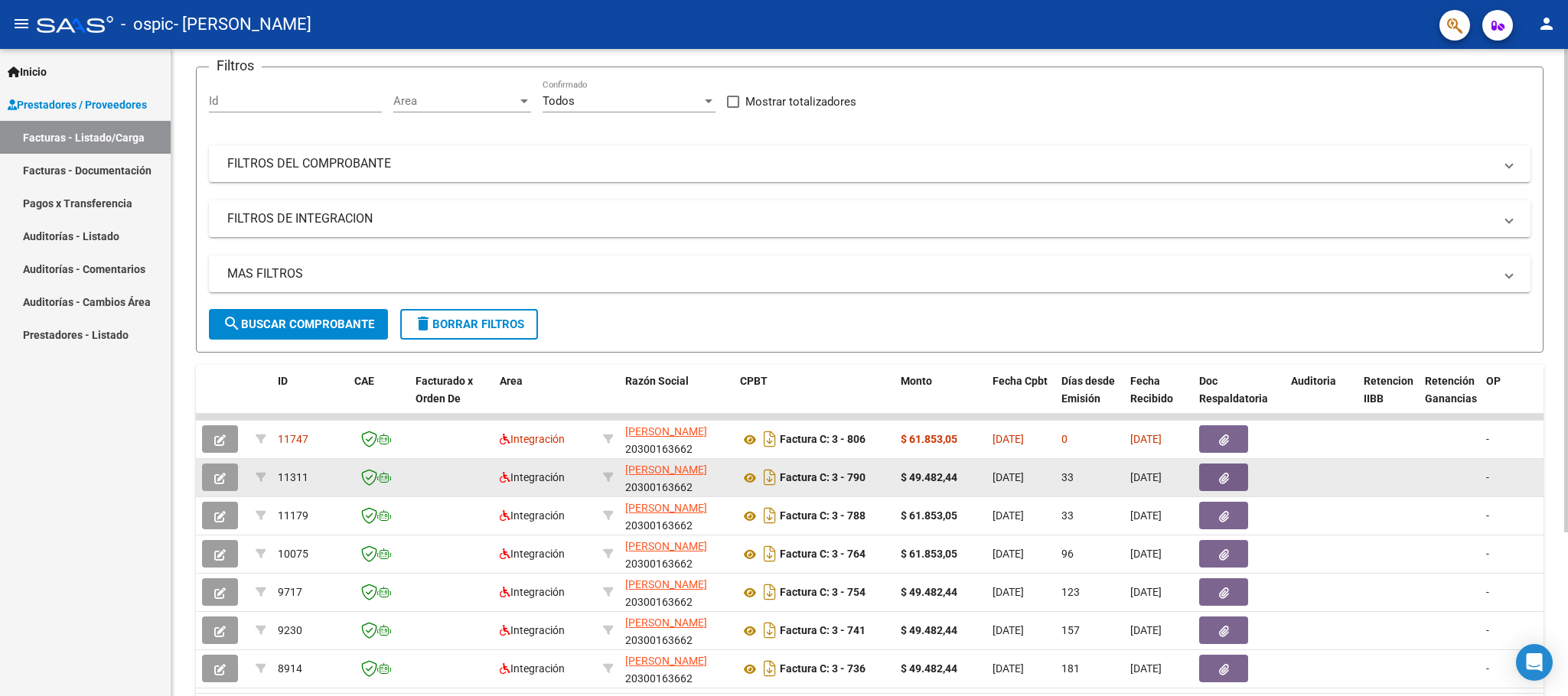
click at [1228, 483] on icon "button" at bounding box center [1224, 478] width 10 height 12
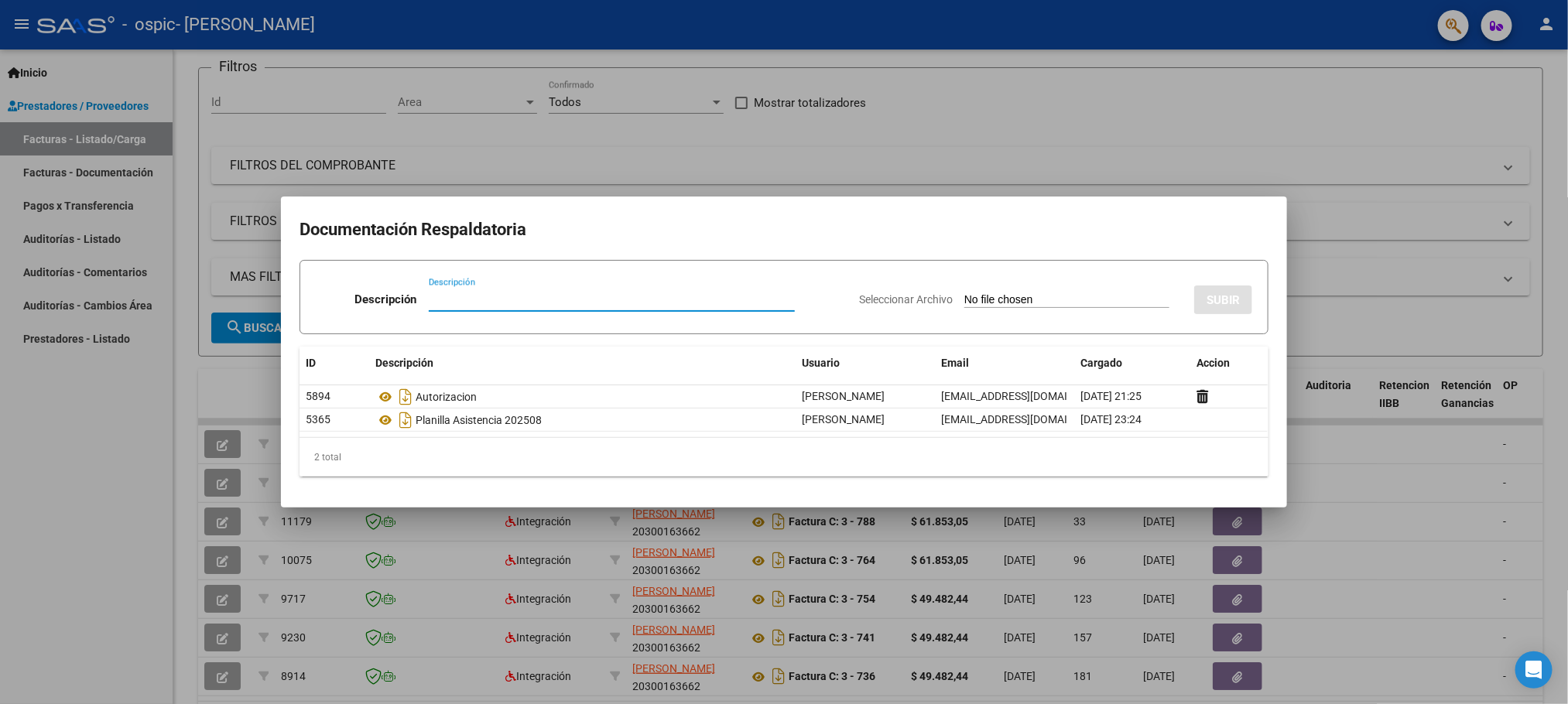
click at [1370, 574] on div at bounding box center [784, 352] width 1568 height 704
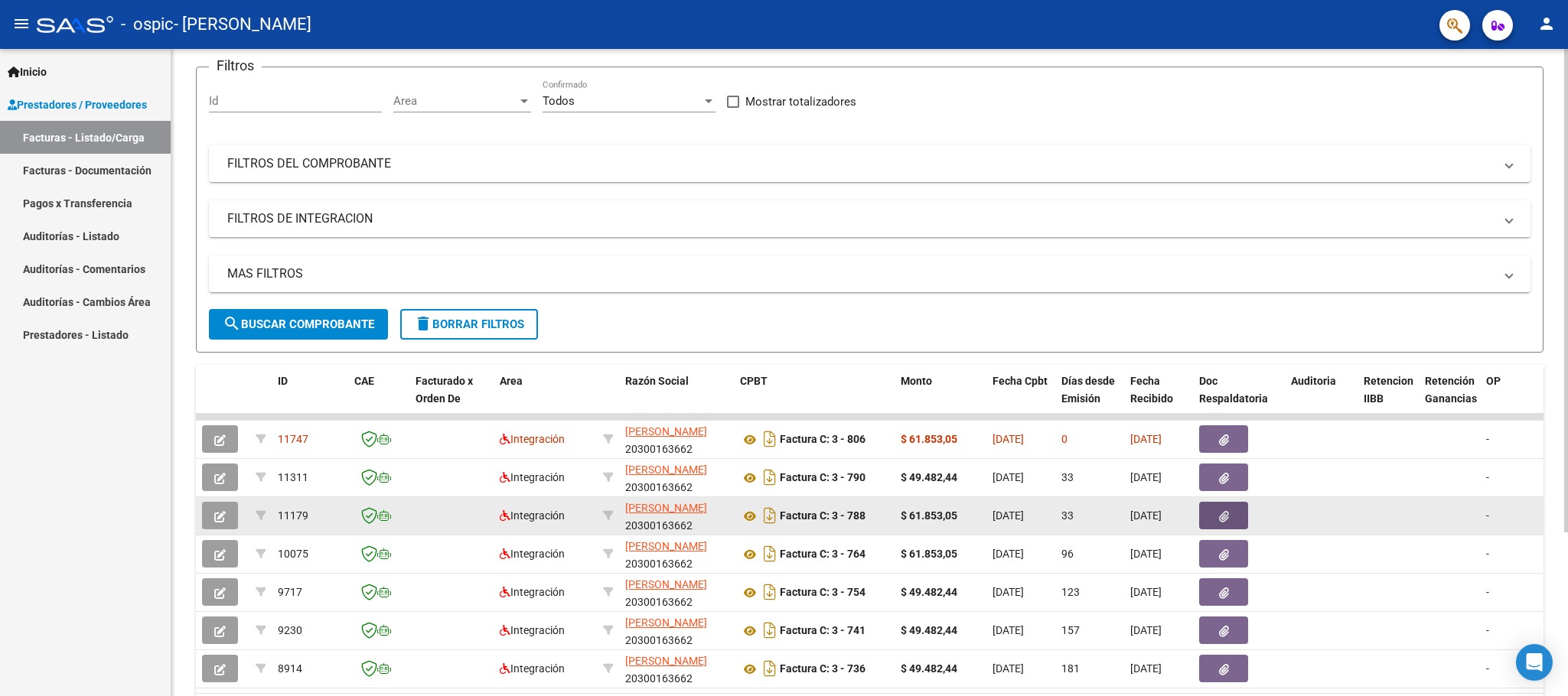
click at [1224, 520] on icon "button" at bounding box center [1224, 517] width 10 height 12
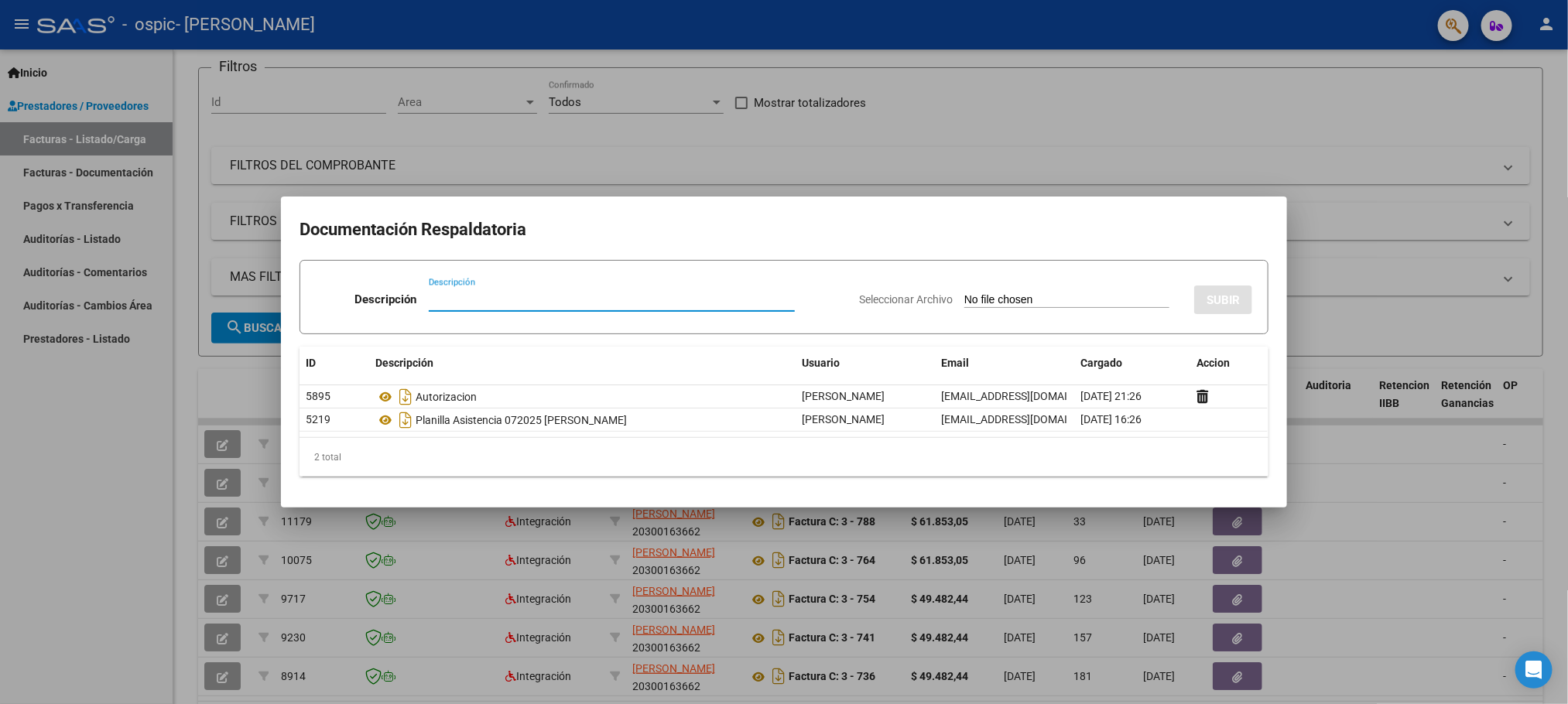
click at [1394, 597] on div at bounding box center [784, 352] width 1568 height 704
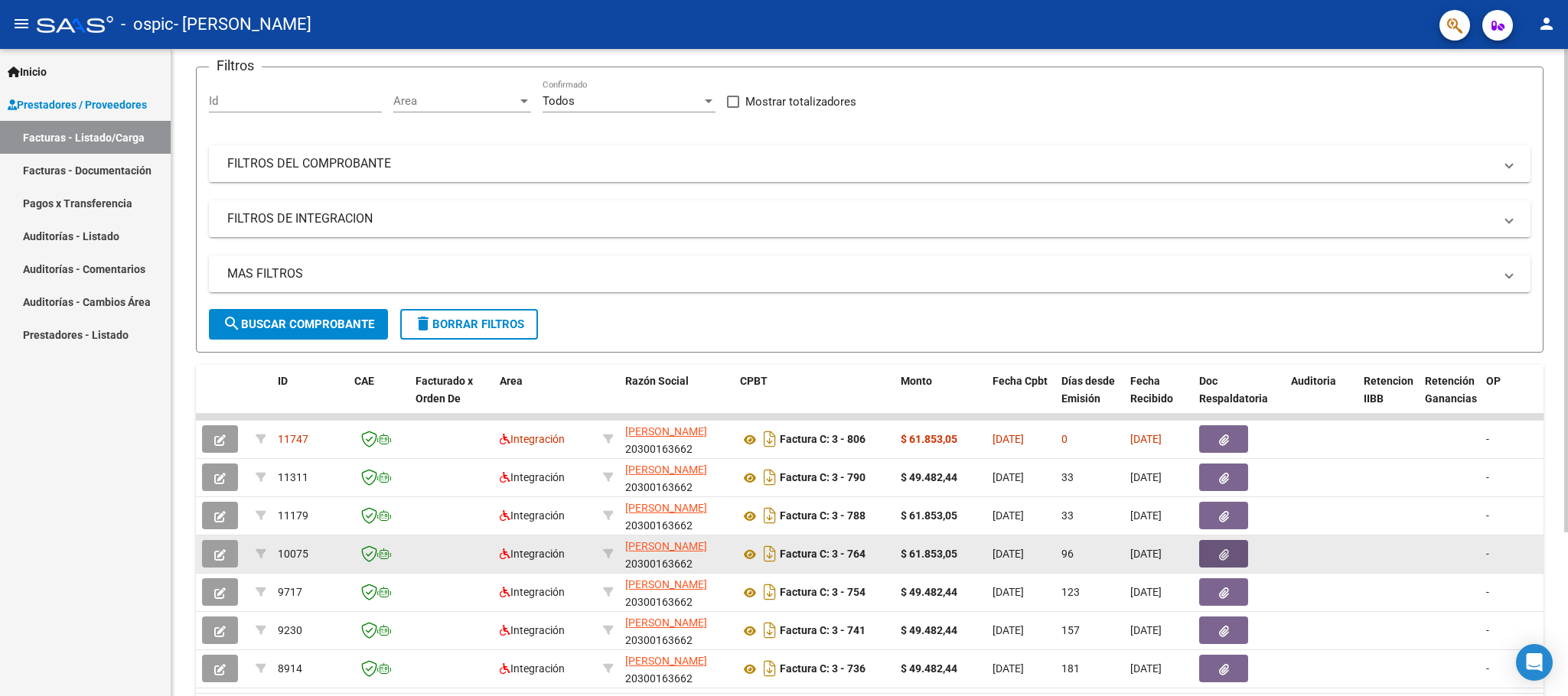
click at [1231, 552] on button "button" at bounding box center [1224, 554] width 49 height 28
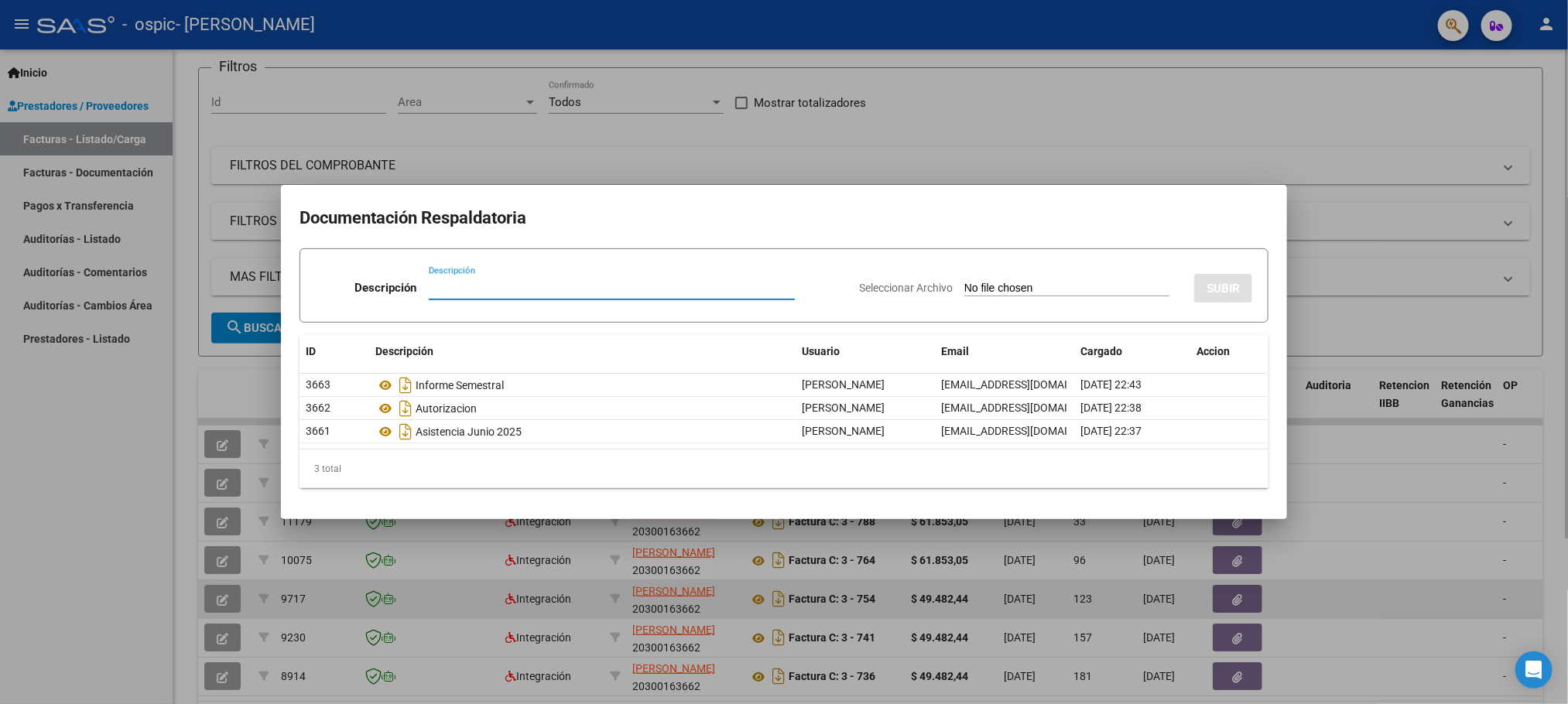
click at [1390, 597] on div at bounding box center [784, 352] width 1568 height 704
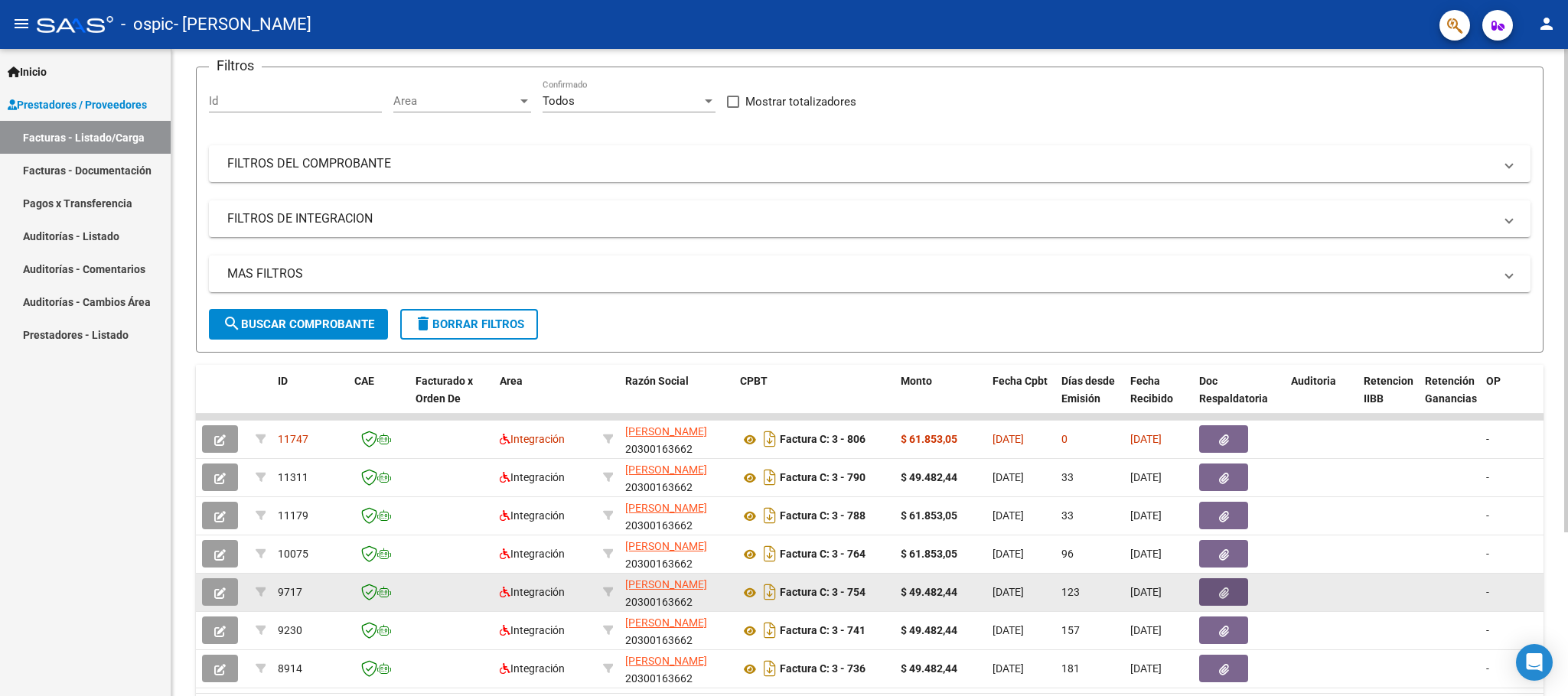
click at [1234, 595] on button "button" at bounding box center [1224, 592] width 49 height 28
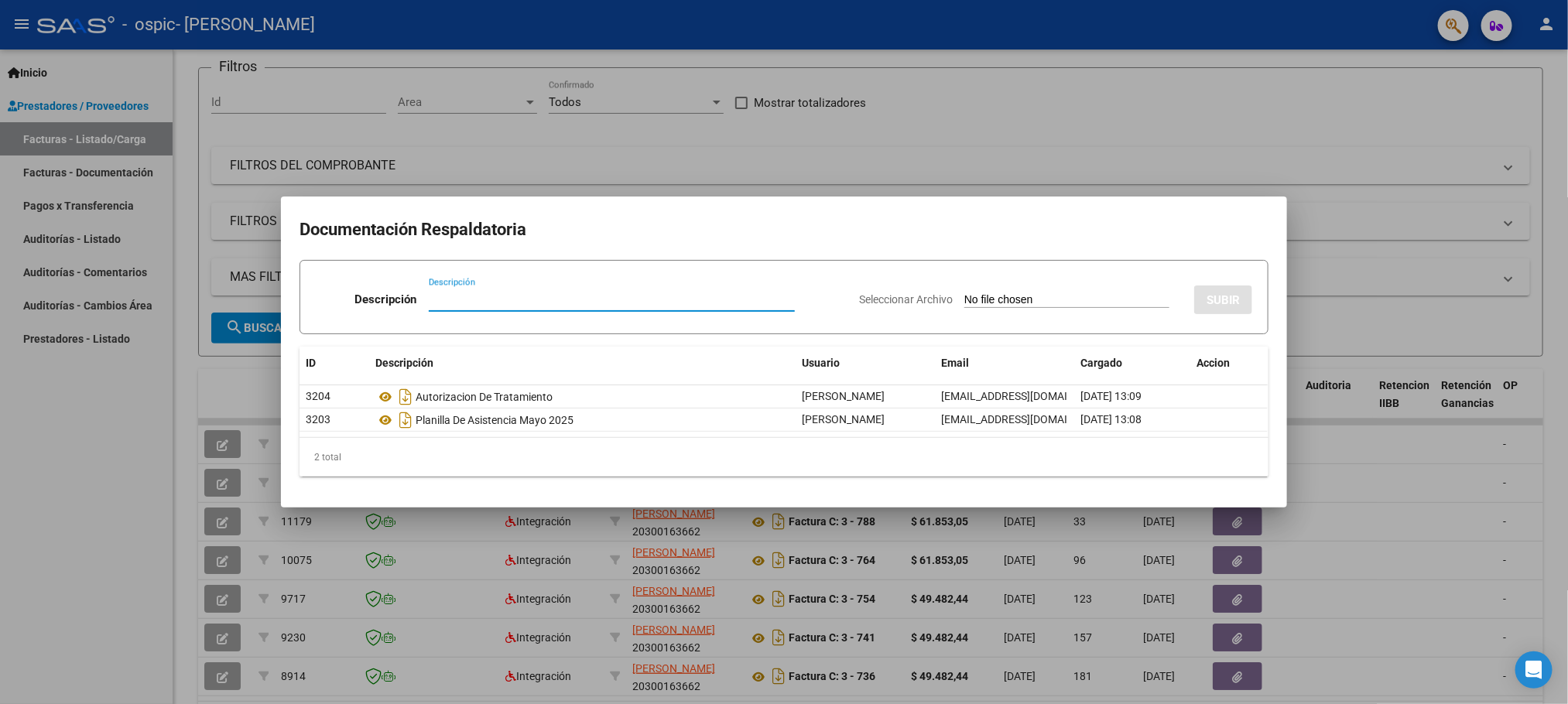
click at [1331, 608] on div at bounding box center [784, 352] width 1568 height 704
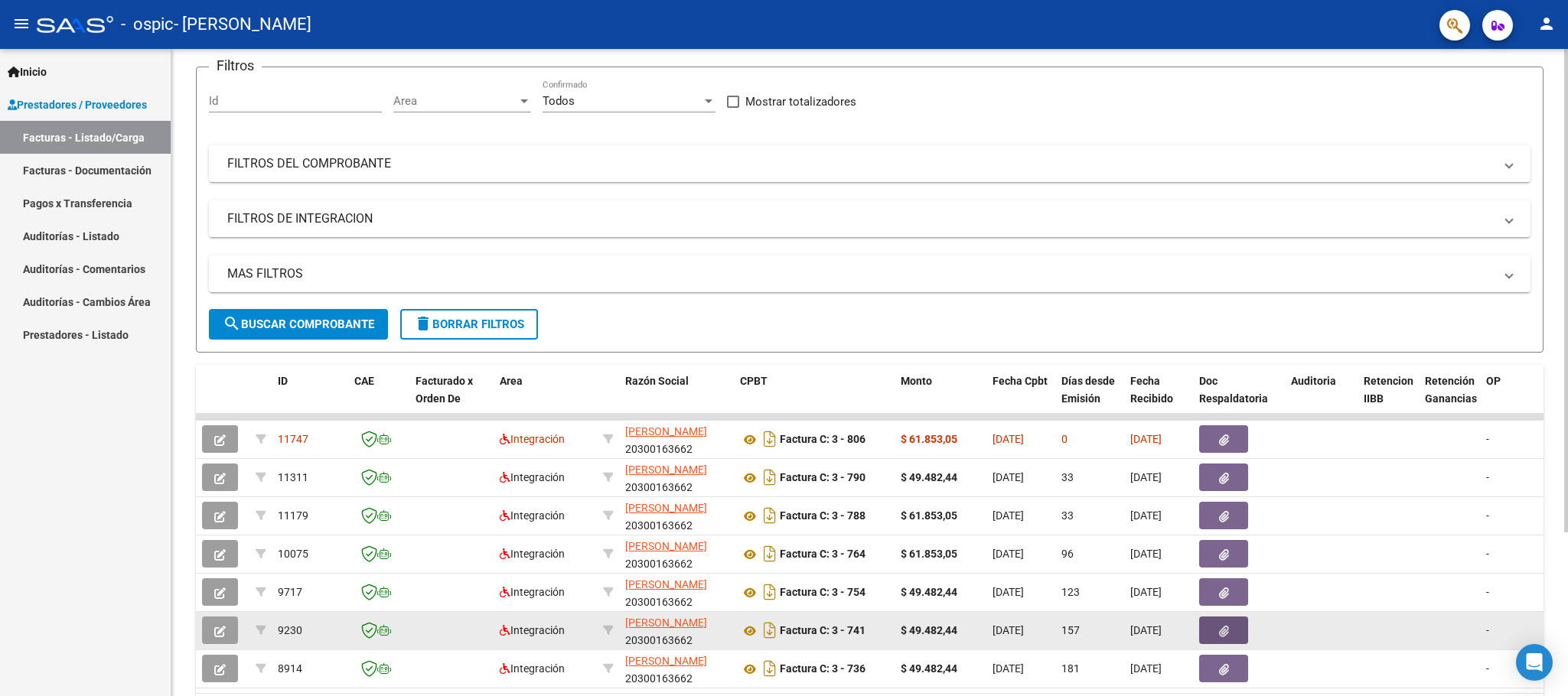
click at [1212, 634] on button "button" at bounding box center [1224, 631] width 49 height 28
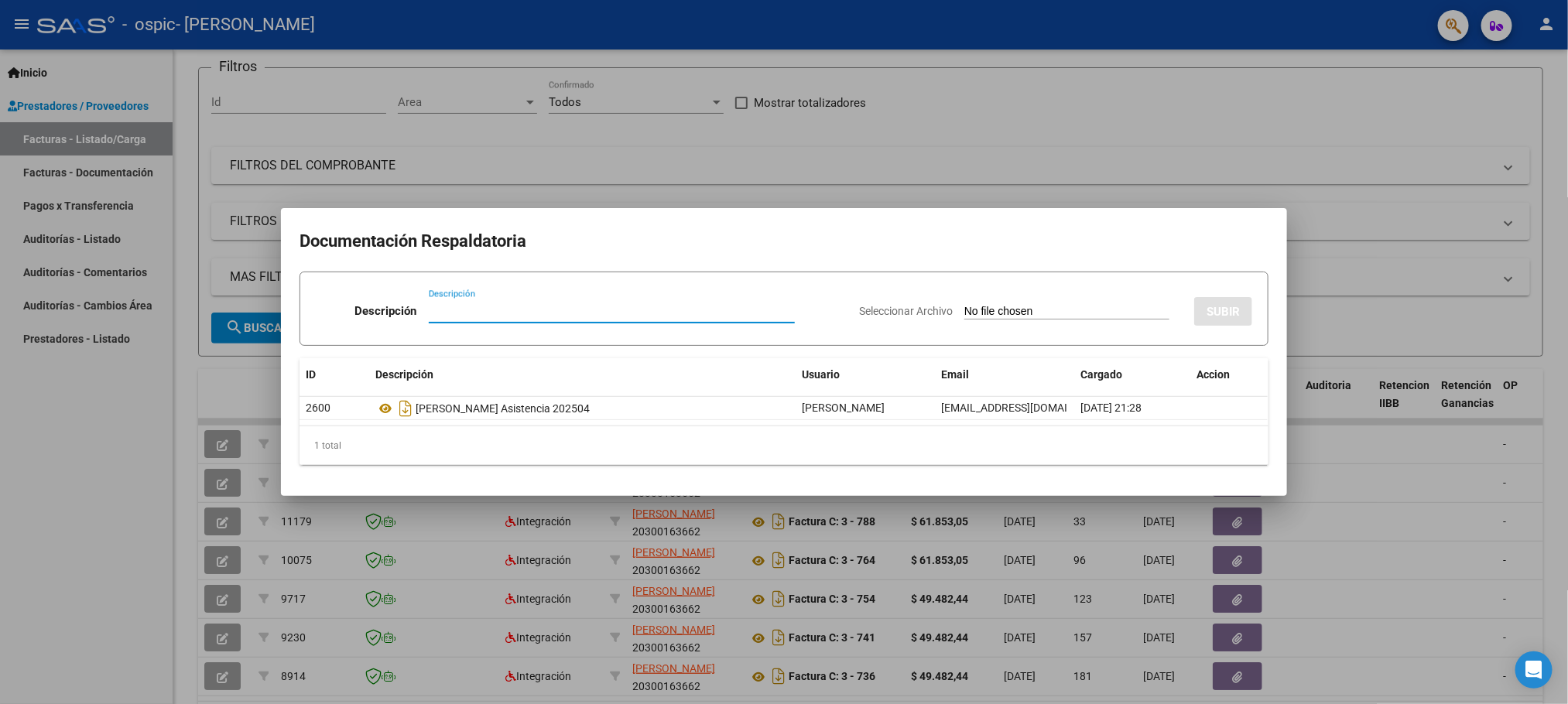
click at [1322, 592] on div at bounding box center [784, 352] width 1568 height 704
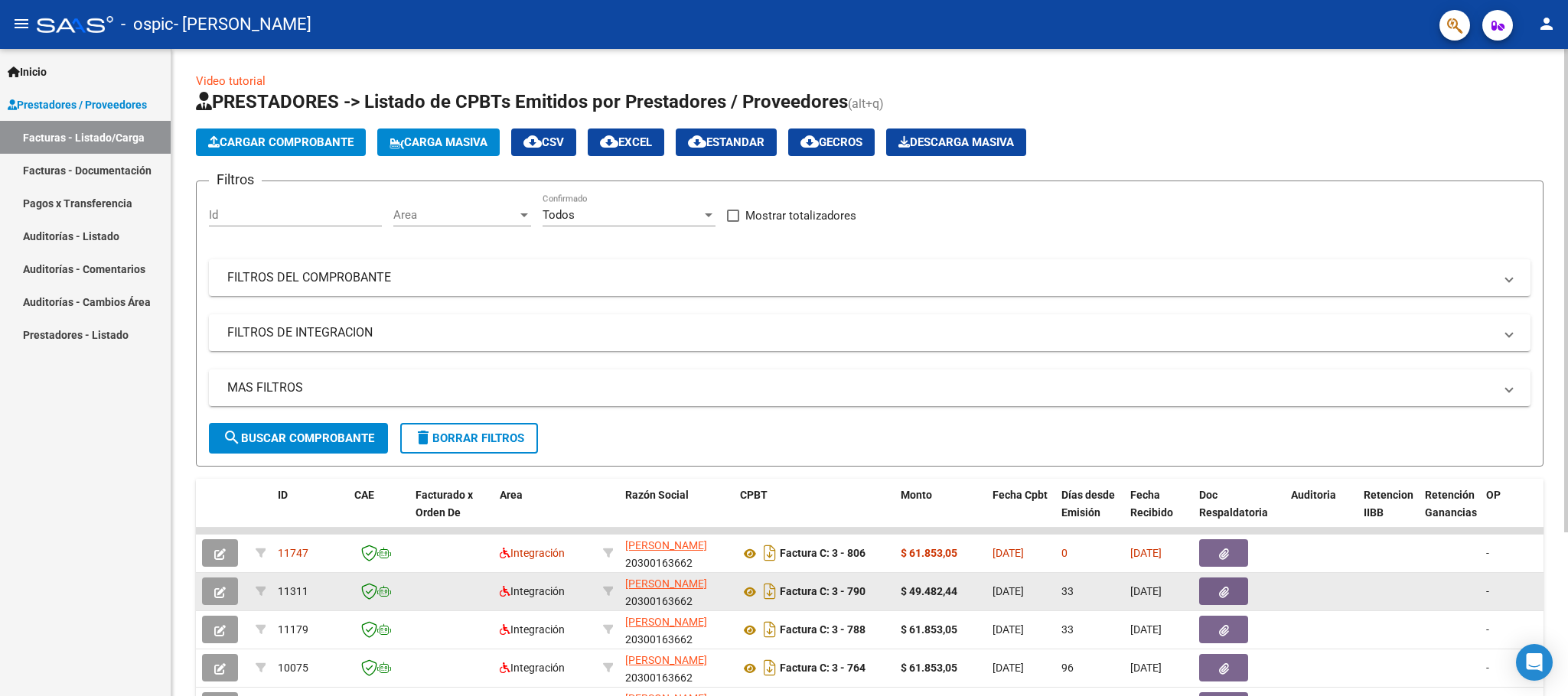
scroll to position [0, 0]
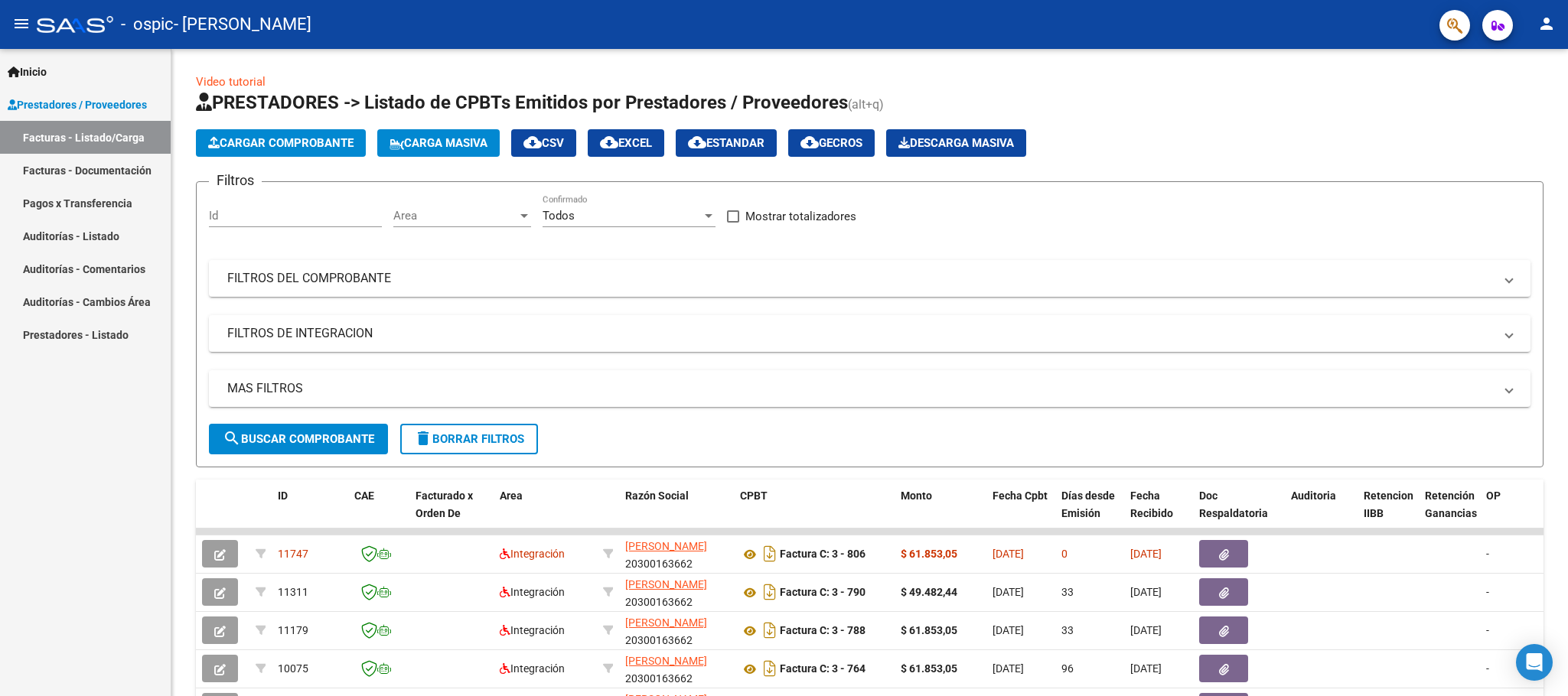
click at [136, 133] on link "Facturas - Listado/Carga" at bounding box center [85, 137] width 171 height 33
